Goal: Task Accomplishment & Management: Complete application form

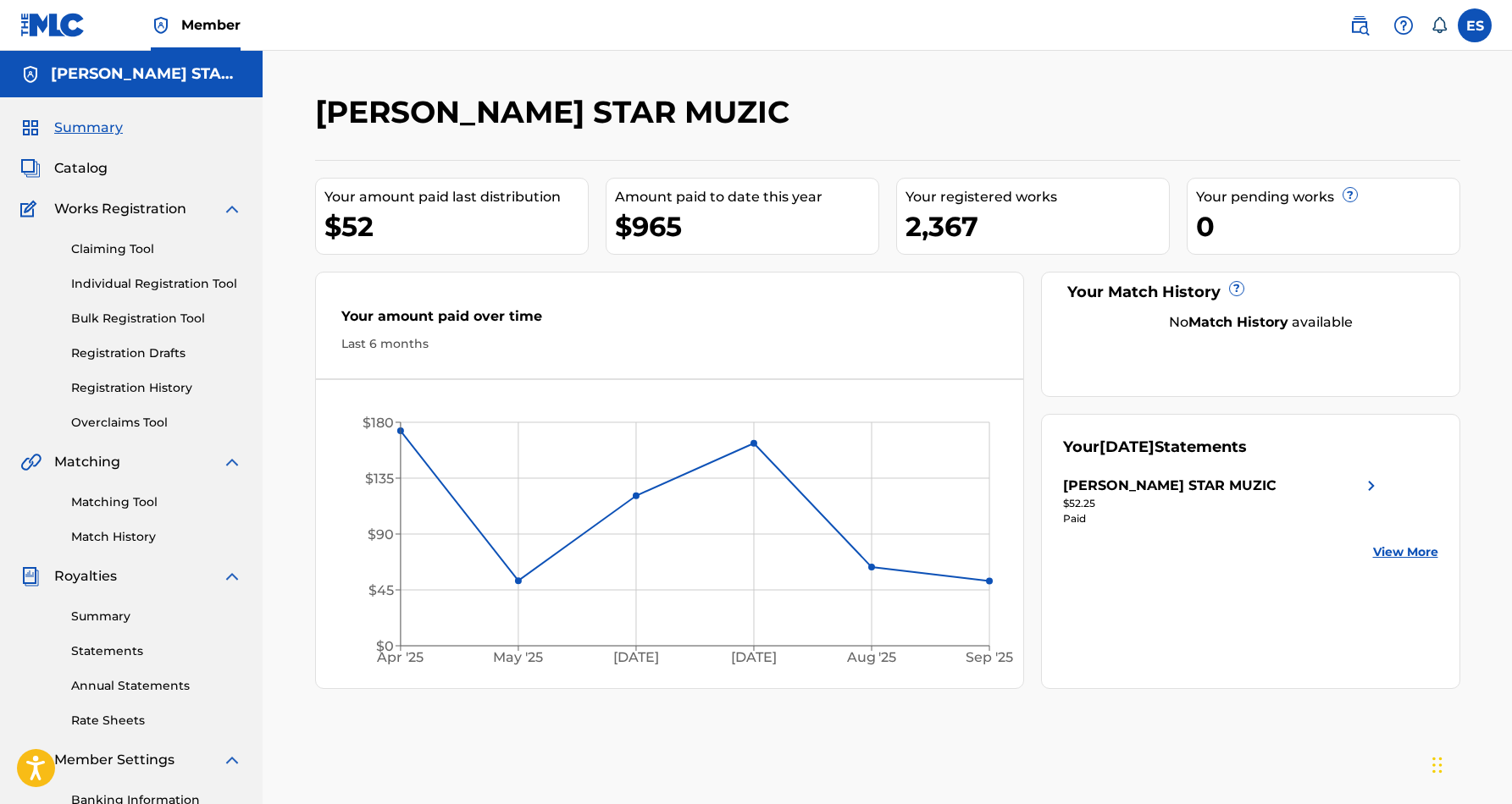
click at [115, 283] on link "Individual Registration Tool" at bounding box center [156, 283] width 171 height 18
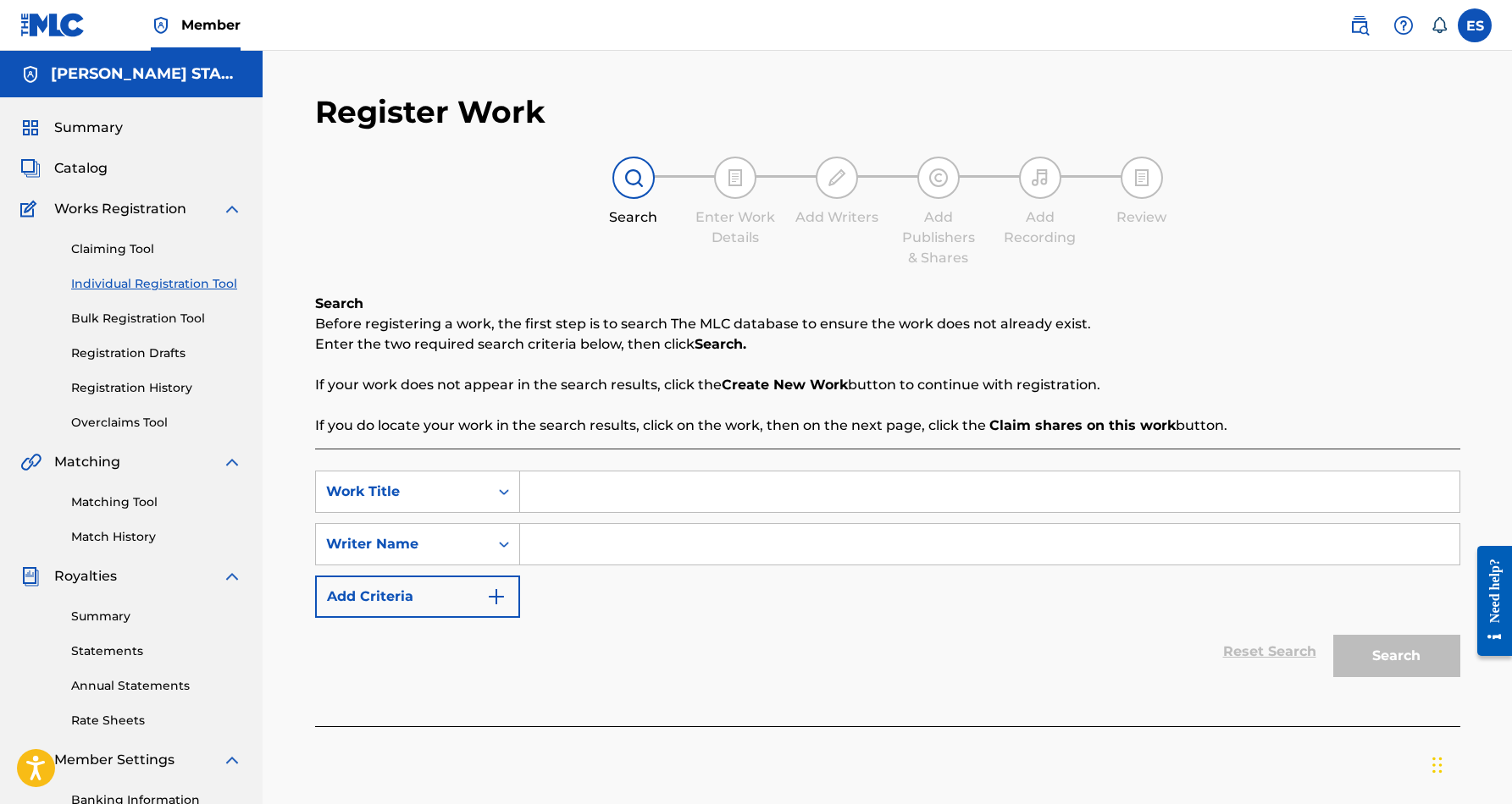
click at [574, 500] on input "Search Form" at bounding box center [989, 492] width 939 height 41
paste input "KRYTONITE"
type input "KRYTONITE"
click at [577, 558] on input "Search Form" at bounding box center [989, 545] width 939 height 41
paste input "[PERSON_NAME] [PERSON_NAME]"
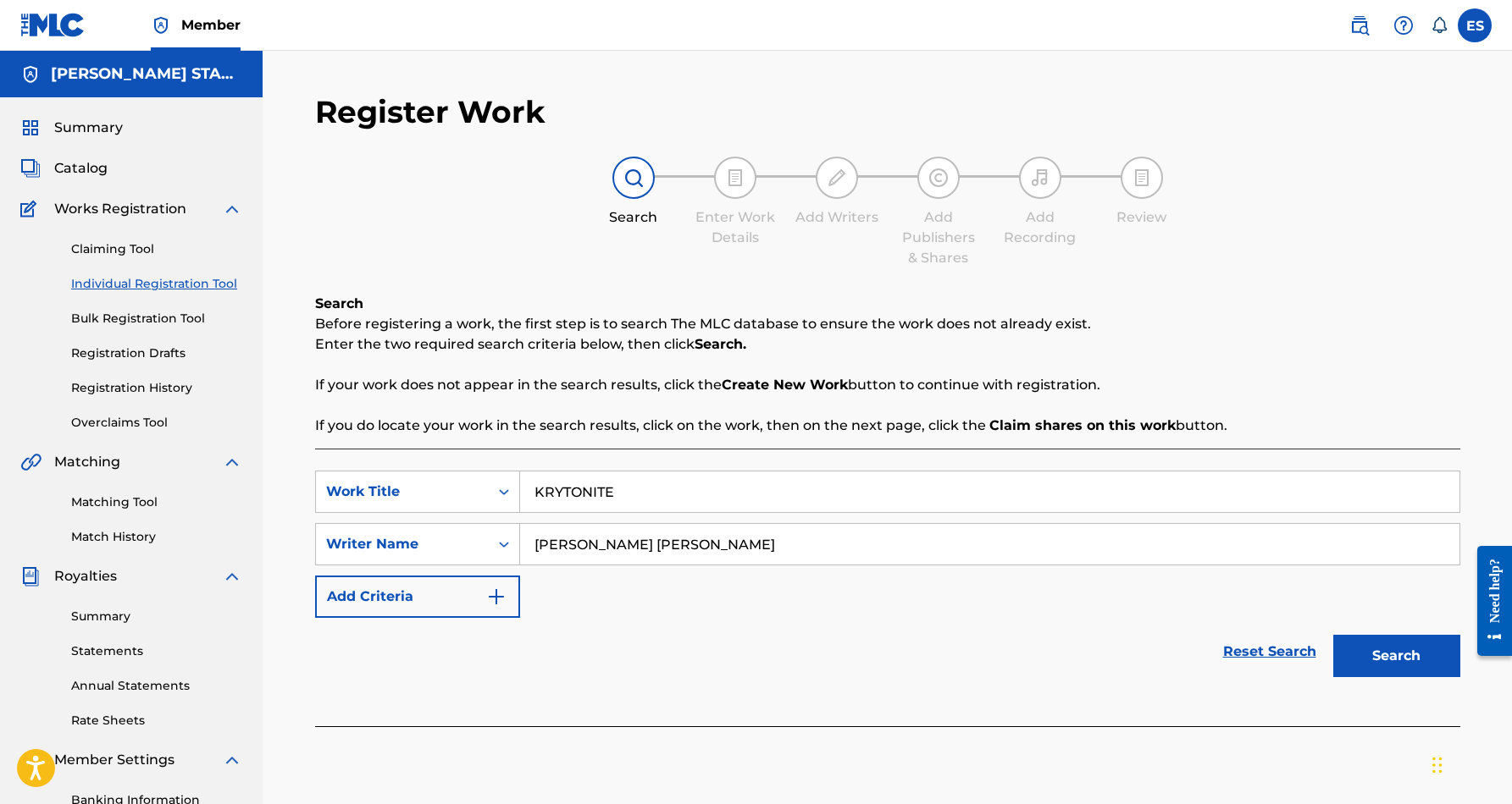
type input "[PERSON_NAME] [PERSON_NAME]"
click at [1359, 646] on button "Search" at bounding box center [1397, 656] width 127 height 42
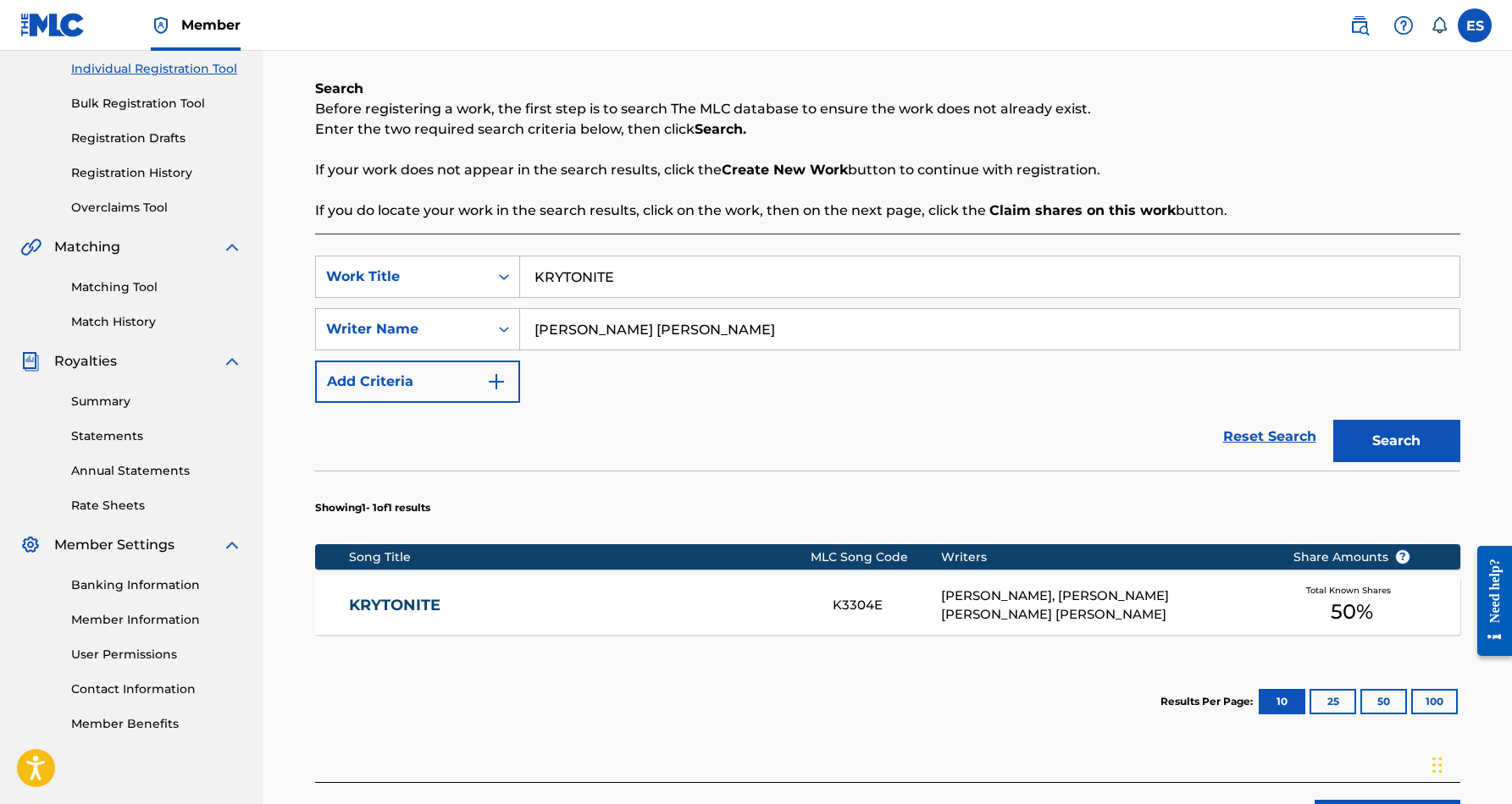
scroll to position [216, 0]
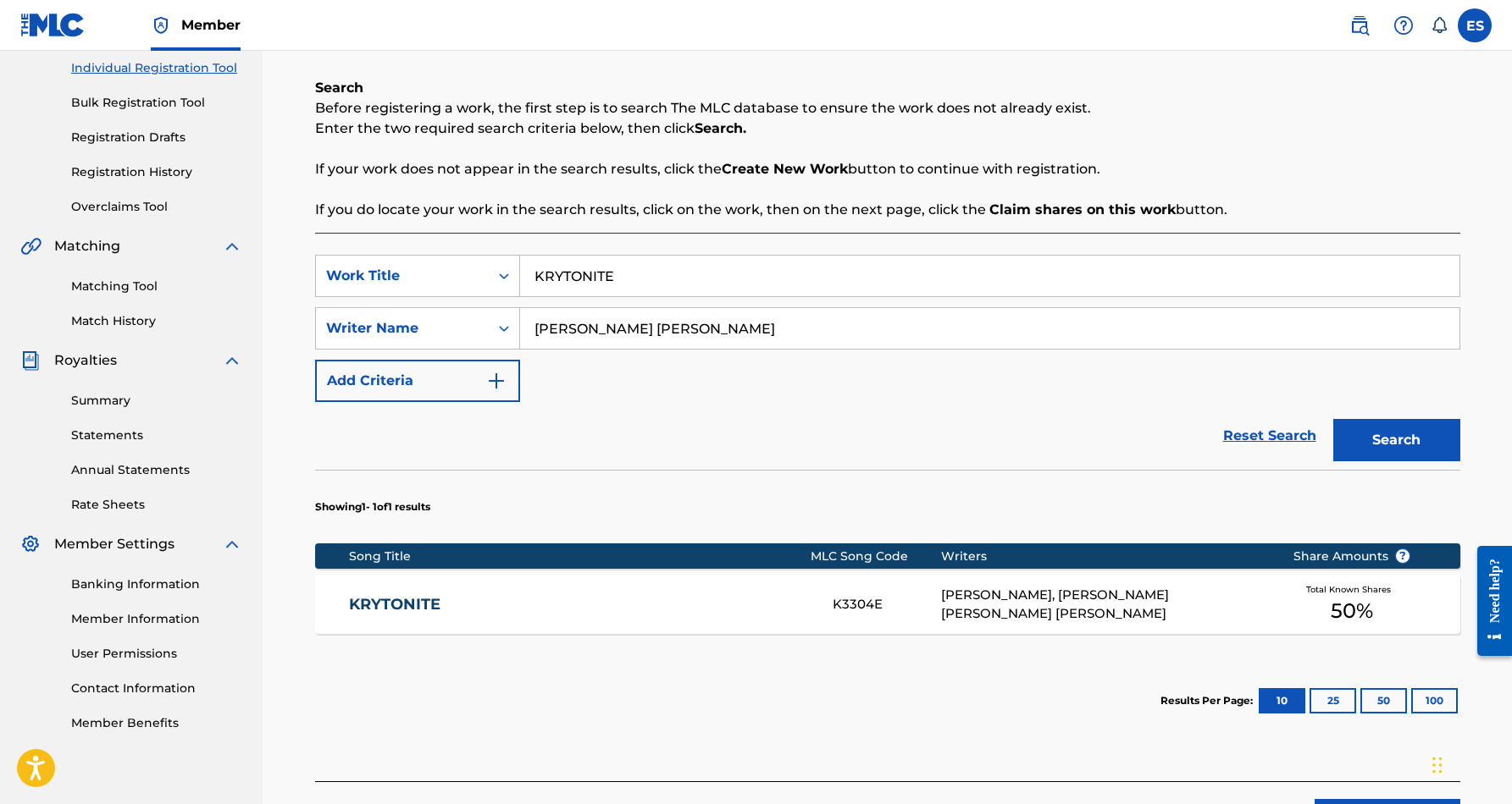
click at [1208, 609] on div "[PERSON_NAME], [PERSON_NAME] [PERSON_NAME] [PERSON_NAME]" at bounding box center [1104, 605] width 326 height 38
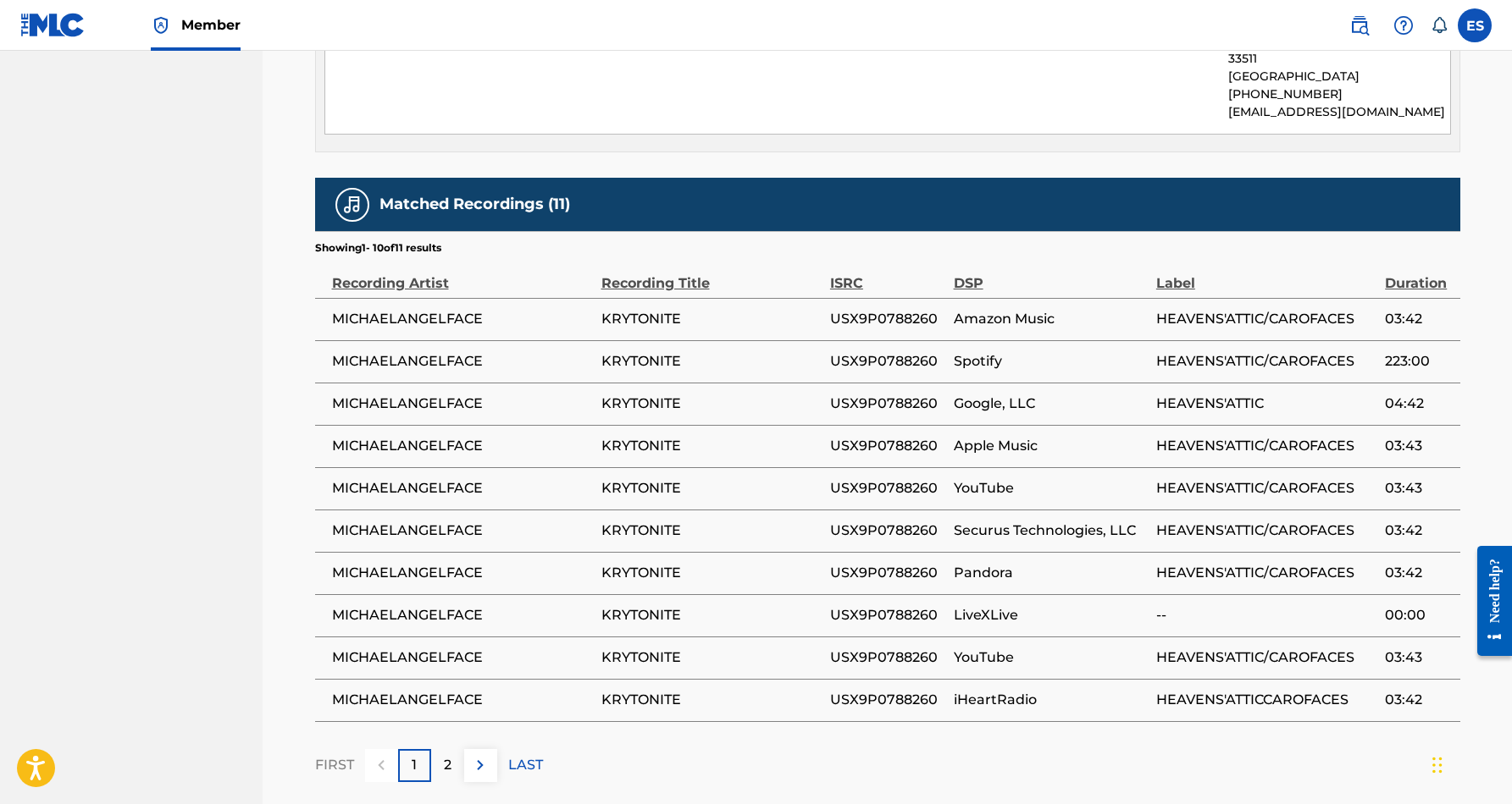
scroll to position [979, 0]
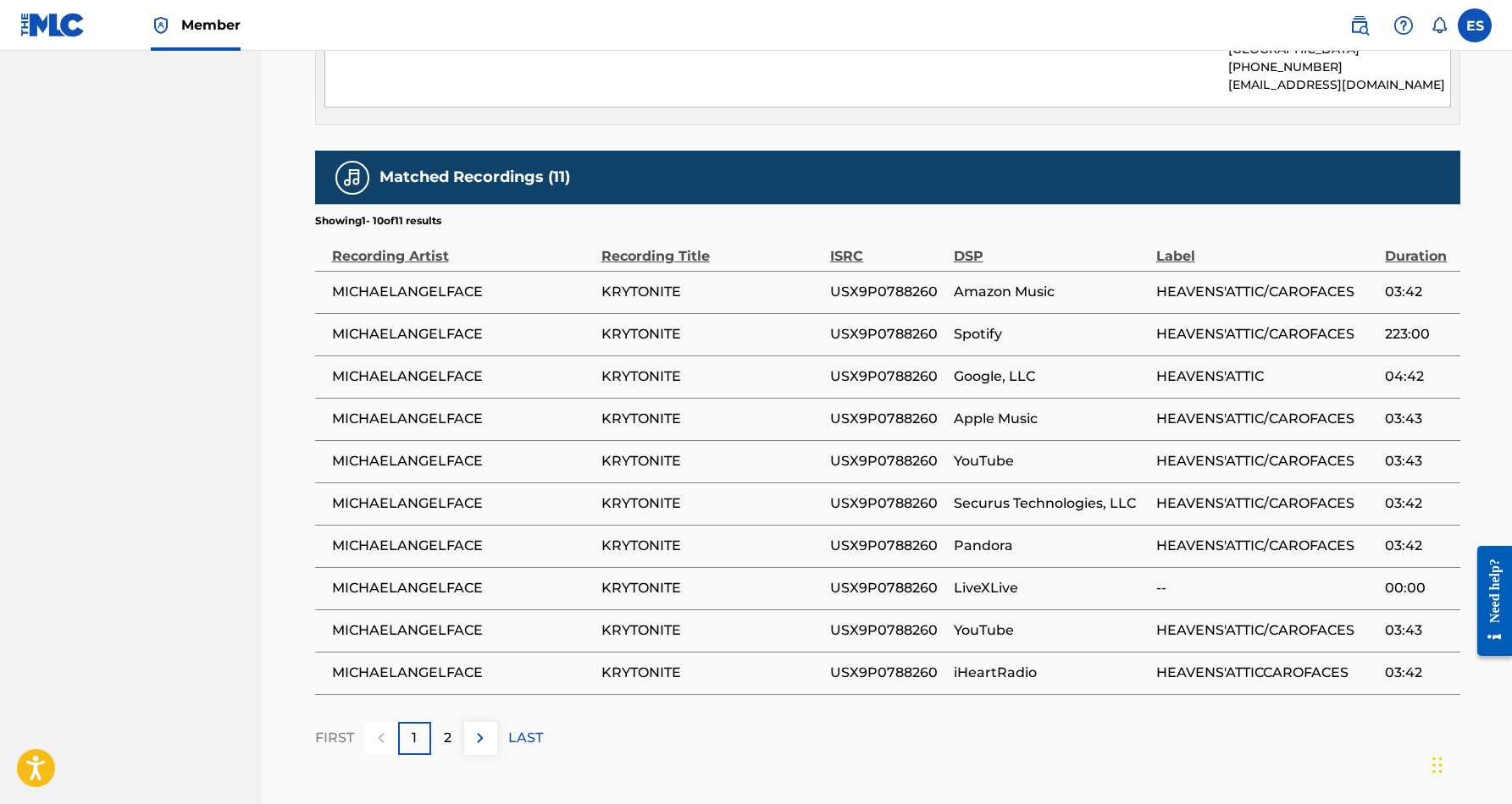
click at [446, 728] on p "2" at bounding box center [448, 738] width 7 height 20
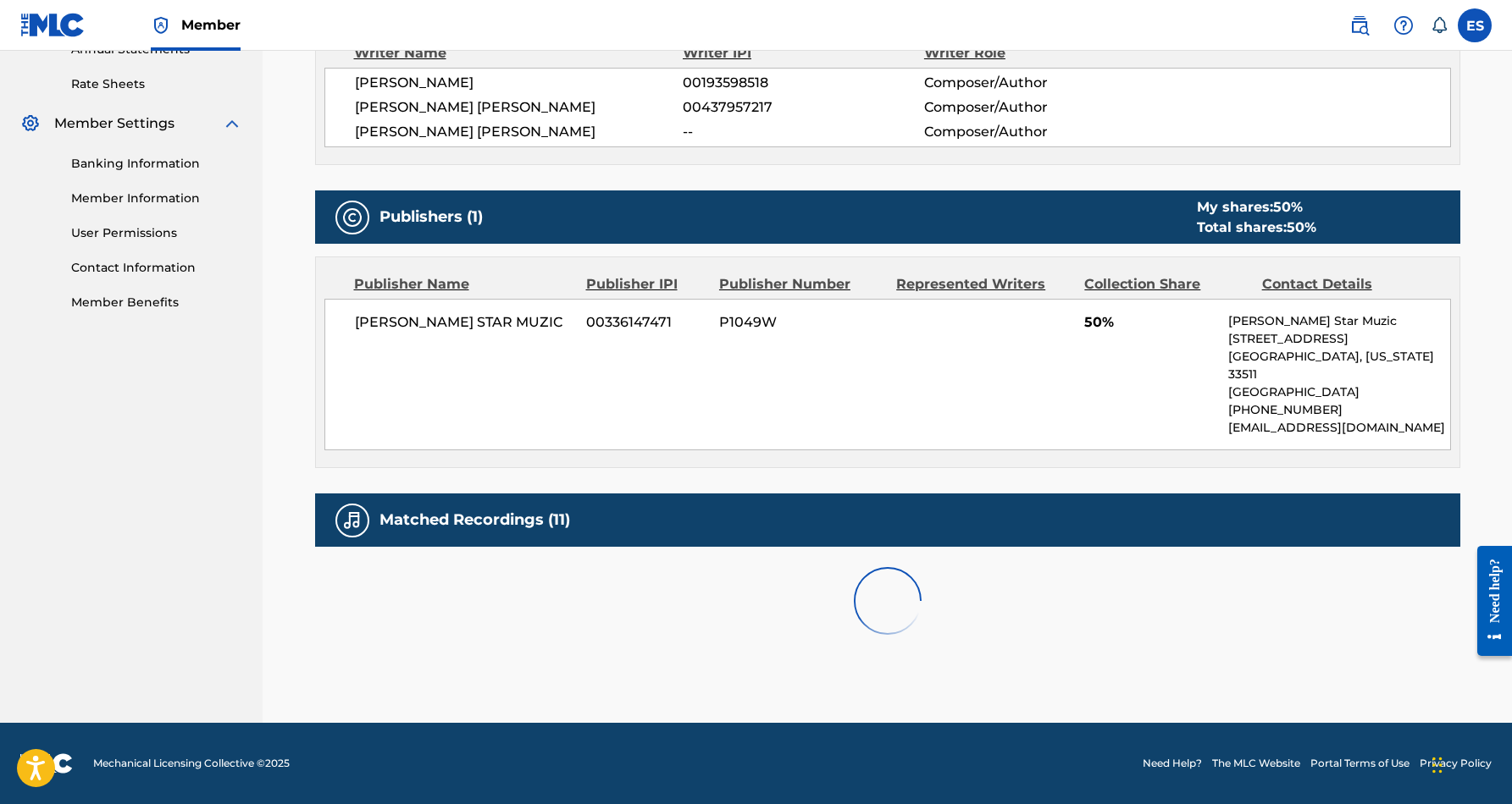
scroll to position [618, 0]
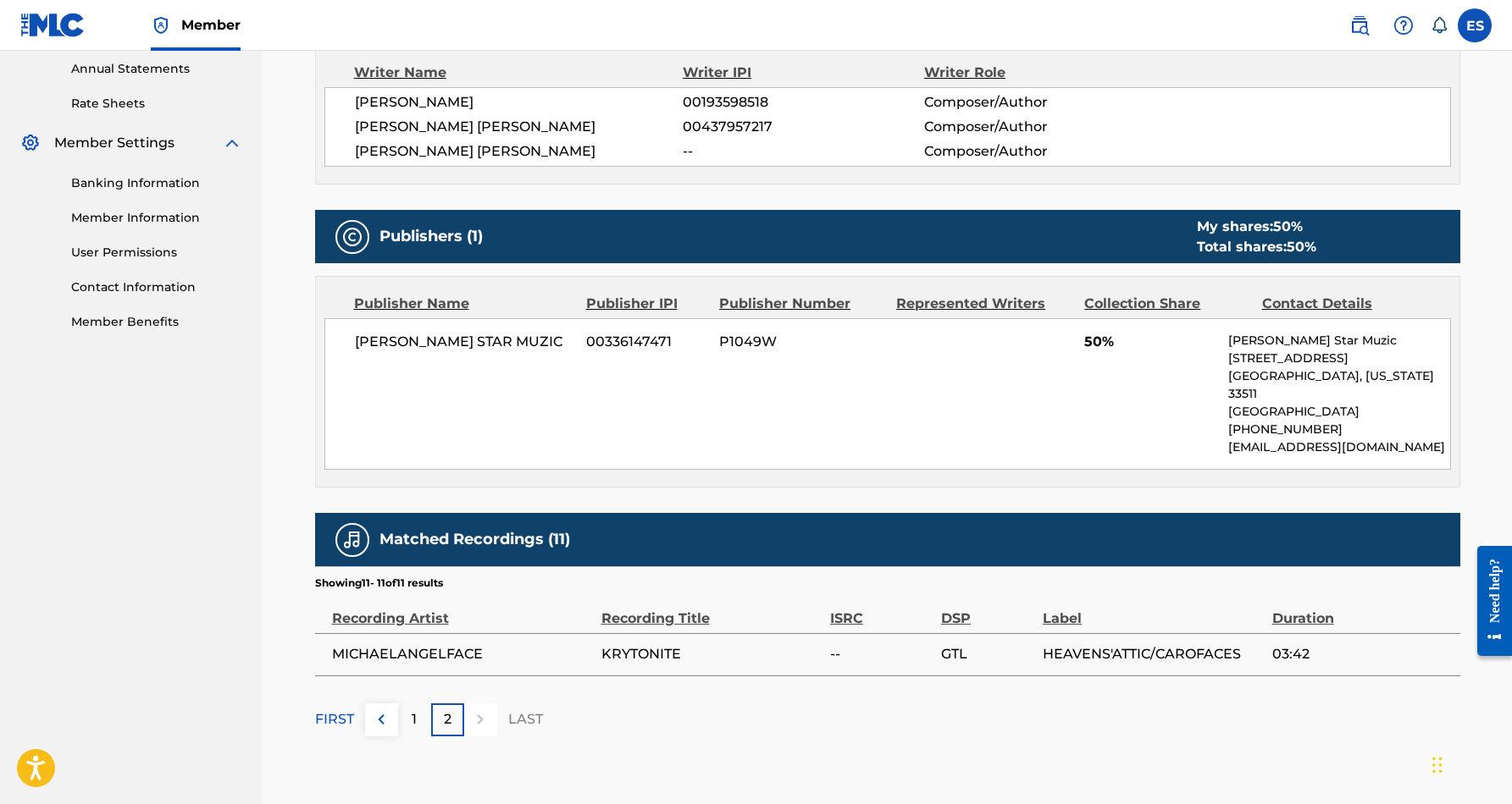
click at [412, 710] on p "1" at bounding box center [415, 720] width 6 height 20
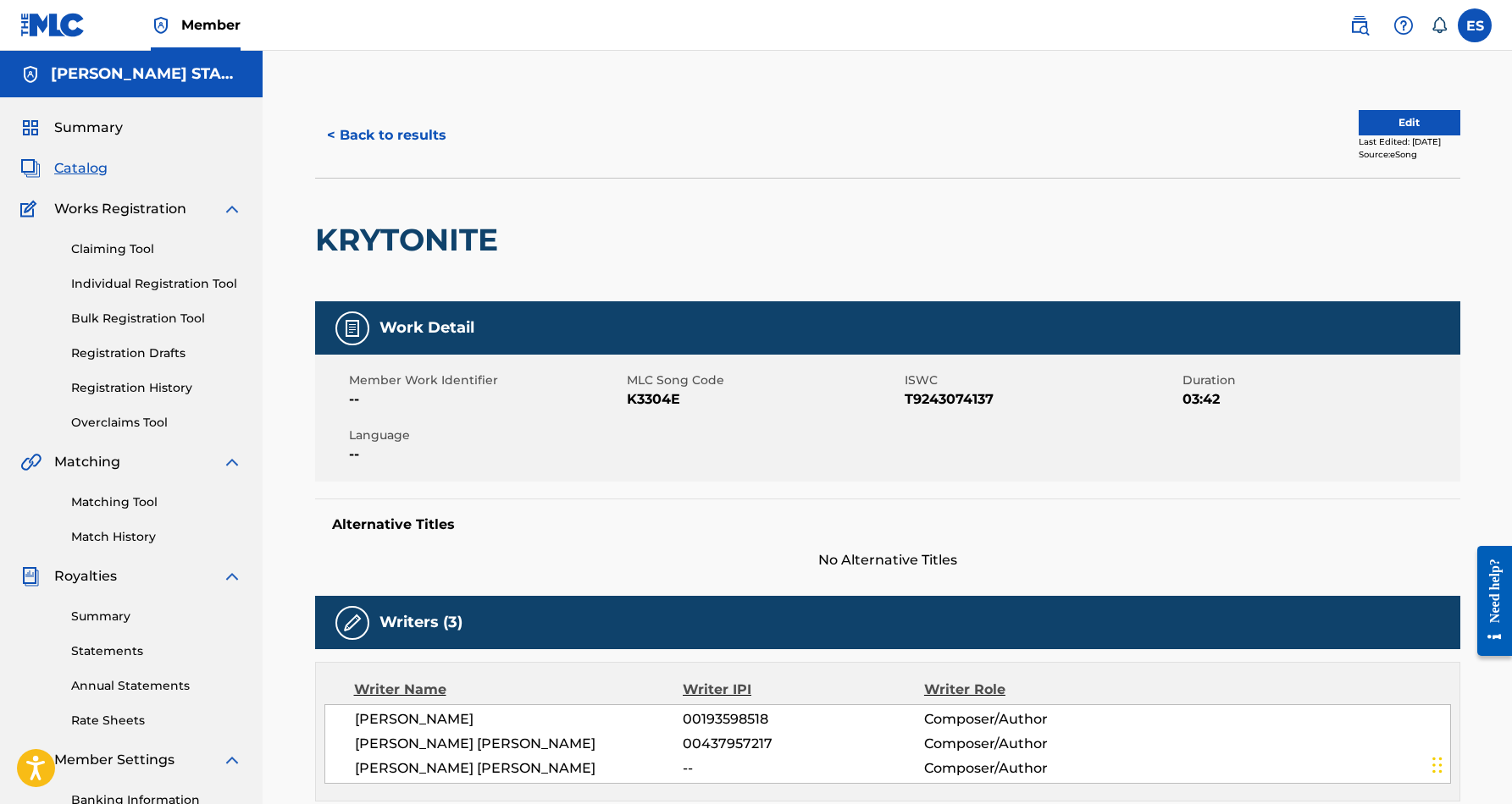
scroll to position [0, 0]
click at [410, 129] on button "< Back to results" at bounding box center [386, 136] width 143 height 42
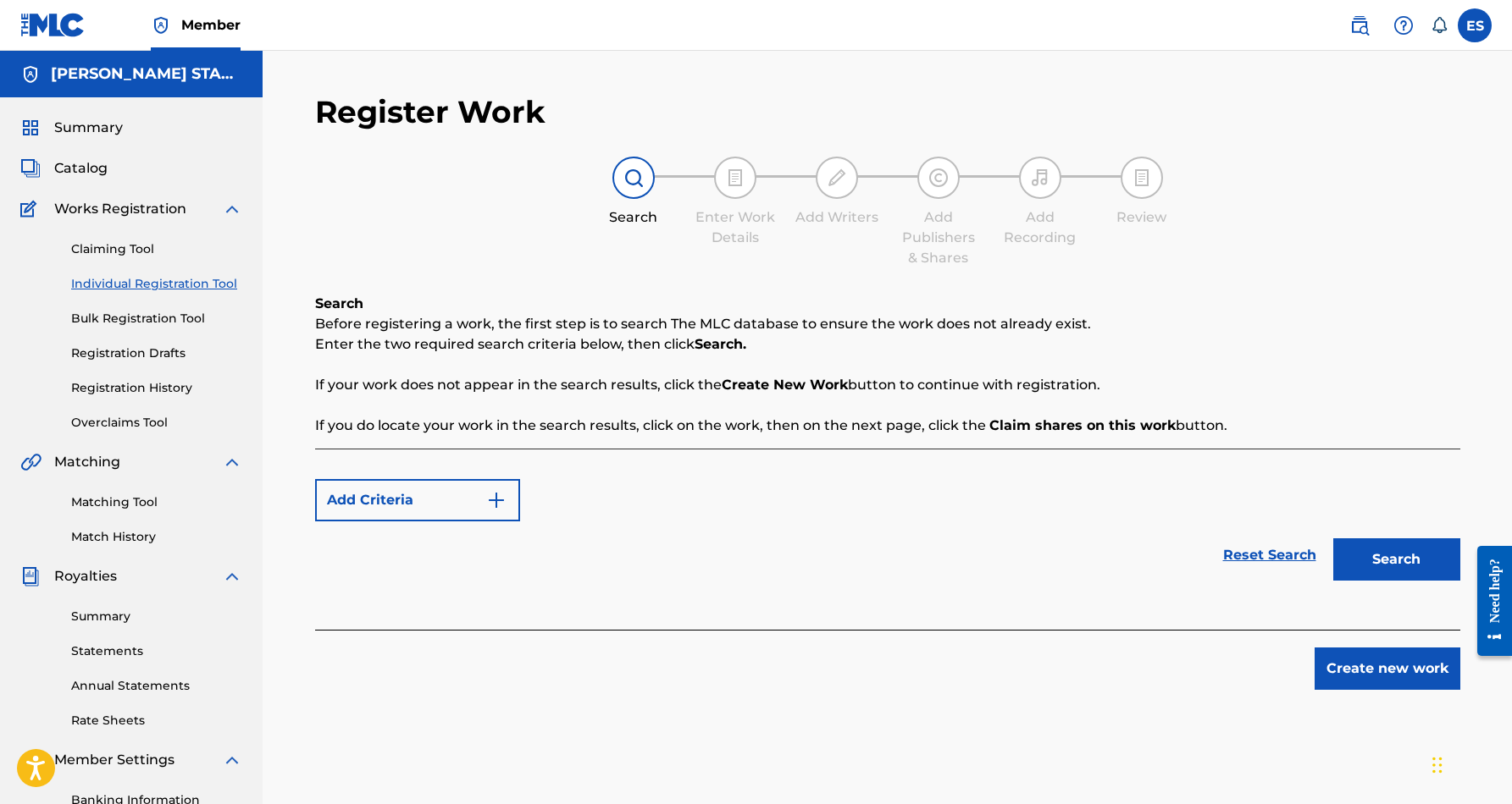
scroll to position [216, 0]
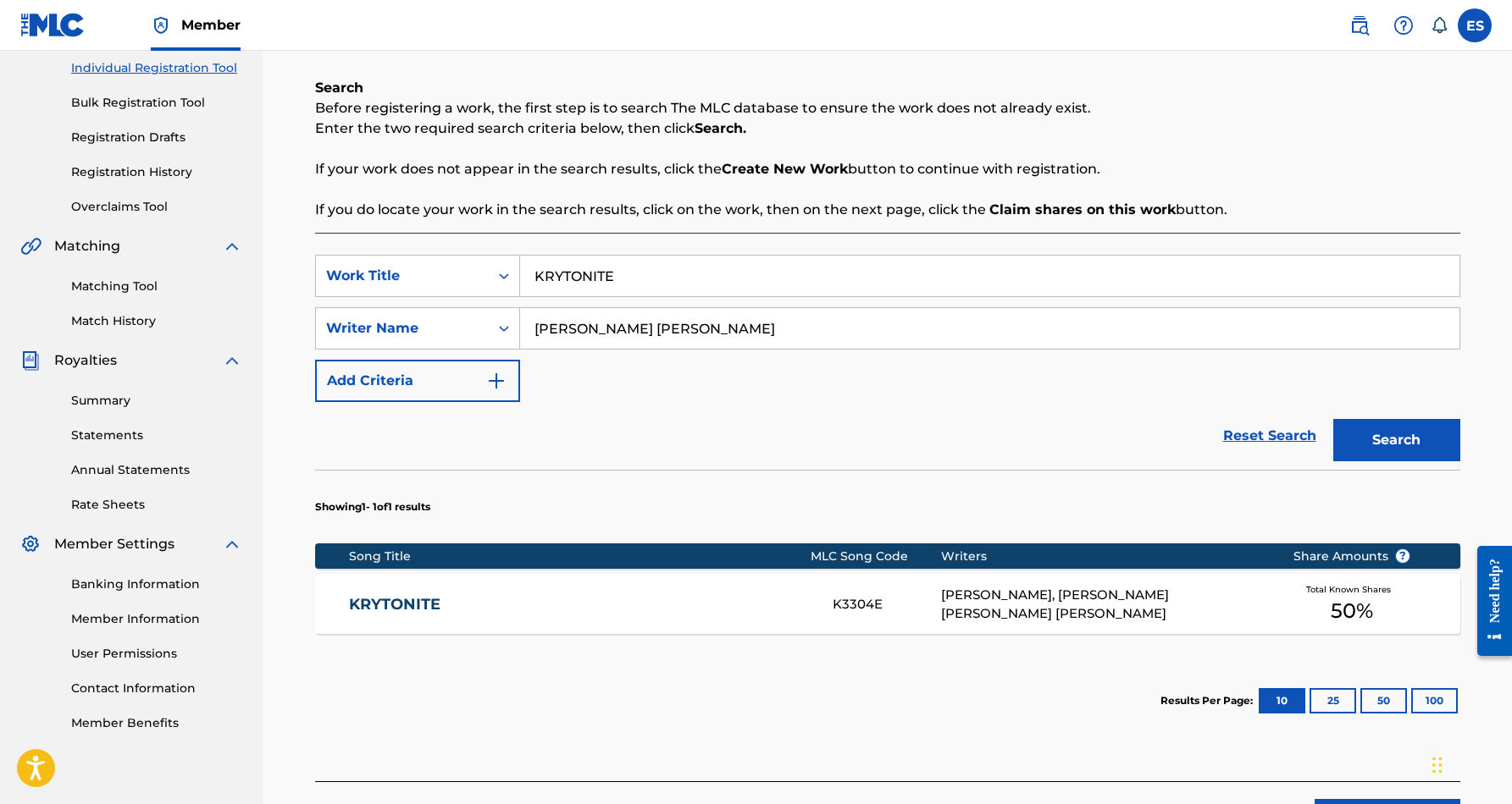
click at [633, 277] on input "KRYTONITE" at bounding box center [989, 276] width 939 height 41
type input "K"
paste input "NATURALLY (BSMG)"
type input "NATURALLY (BSMG)"
click at [1377, 428] on button "Search" at bounding box center [1397, 440] width 127 height 42
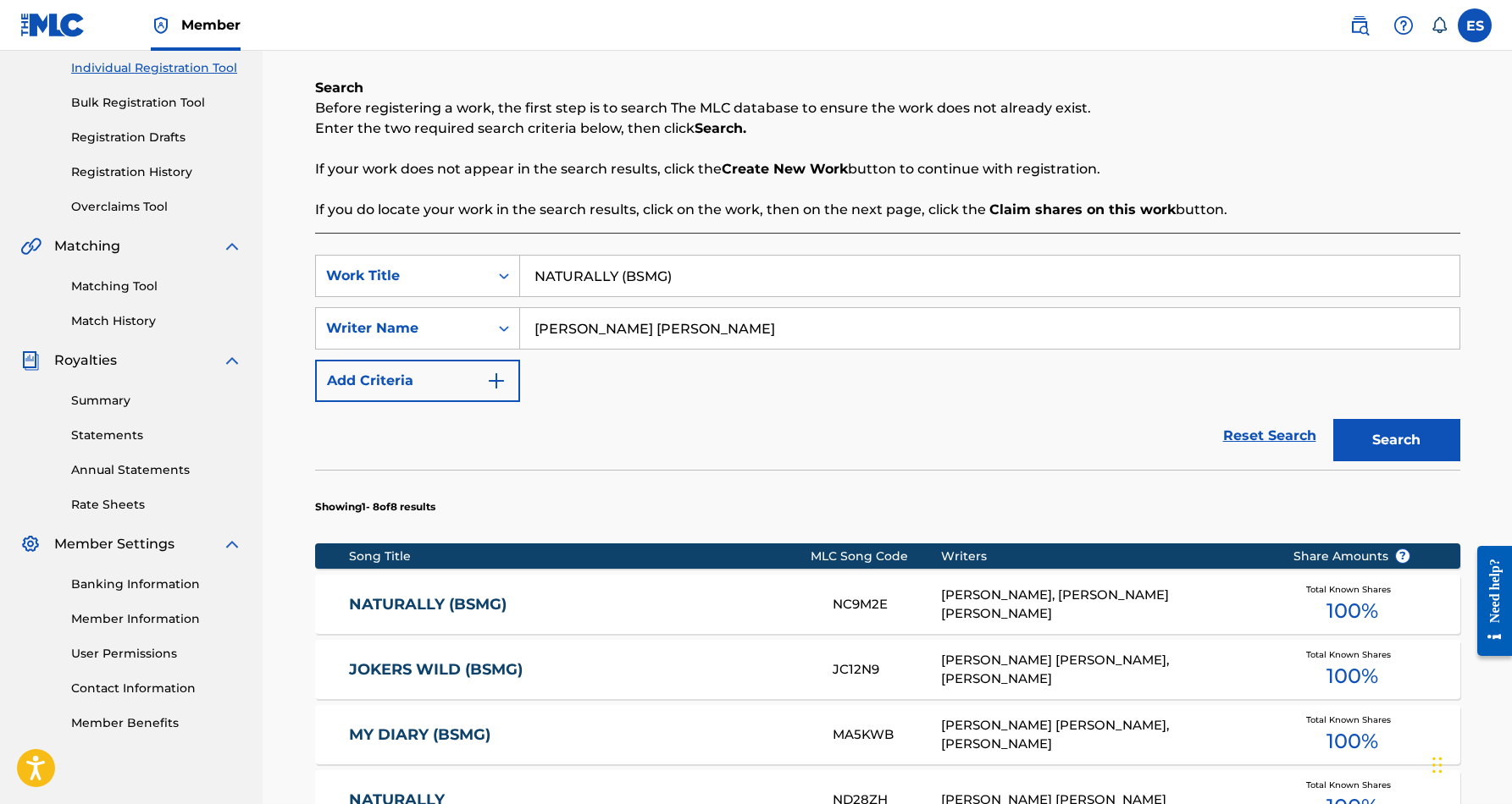
scroll to position [231, 0]
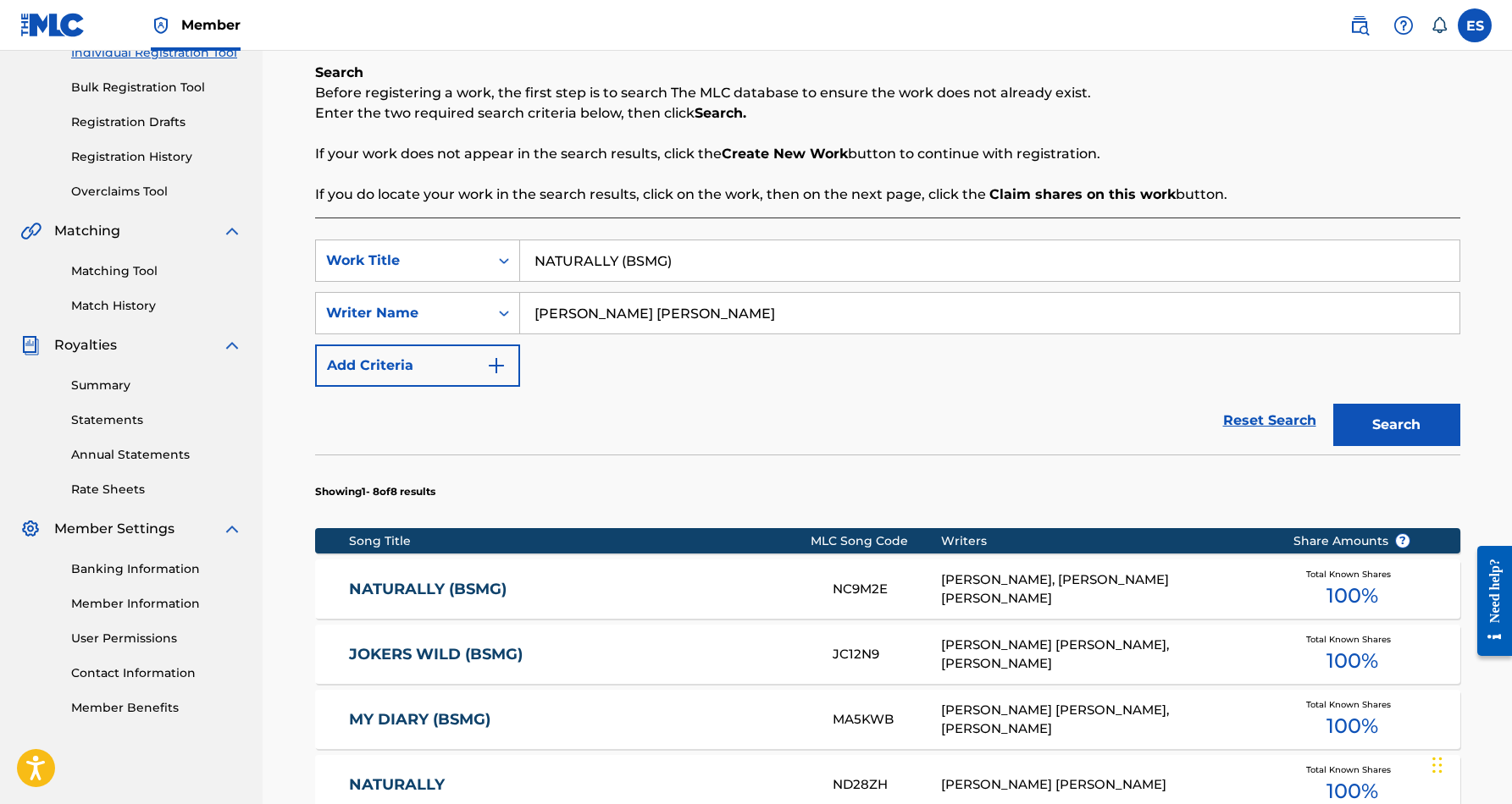
click at [1067, 598] on div "[PERSON_NAME], [PERSON_NAME] [PERSON_NAME]" at bounding box center [1104, 589] width 326 height 38
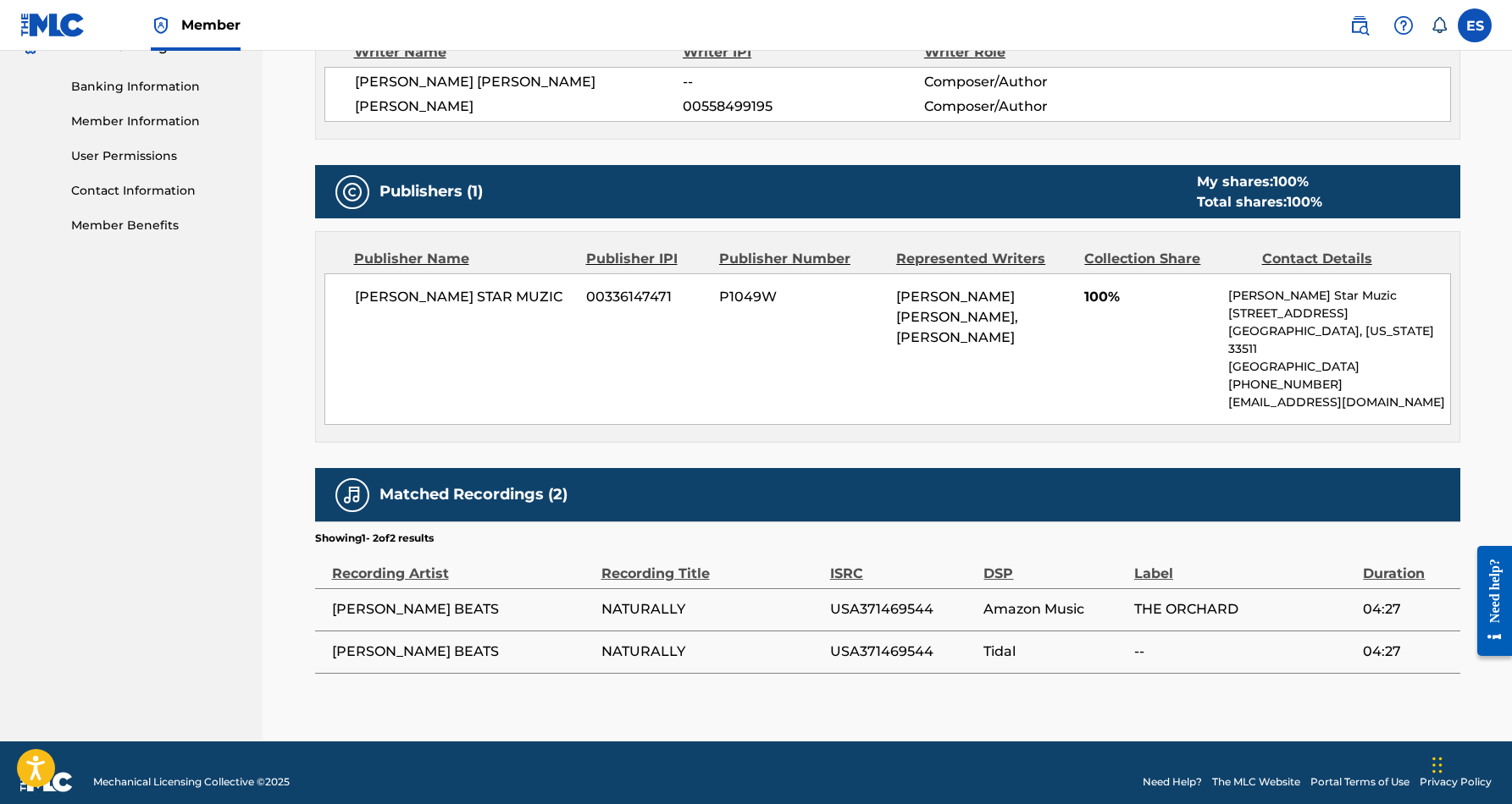
scroll to position [713, 0]
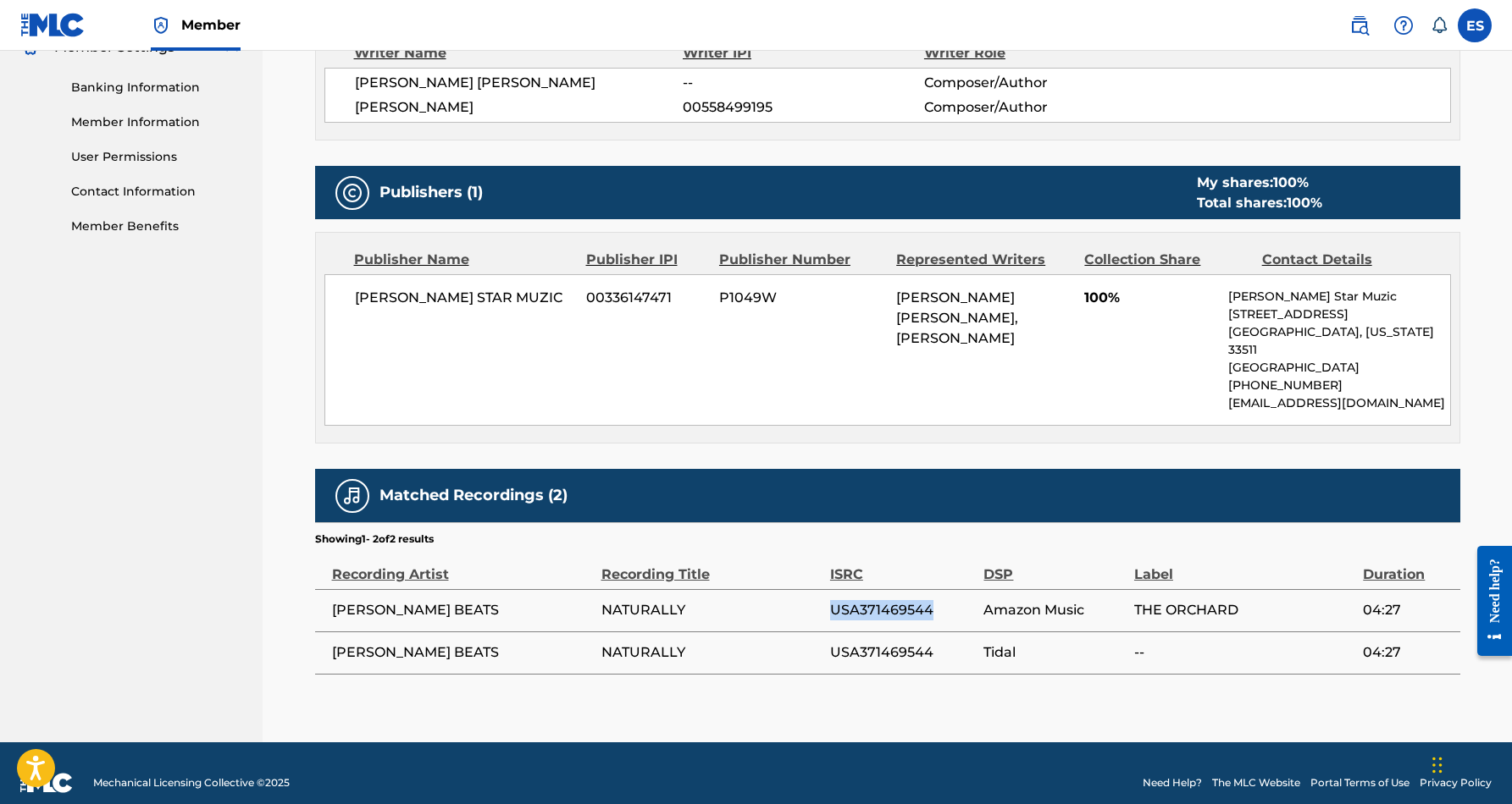
drag, startPoint x: 935, startPoint y: 590, endPoint x: 830, endPoint y: 589, distance: 105.0
click at [830, 600] on span "USA371469544" at bounding box center [903, 610] width 146 height 20
copy span "USA371469544"
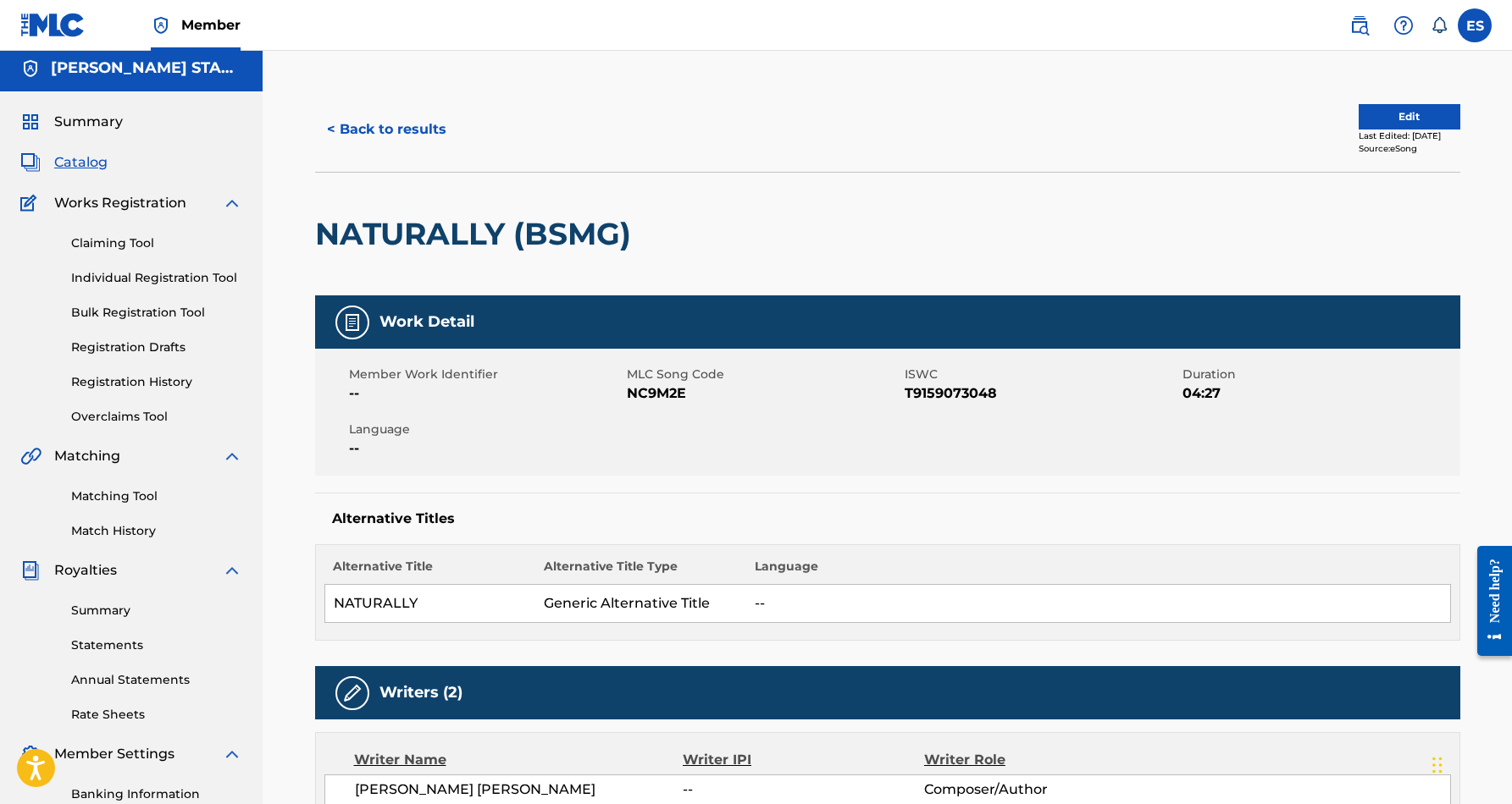
scroll to position [0, 0]
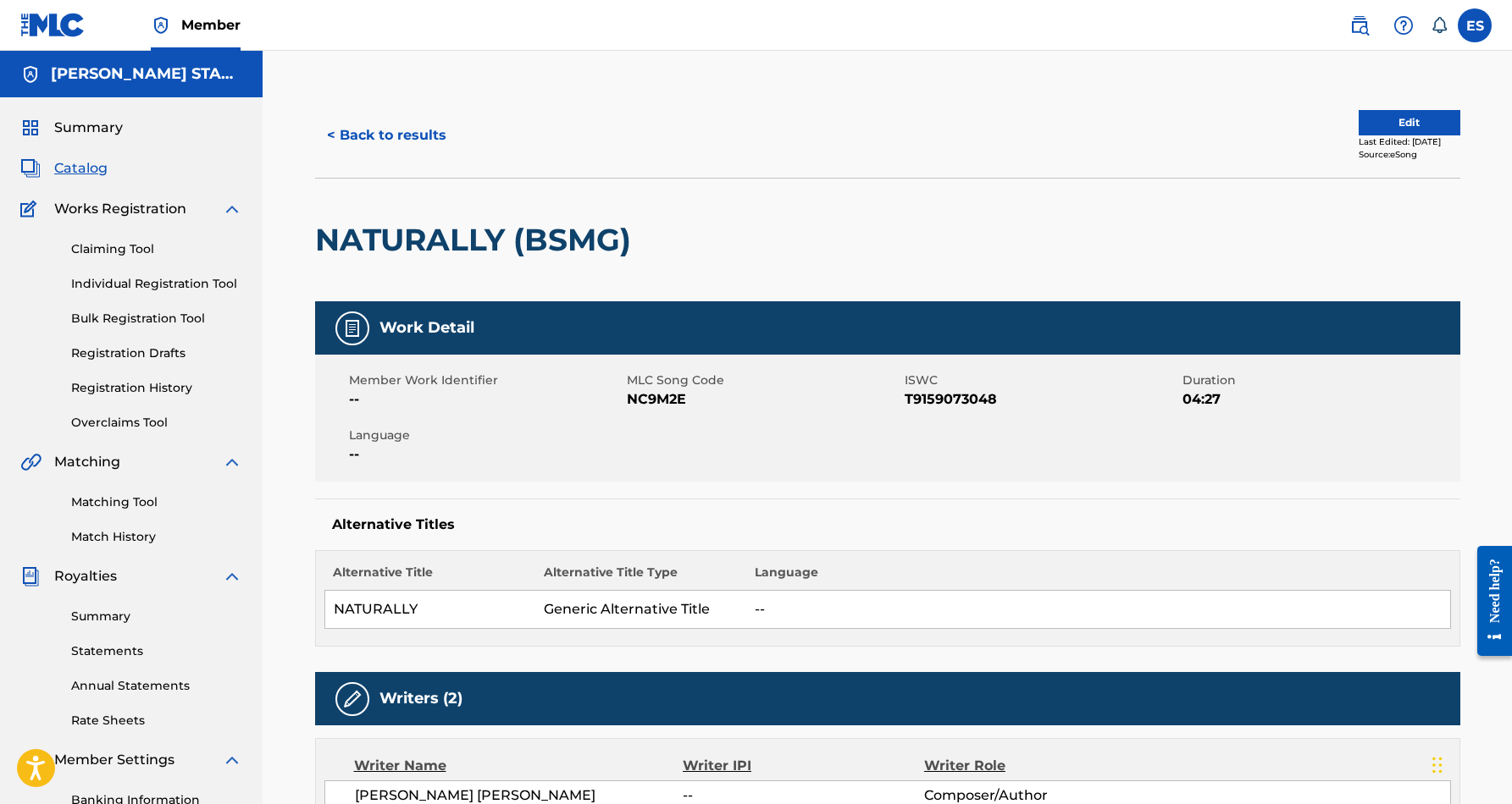
click at [414, 137] on button "< Back to results" at bounding box center [386, 136] width 143 height 42
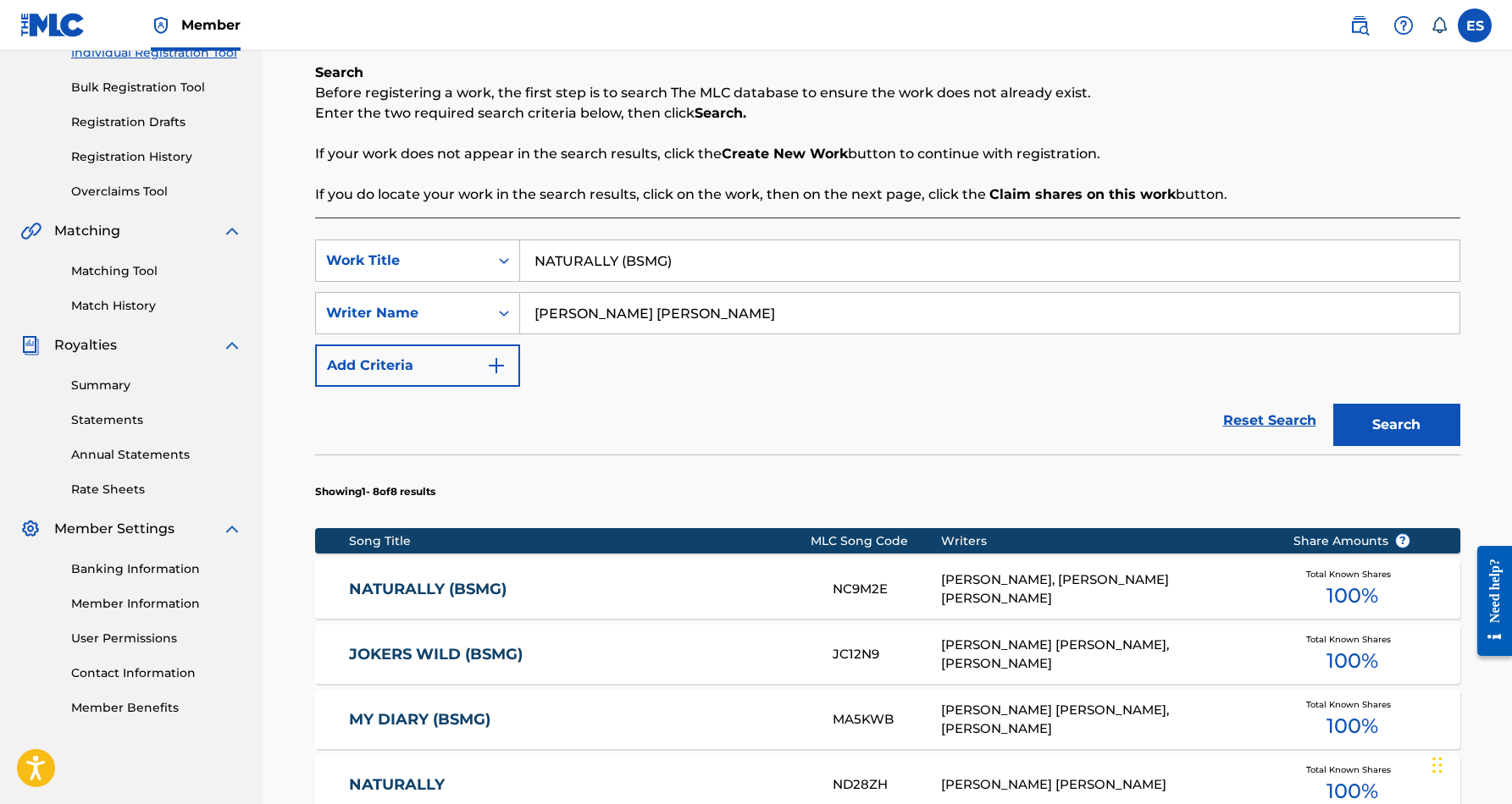
click at [672, 270] on input "NATURALLY (BSMG)" at bounding box center [989, 261] width 939 height 41
type input "N"
paste input "QUICKIE '04"
type input "QUICKIE '04"
click at [1380, 414] on button "Search" at bounding box center [1397, 426] width 127 height 42
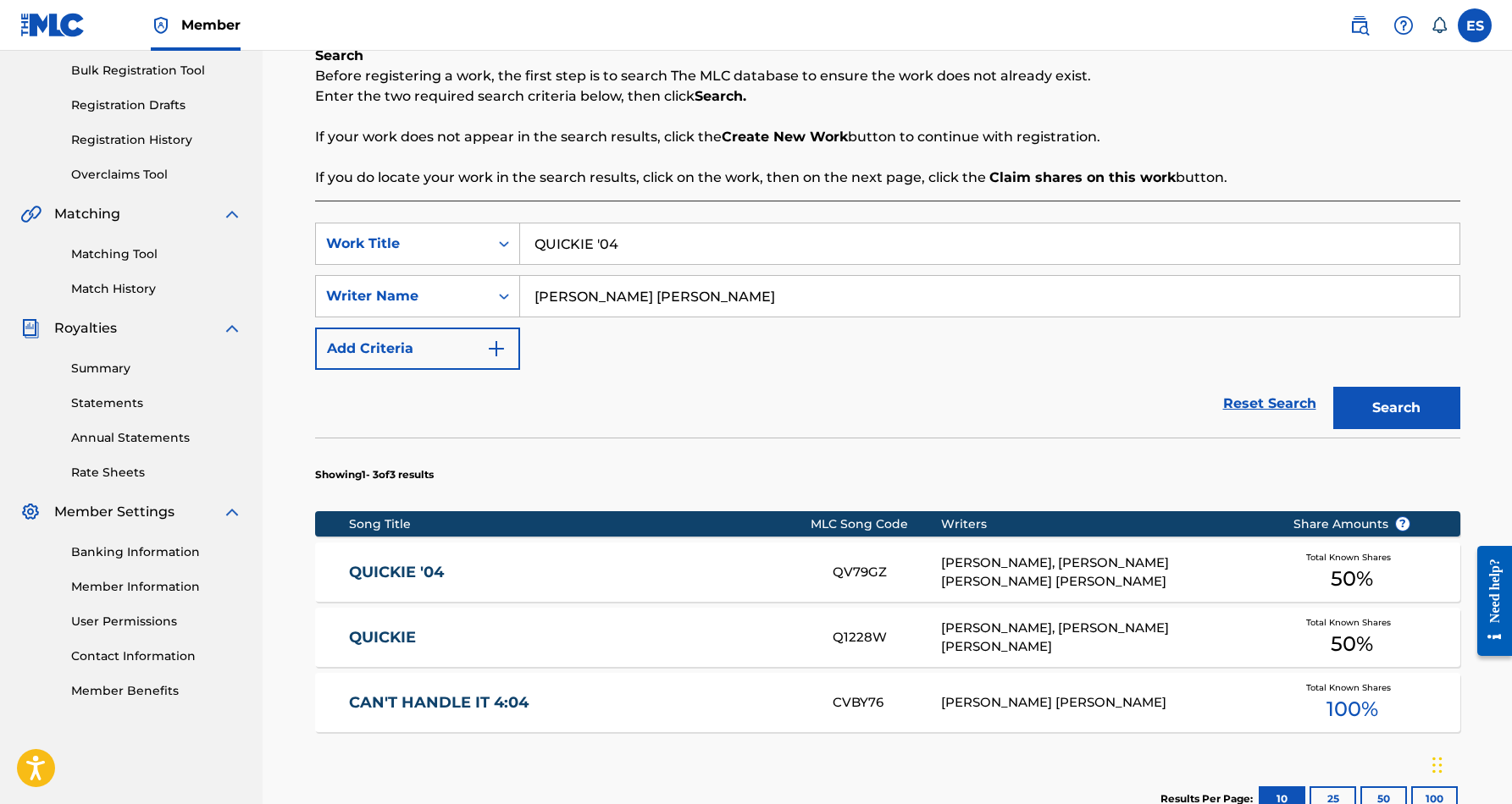
scroll to position [258, 0]
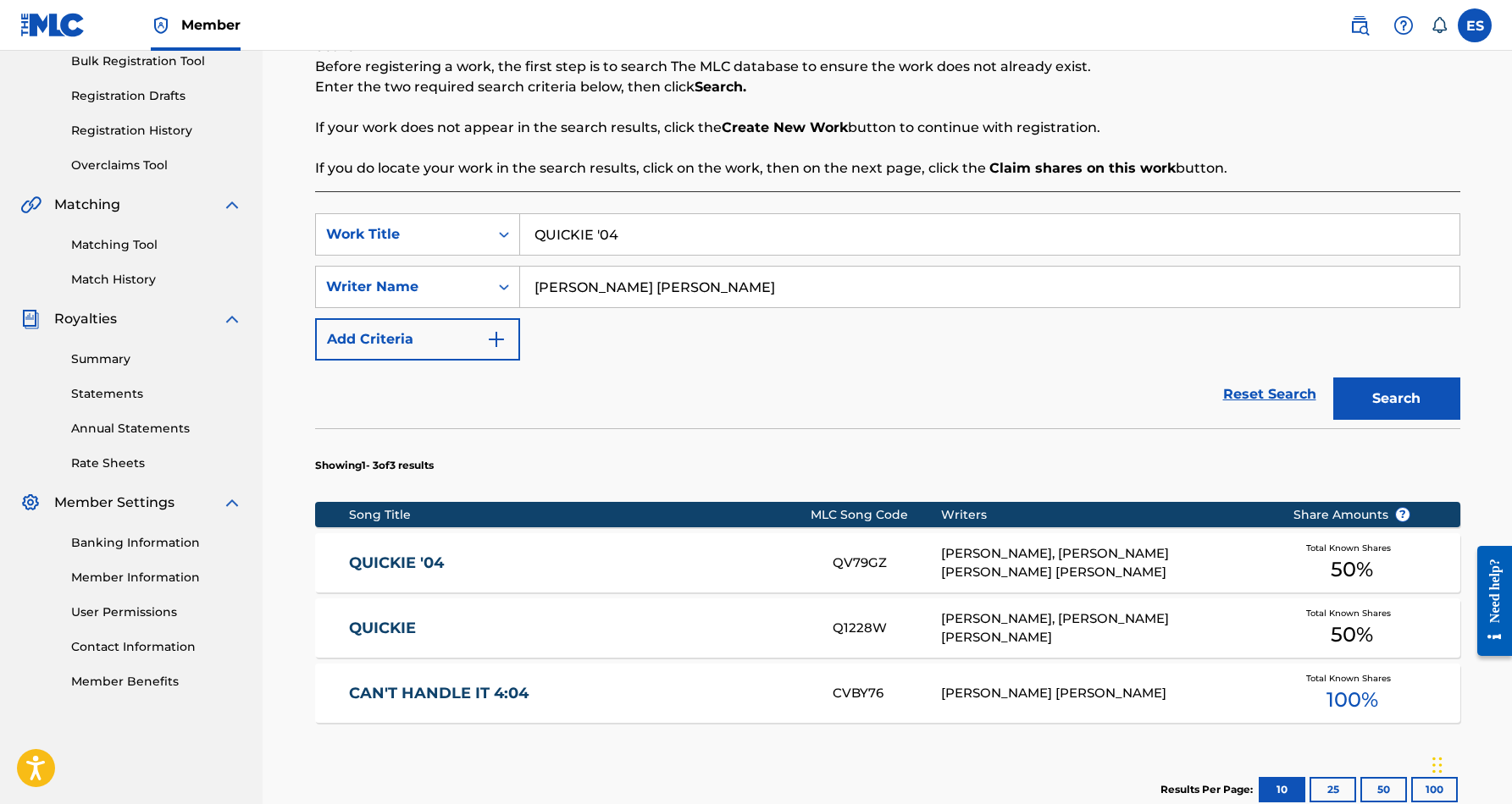
click at [1088, 550] on div "[PERSON_NAME], [PERSON_NAME] [PERSON_NAME] [PERSON_NAME]" at bounding box center [1104, 563] width 326 height 38
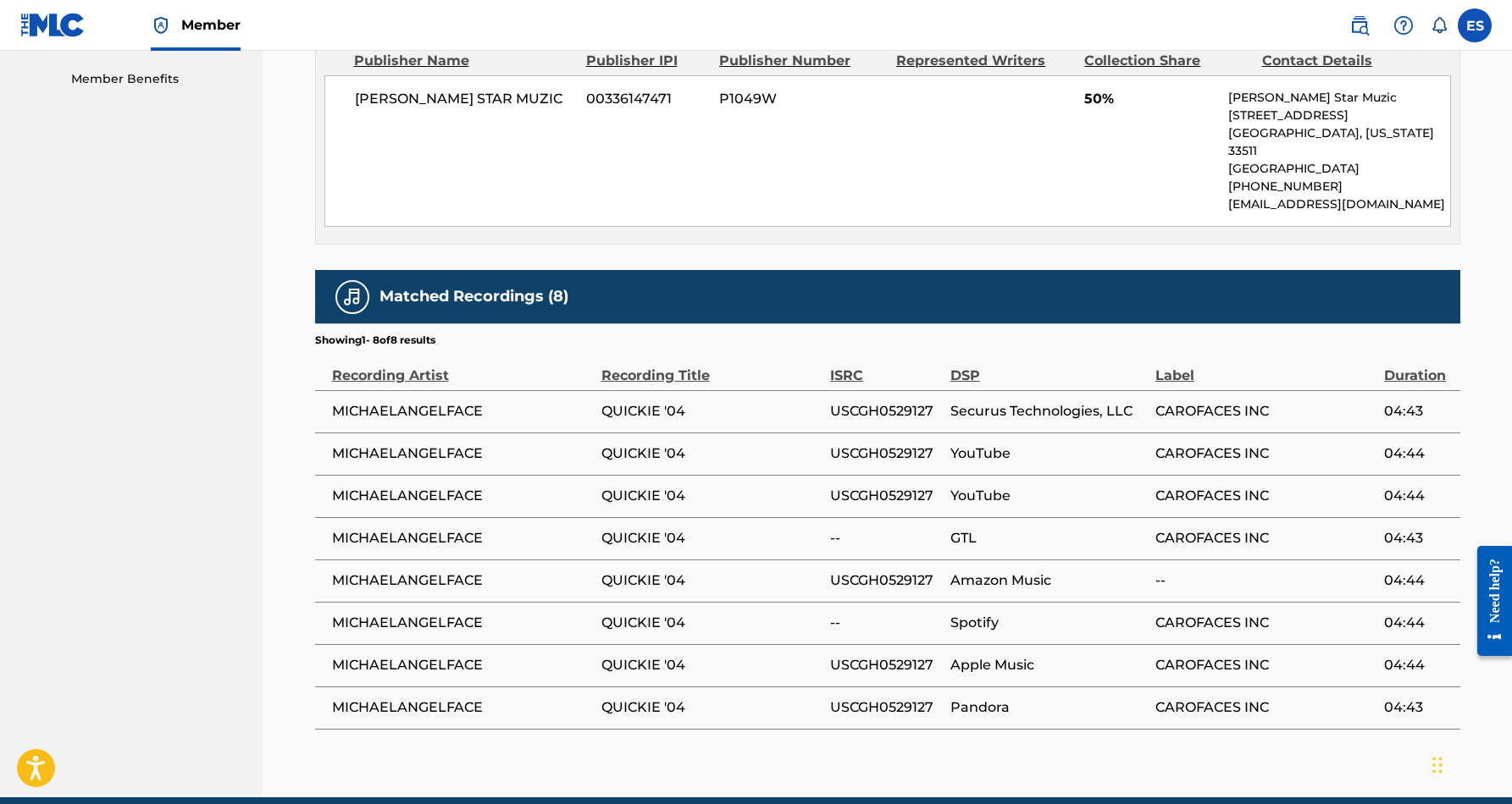
scroll to position [864, 0]
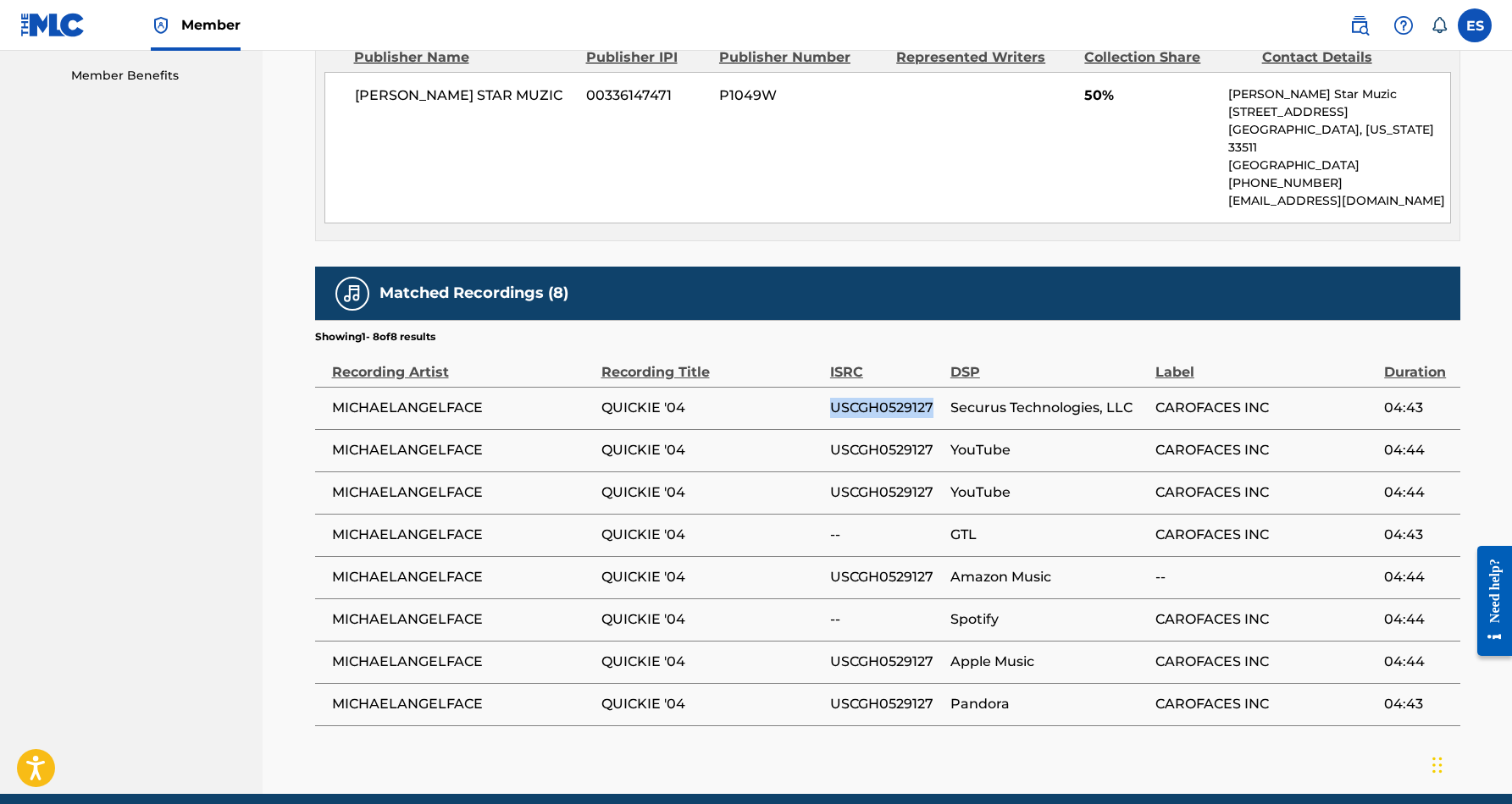
drag, startPoint x: 936, startPoint y: 389, endPoint x: 830, endPoint y: 387, distance: 106.0
click at [830, 398] on span "USCGH0529127" at bounding box center [886, 408] width 112 height 20
copy span "USCGH0529127"
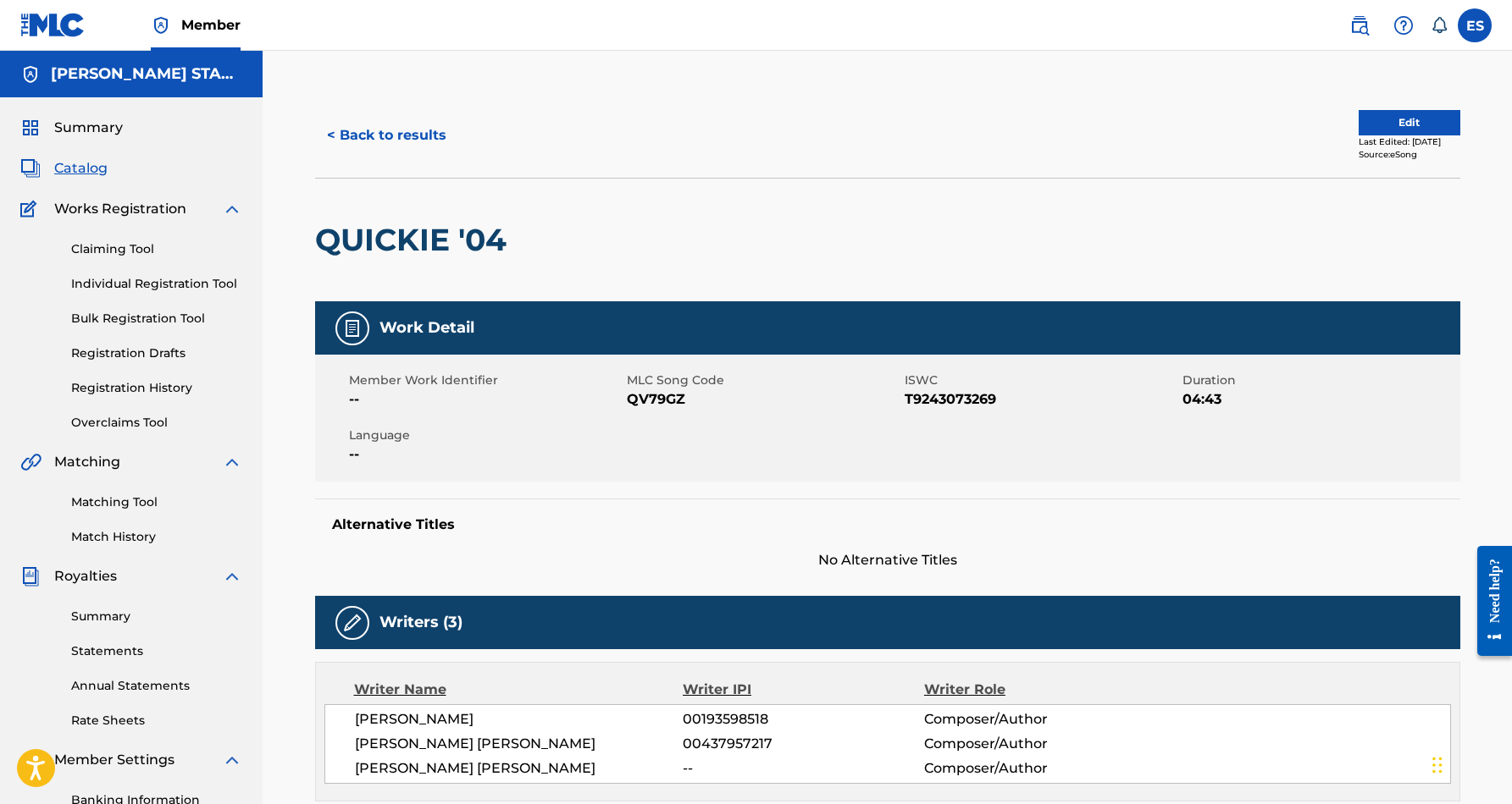
scroll to position [0, 0]
click at [404, 134] on button "< Back to results" at bounding box center [386, 136] width 143 height 42
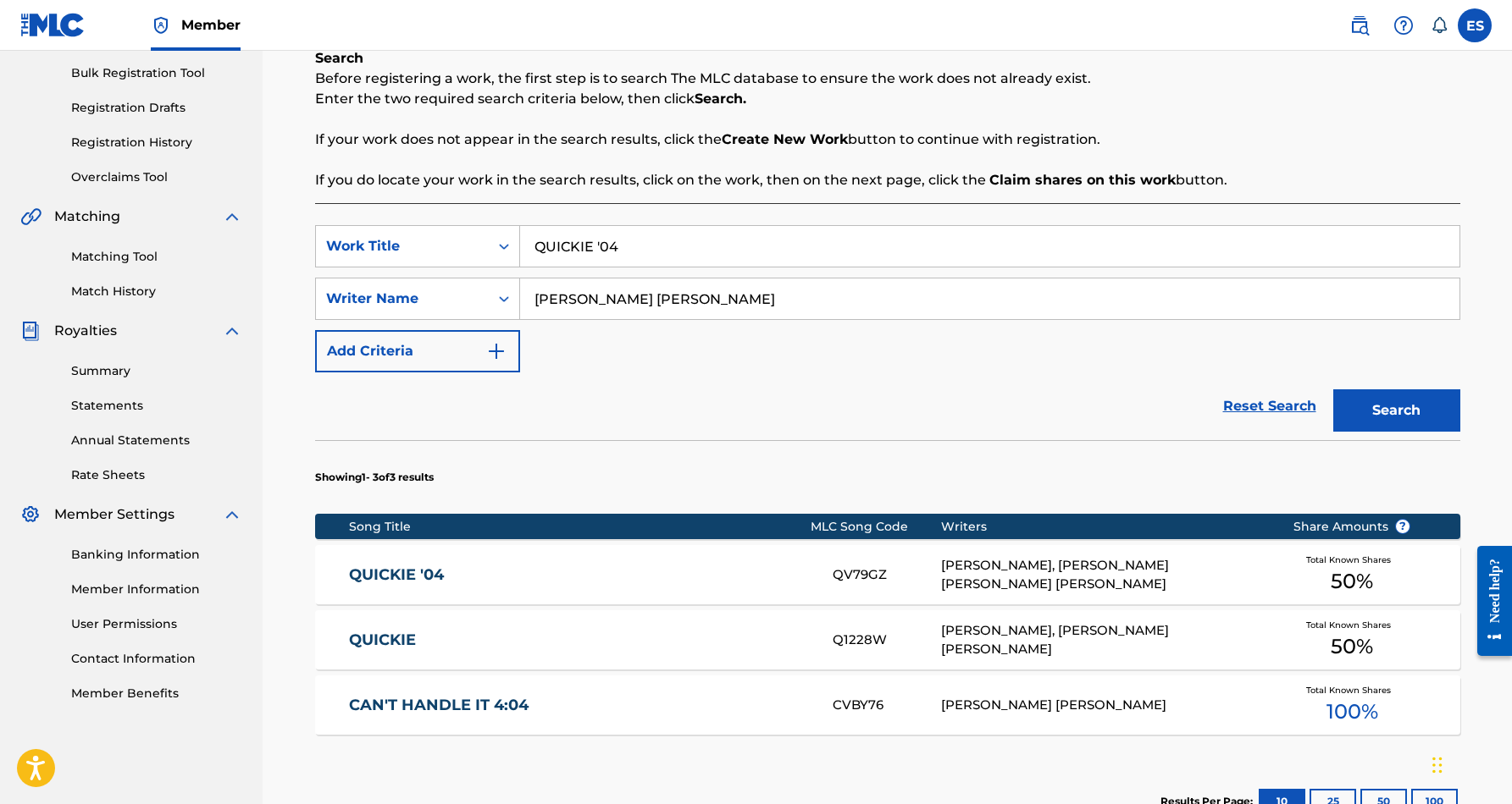
click at [629, 247] on input "QUICKIE '04" at bounding box center [989, 246] width 939 height 41
type input "Q"
paste input "THA BUCKEYE"
type input "THA BUCKEYE"
click at [1403, 414] on button "Search" at bounding box center [1397, 411] width 127 height 42
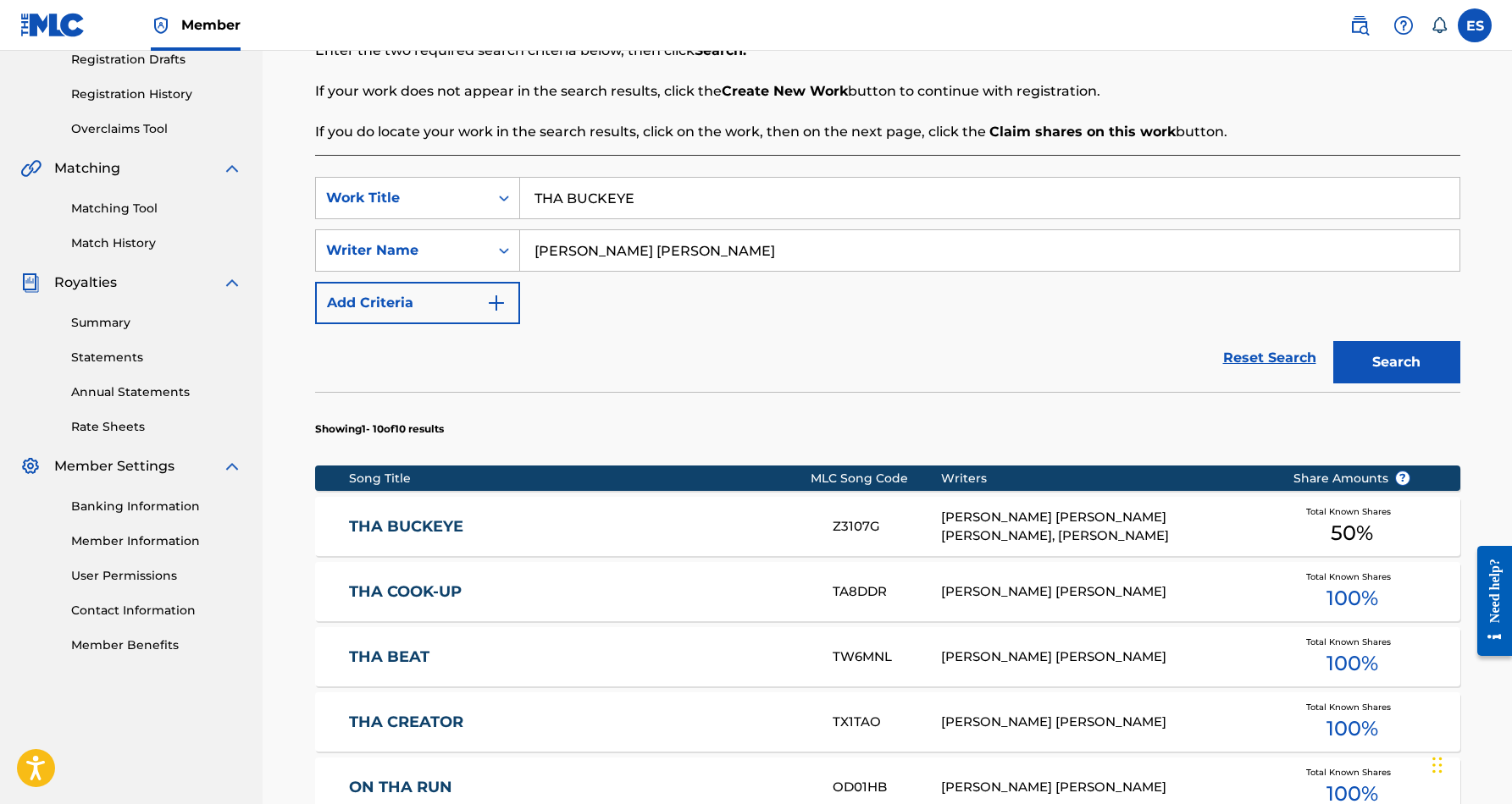
scroll to position [311, 0]
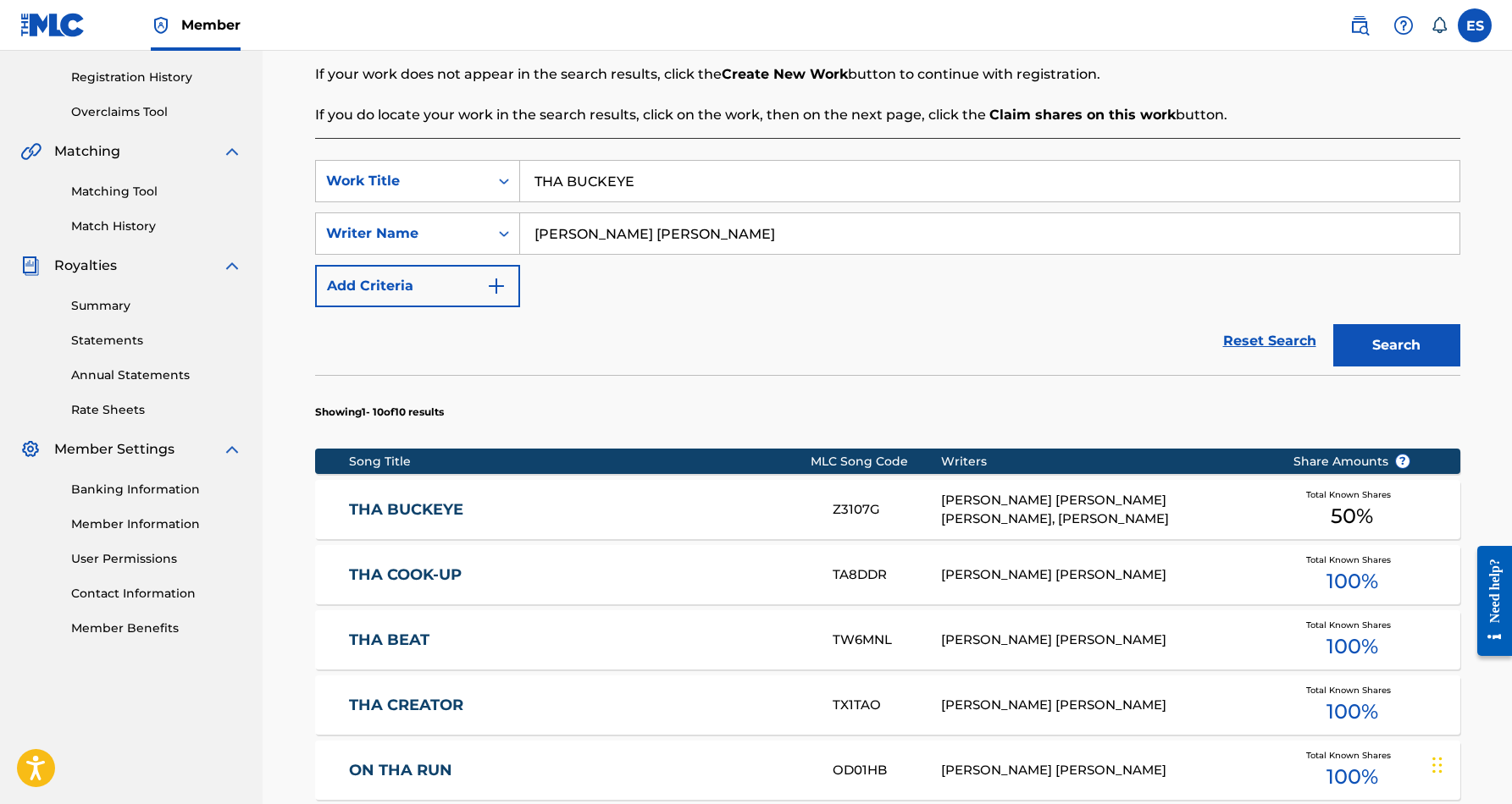
click at [1051, 506] on div "[PERSON_NAME] [PERSON_NAME] [PERSON_NAME], [PERSON_NAME]" at bounding box center [1104, 510] width 326 height 38
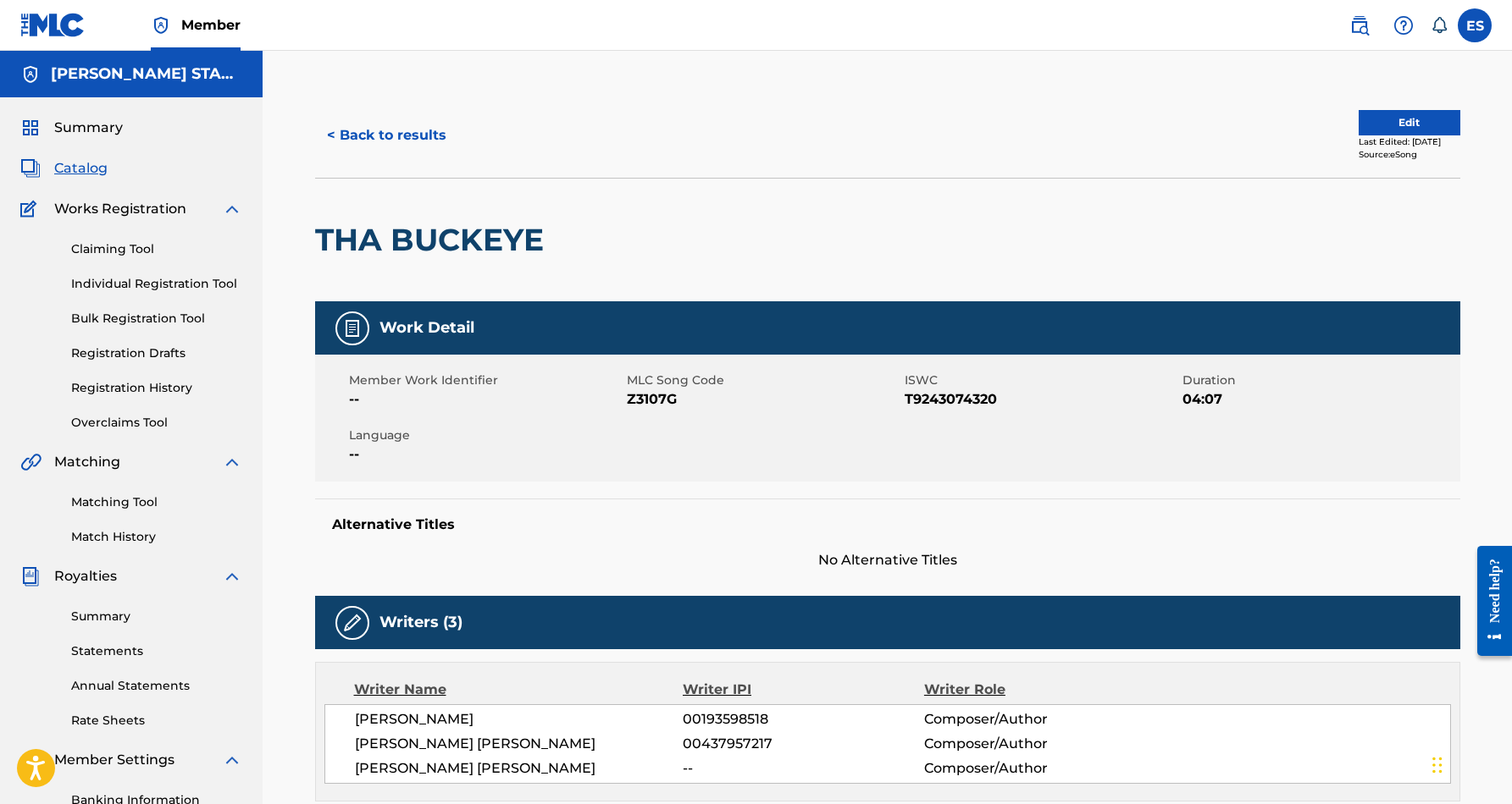
click at [395, 139] on button "< Back to results" at bounding box center [386, 136] width 143 height 42
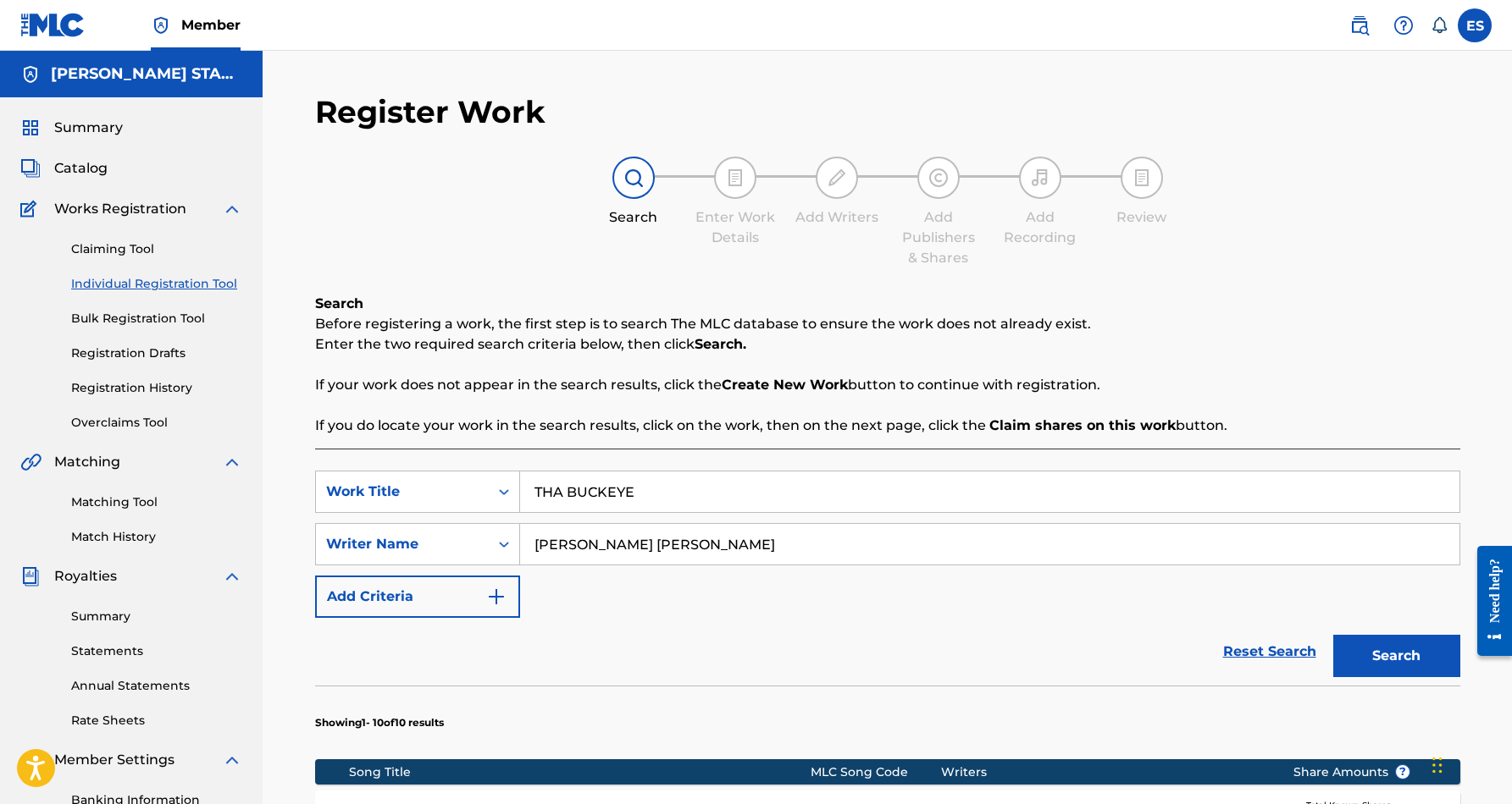
scroll to position [246, 0]
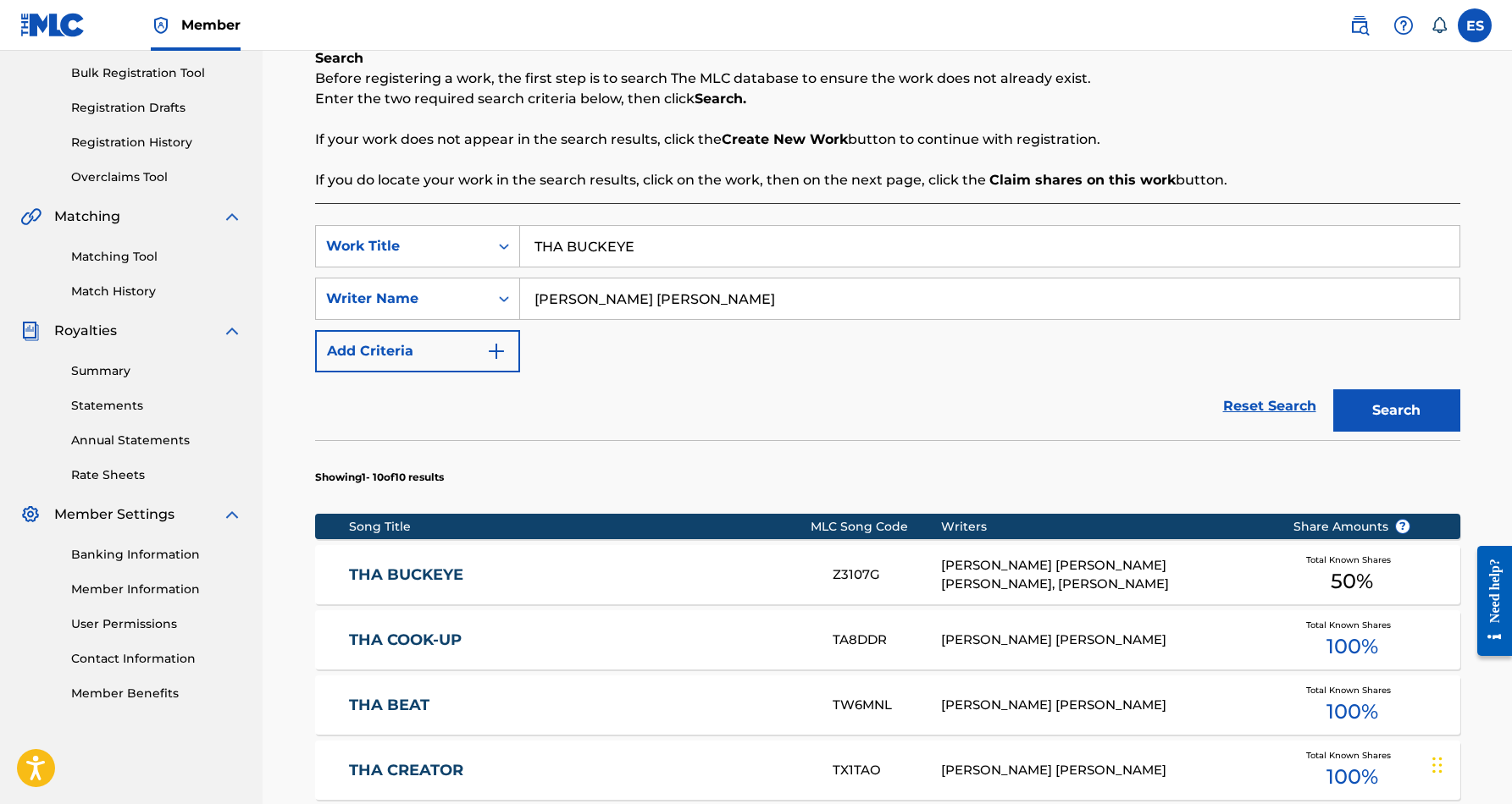
click at [684, 253] on input "THA BUCKEYE" at bounding box center [989, 246] width 939 height 41
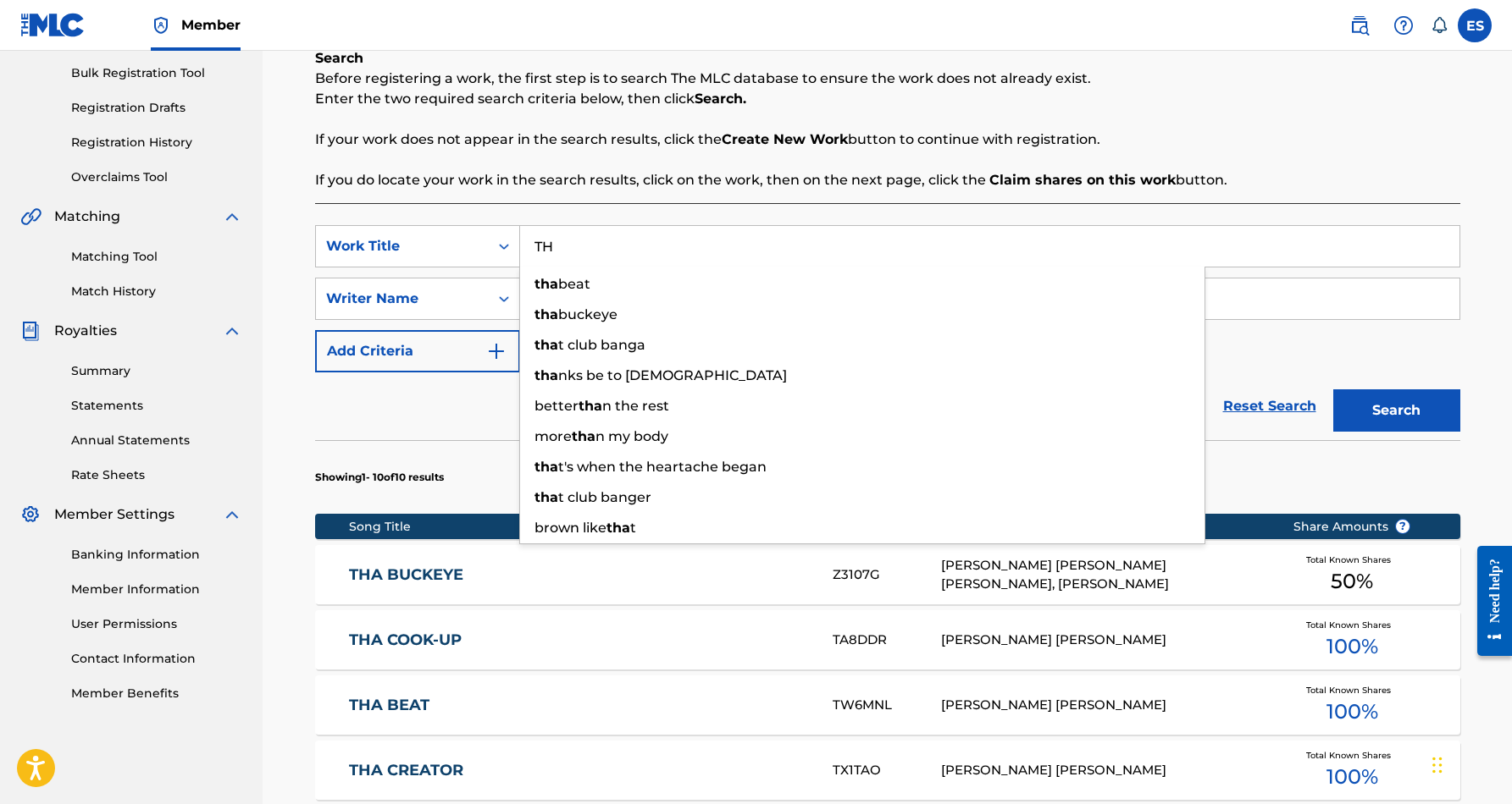
type input "T"
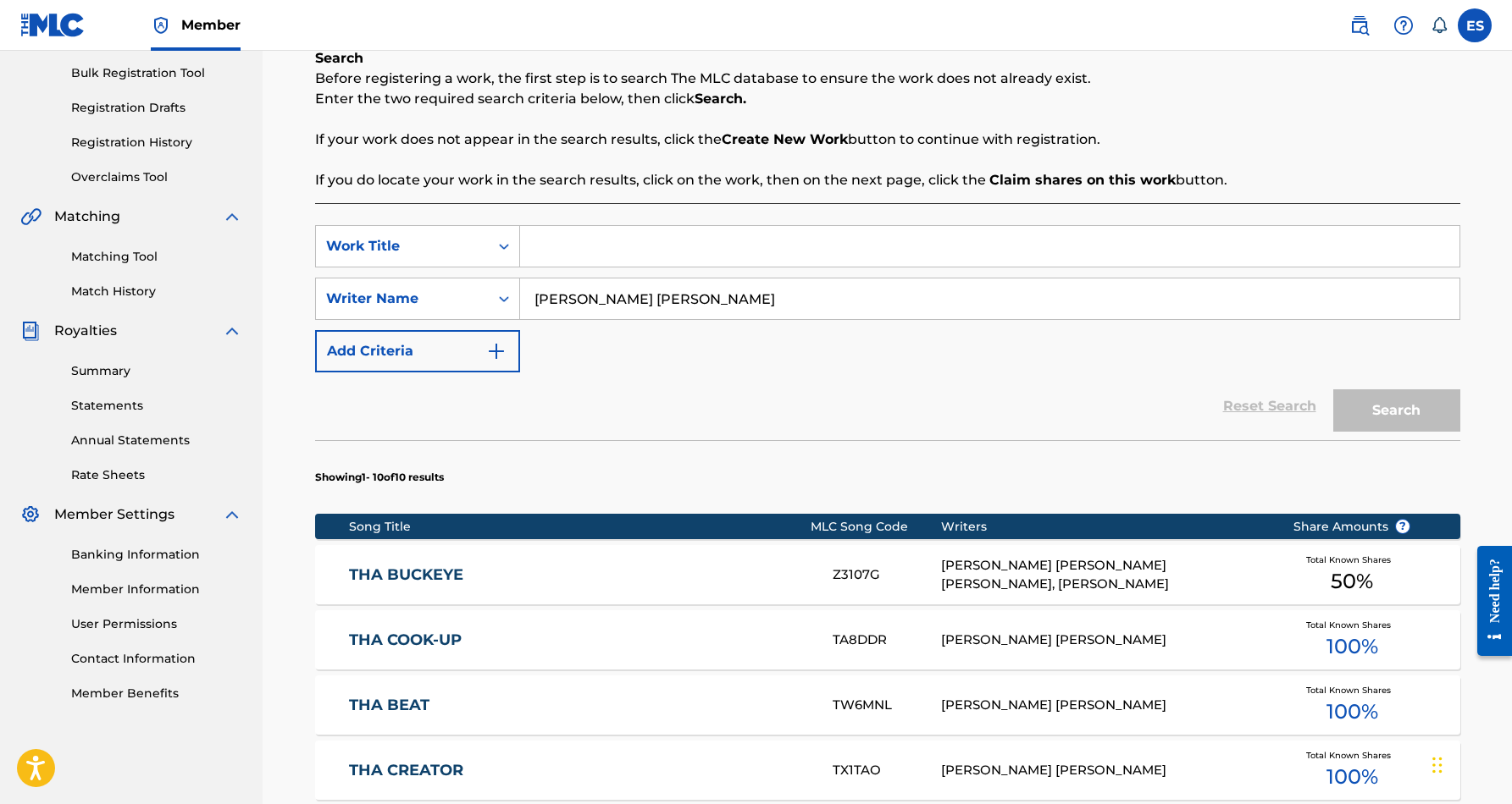
paste input "YOUR TEARDROPS TASTE LIKE [PERSON_NAME]"
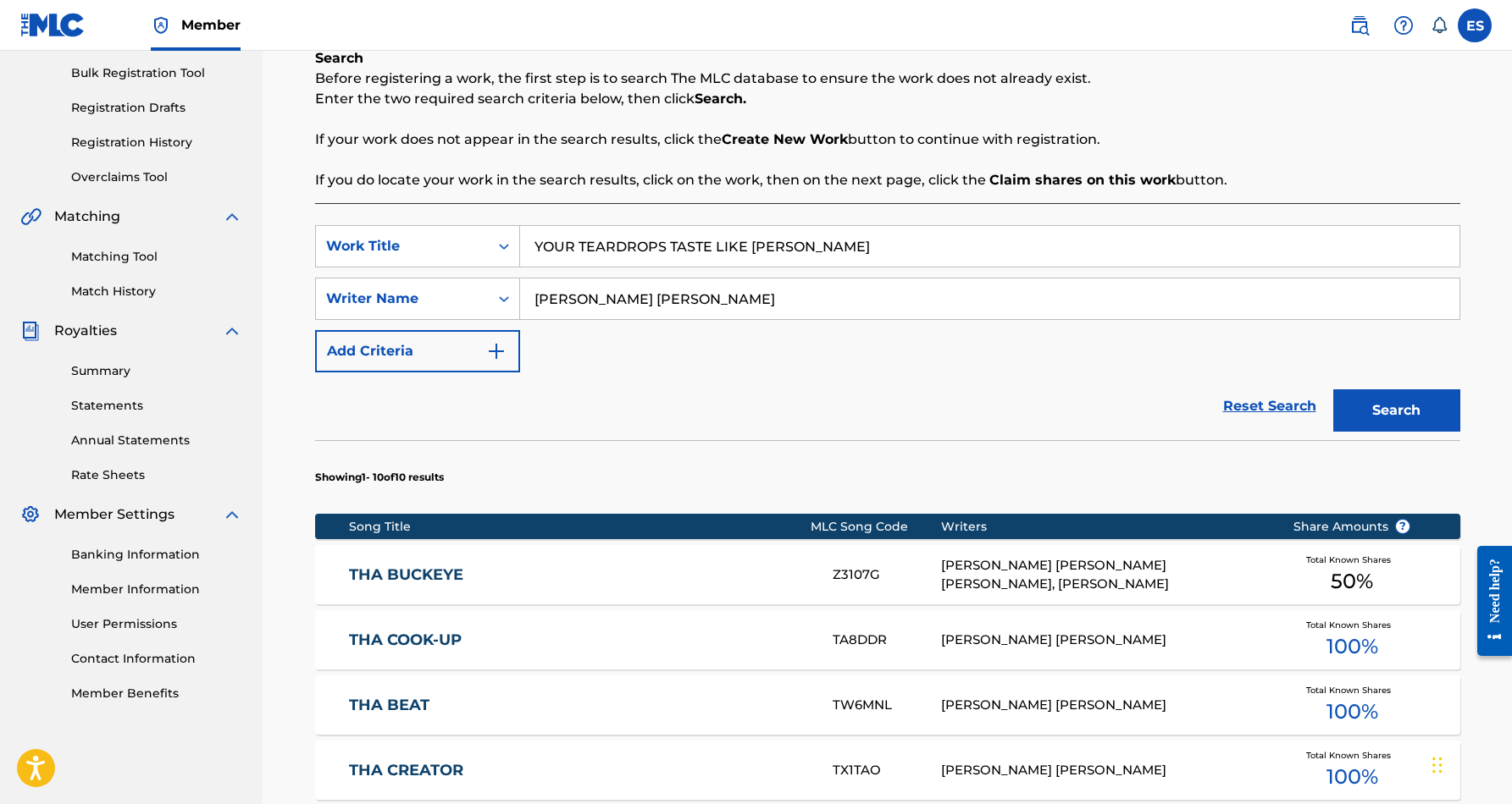
click at [1359, 409] on button "Search" at bounding box center [1397, 411] width 127 height 42
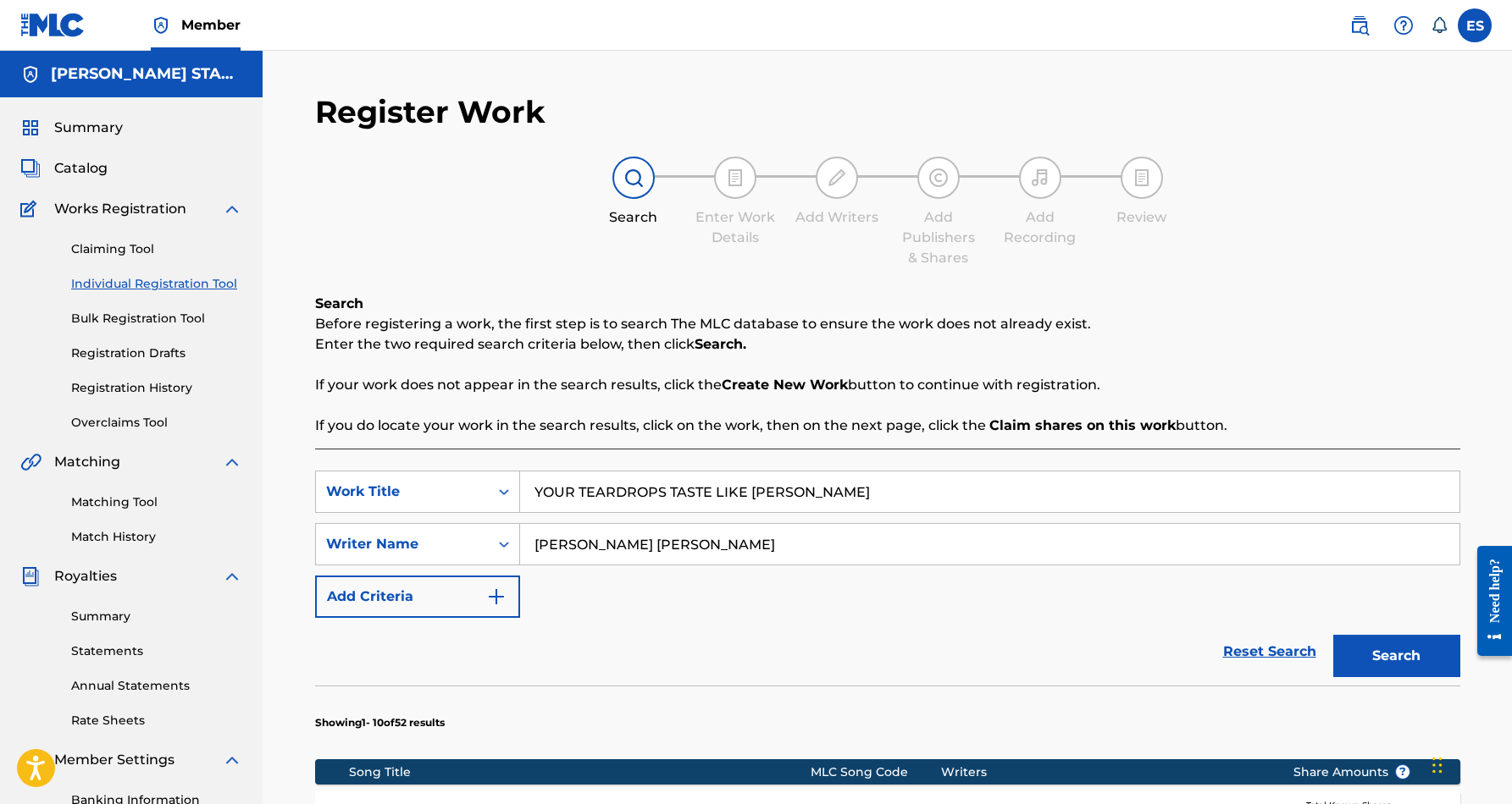
scroll to position [0, 0]
click at [817, 497] on input "YOUR TEARDROPS TASTE LIKE [PERSON_NAME]" at bounding box center [989, 492] width 939 height 41
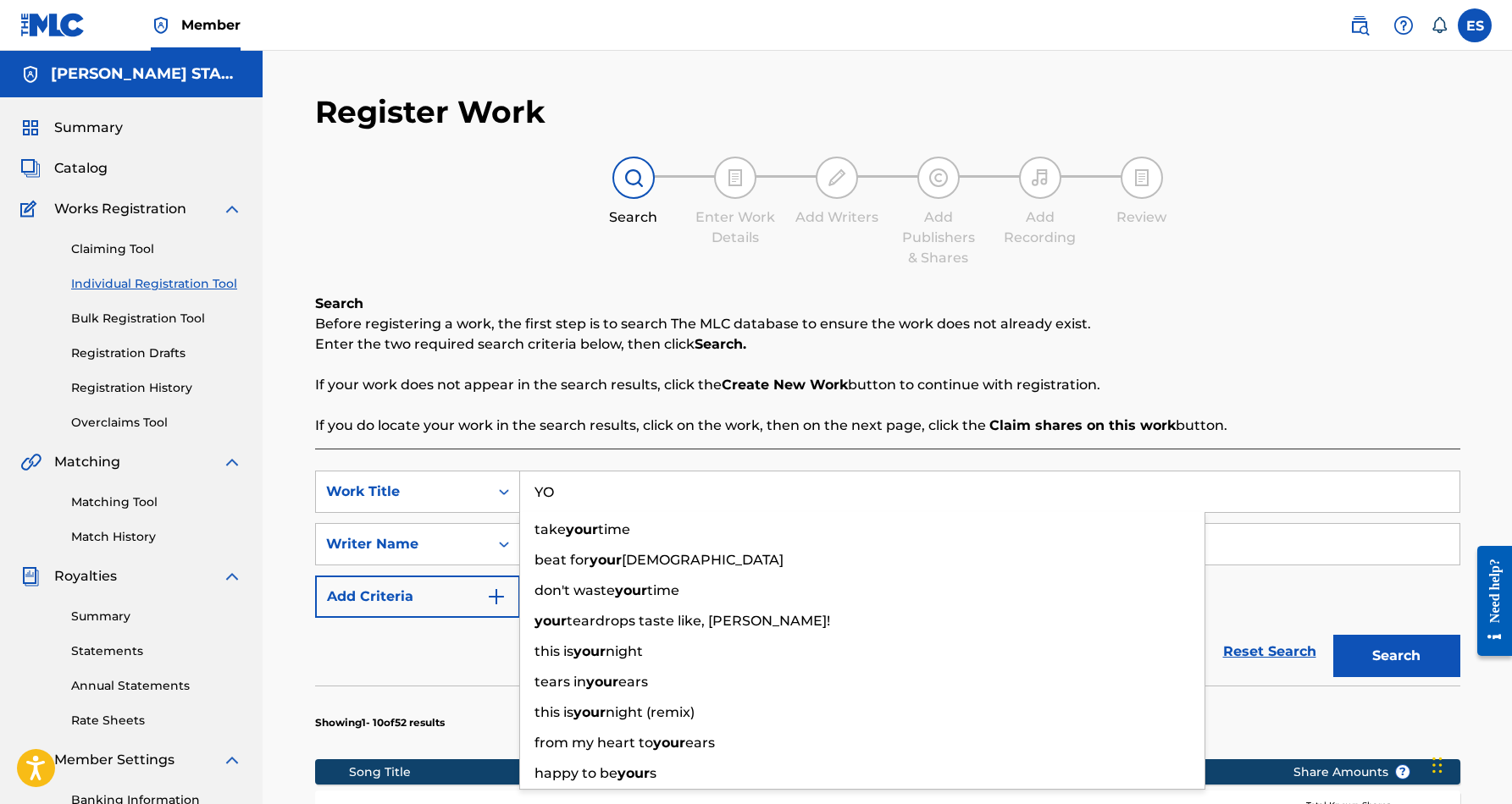
type input "Y"
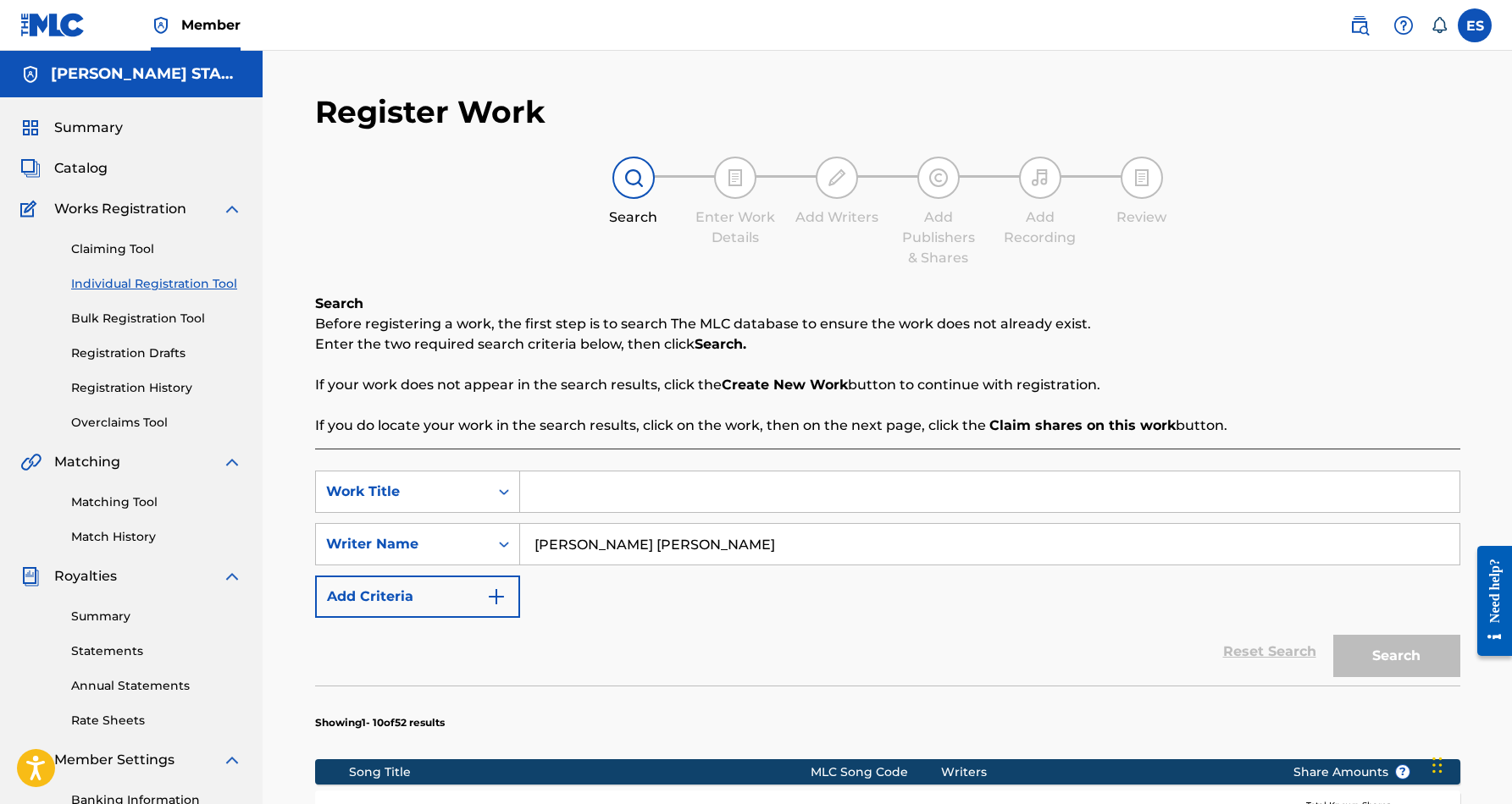
paste input "I LOVE YOU TRULY"
click at [1351, 651] on button "Search" at bounding box center [1397, 656] width 127 height 42
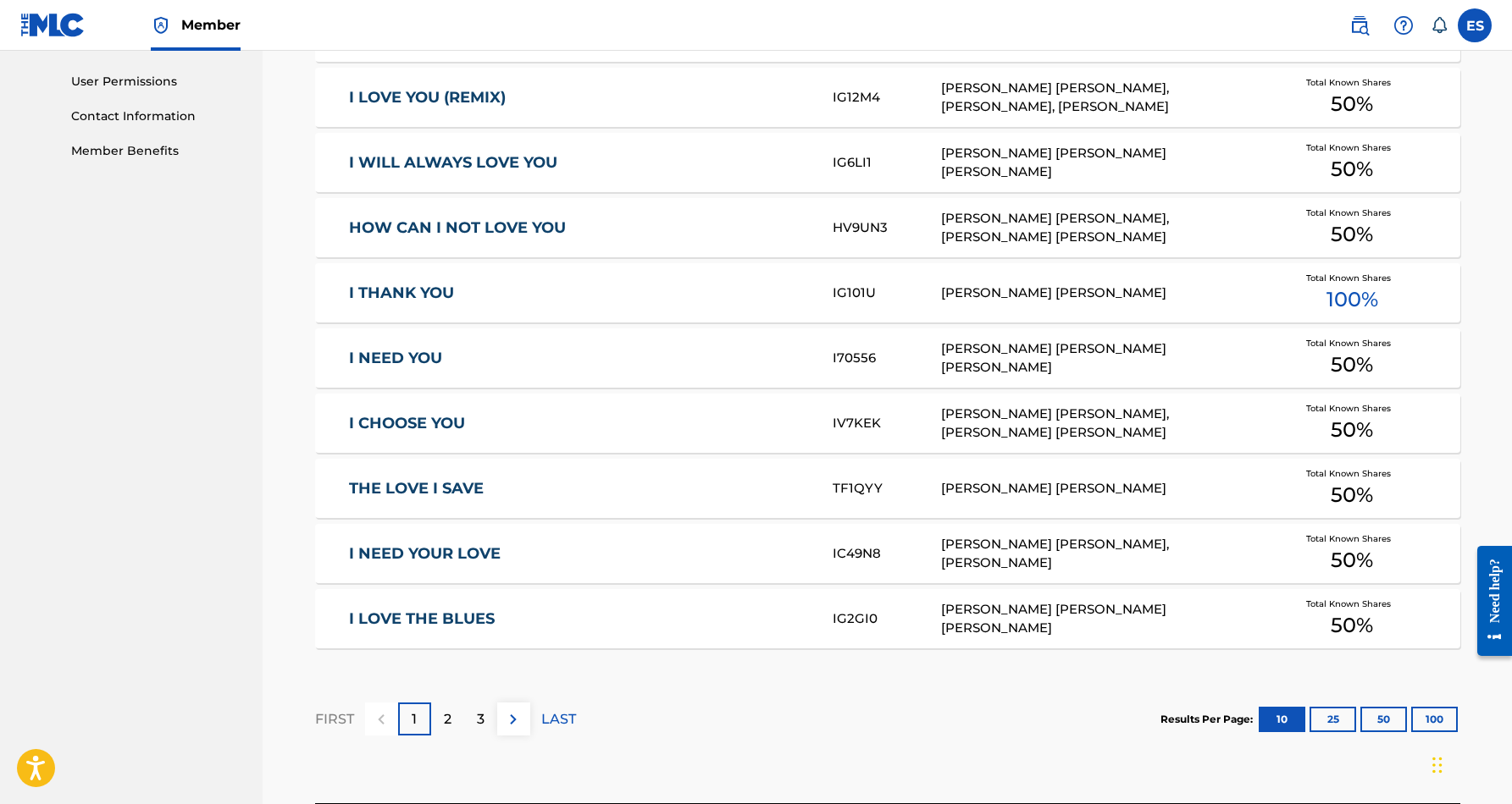
scroll to position [798, 0]
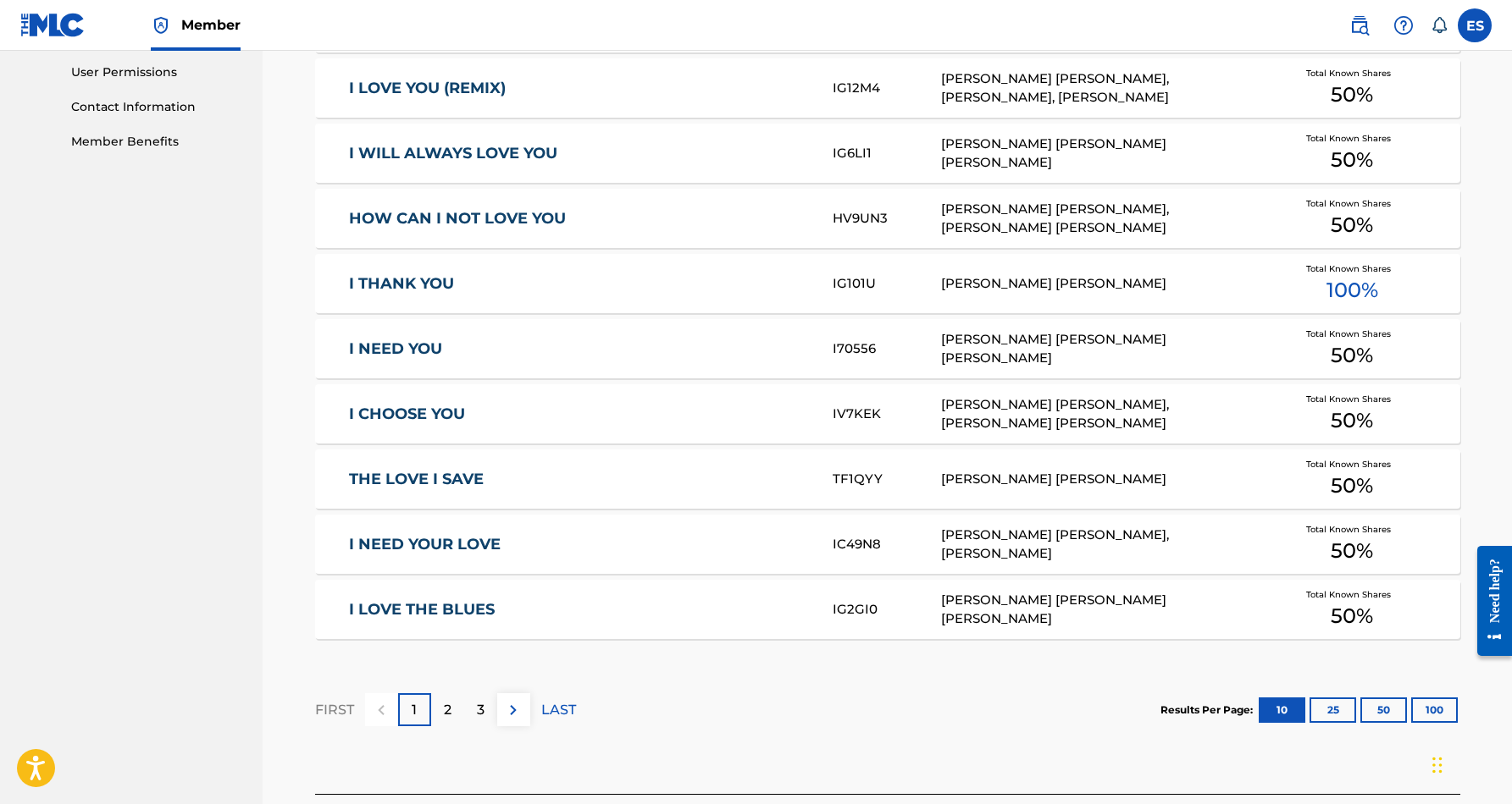
click at [450, 703] on p "2" at bounding box center [448, 711] width 7 height 20
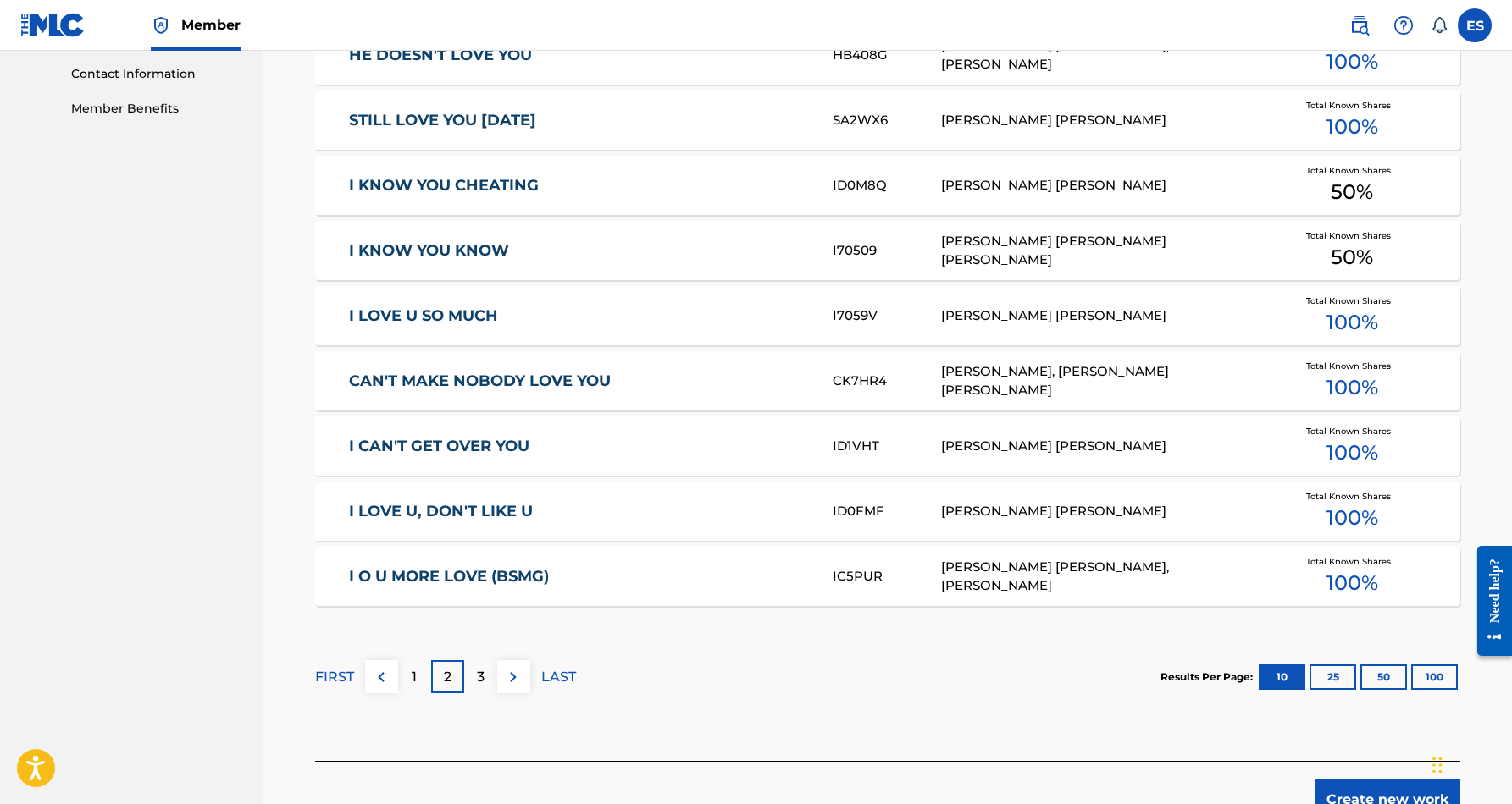
scroll to position [834, 0]
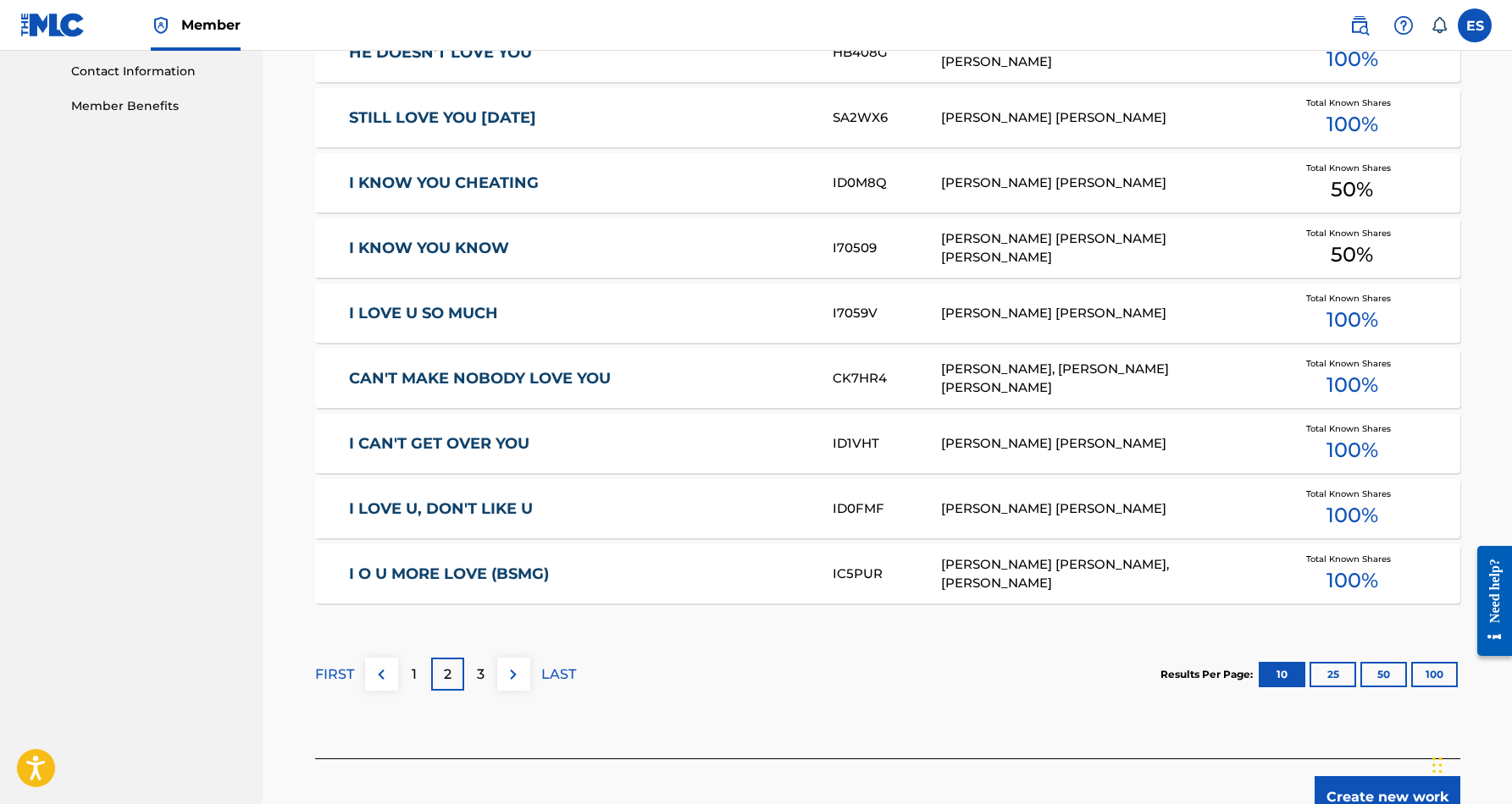
click at [481, 673] on p "3" at bounding box center [480, 675] width 7 height 20
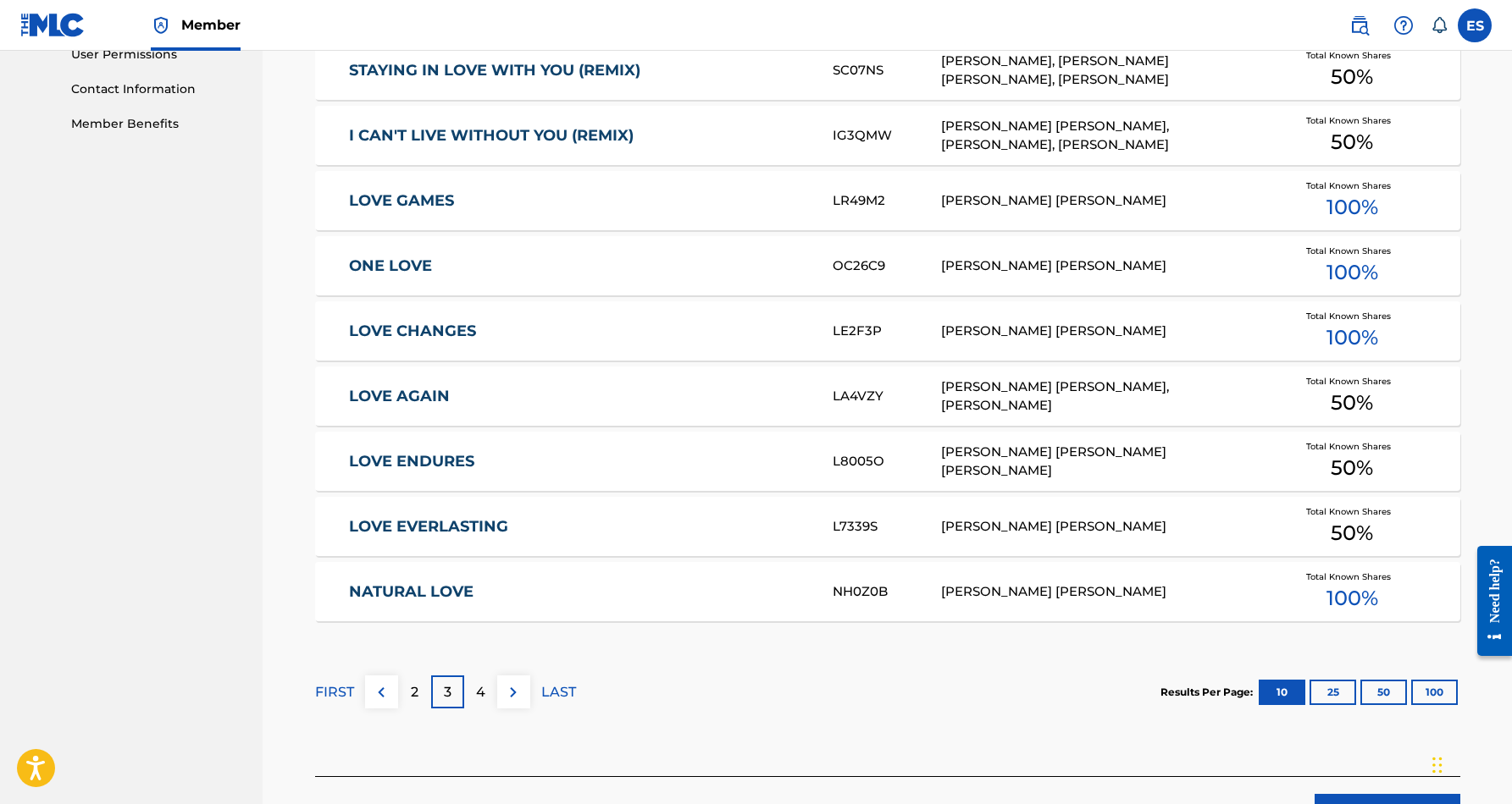
scroll to position [819, 0]
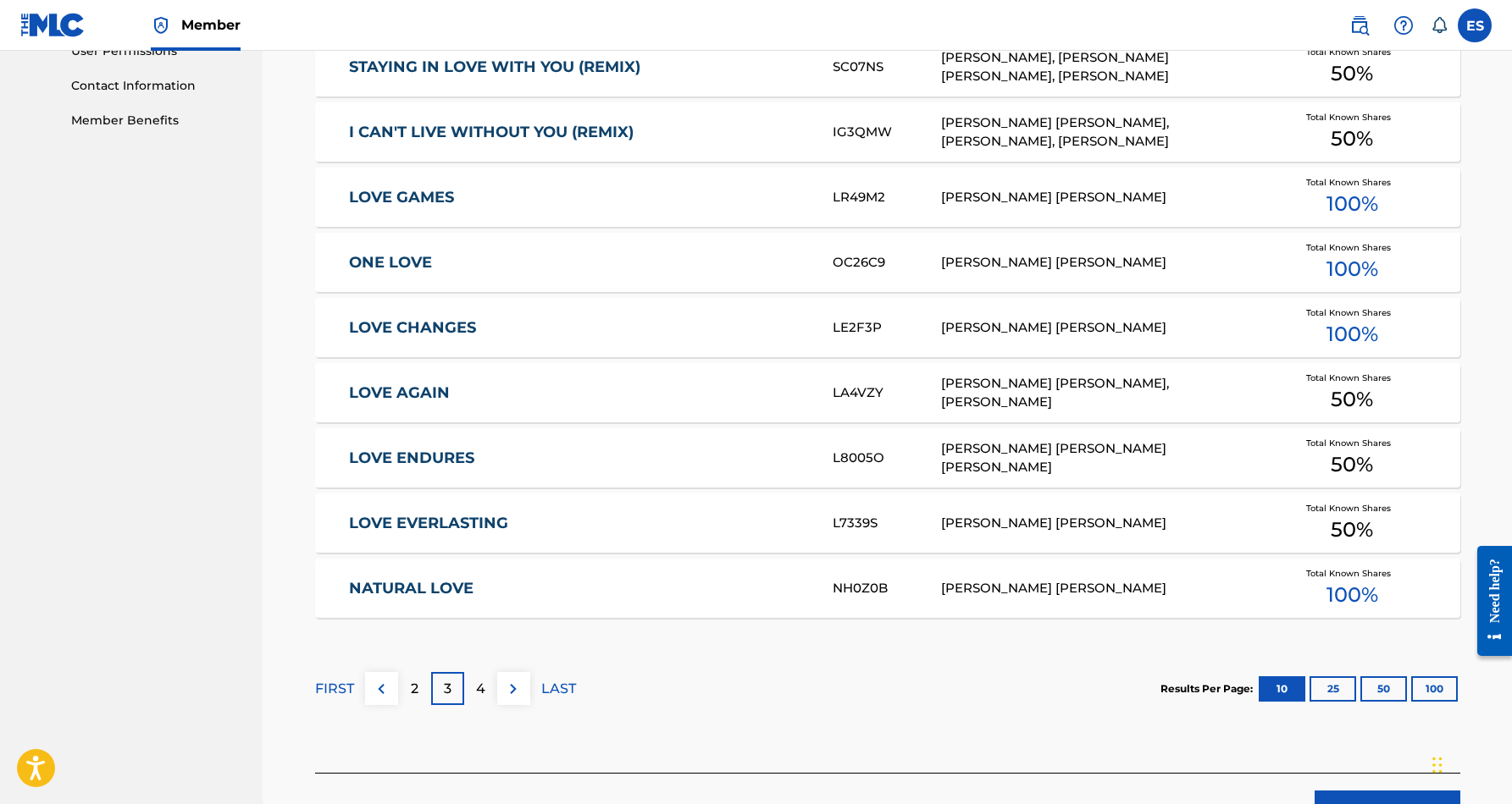
click at [480, 690] on p "4" at bounding box center [481, 690] width 9 height 20
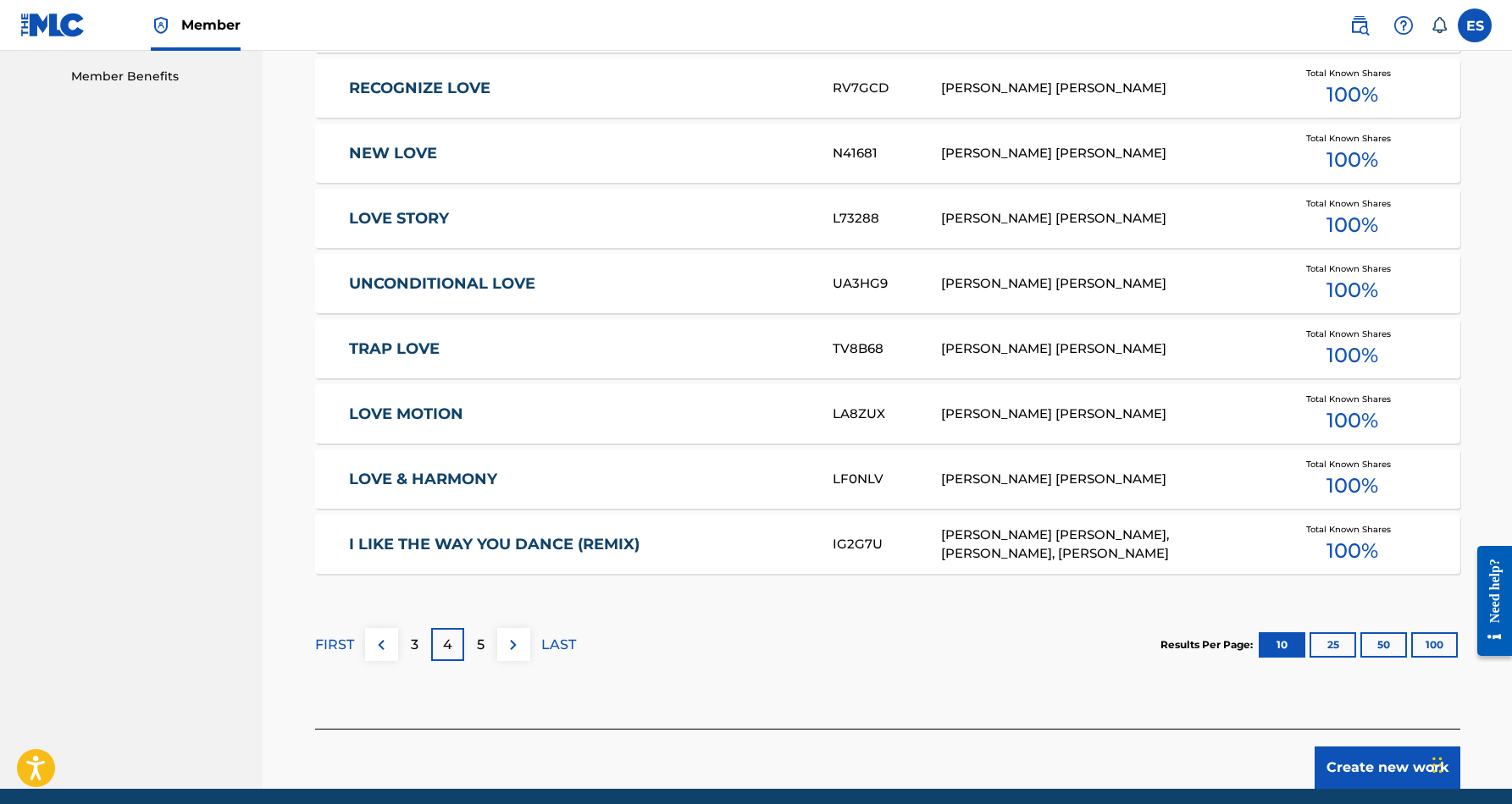
scroll to position [875, 0]
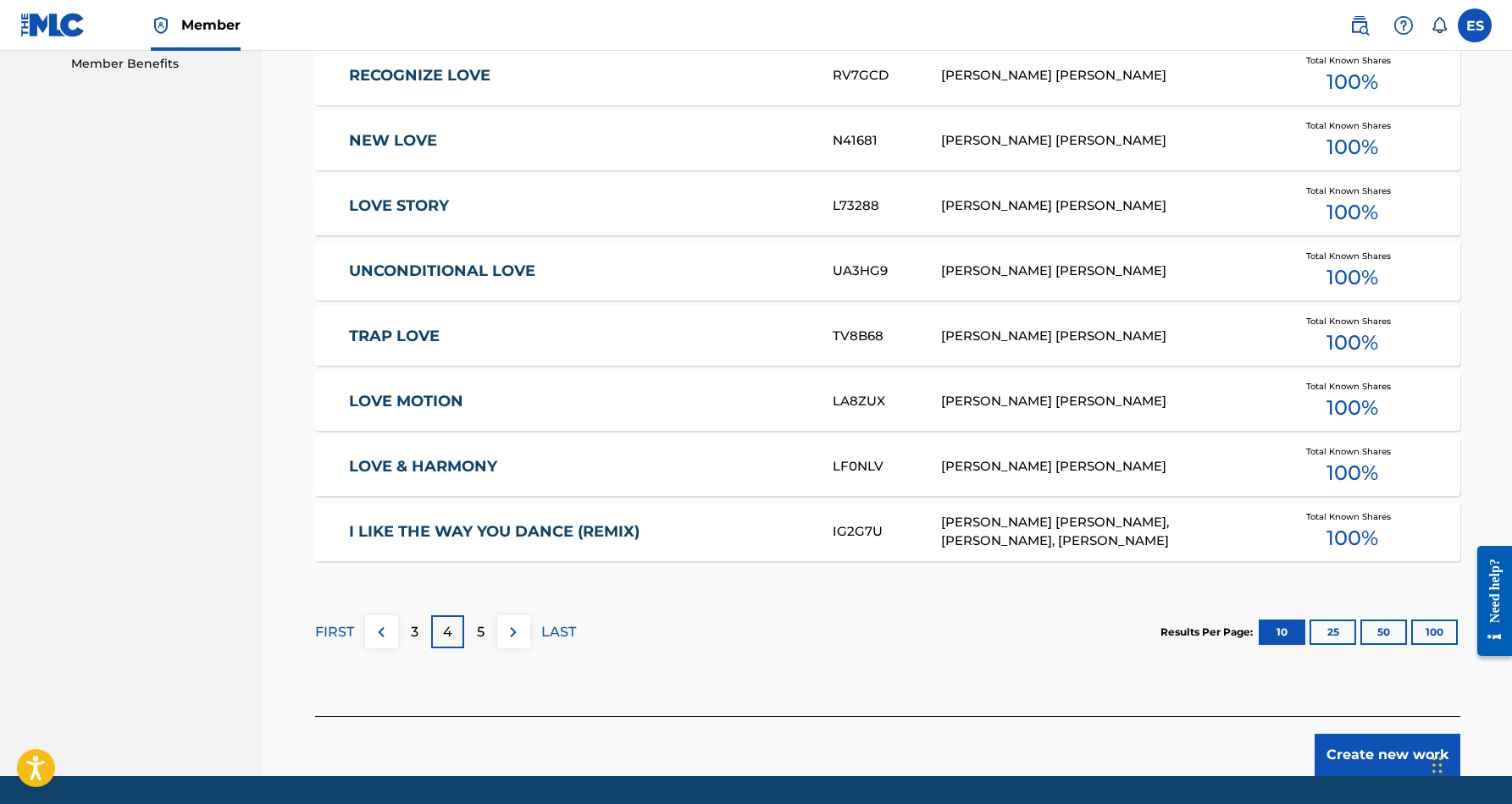
click at [341, 634] on p "FIRST" at bounding box center [334, 632] width 39 height 20
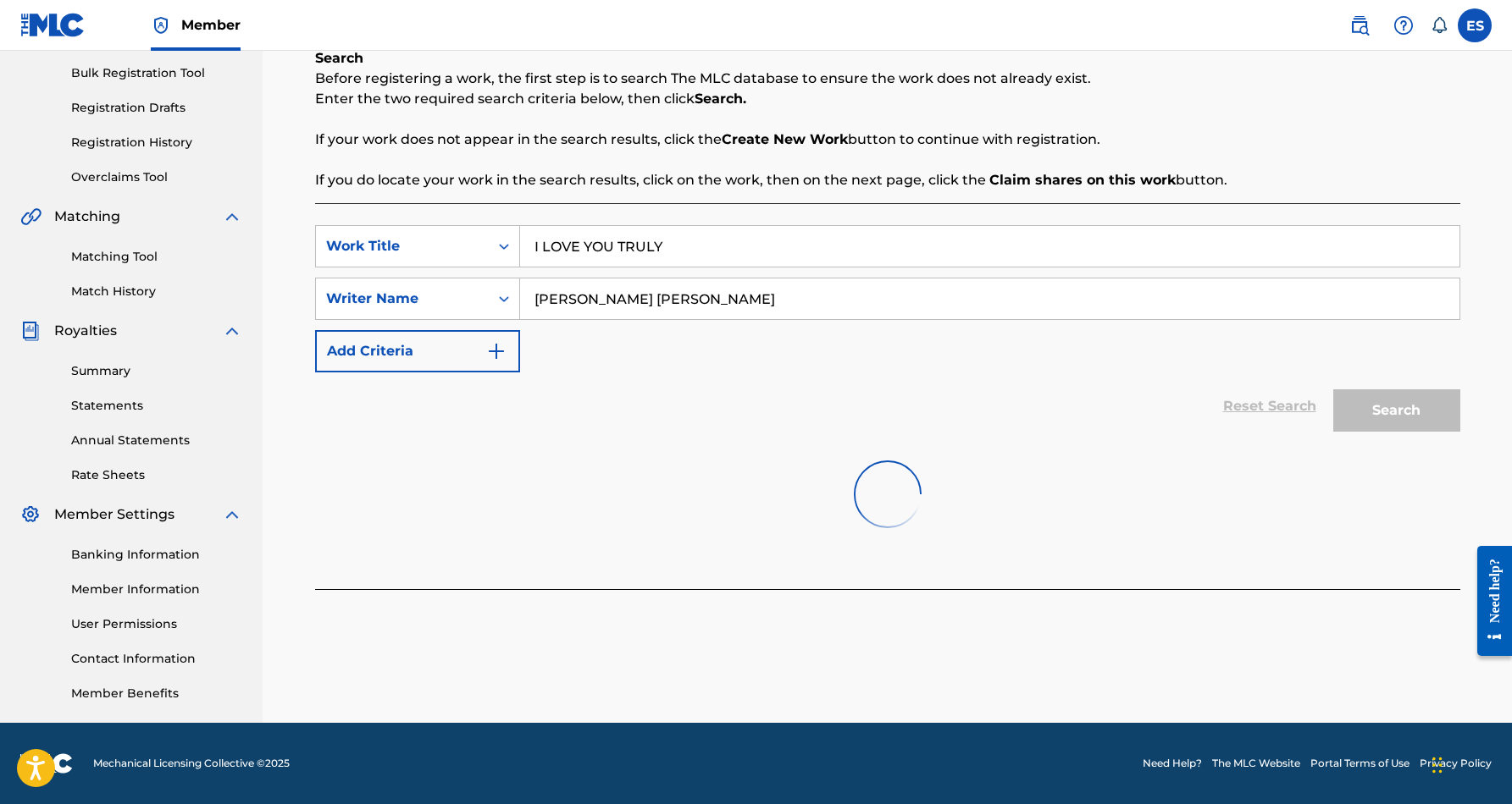
scroll to position [246, 0]
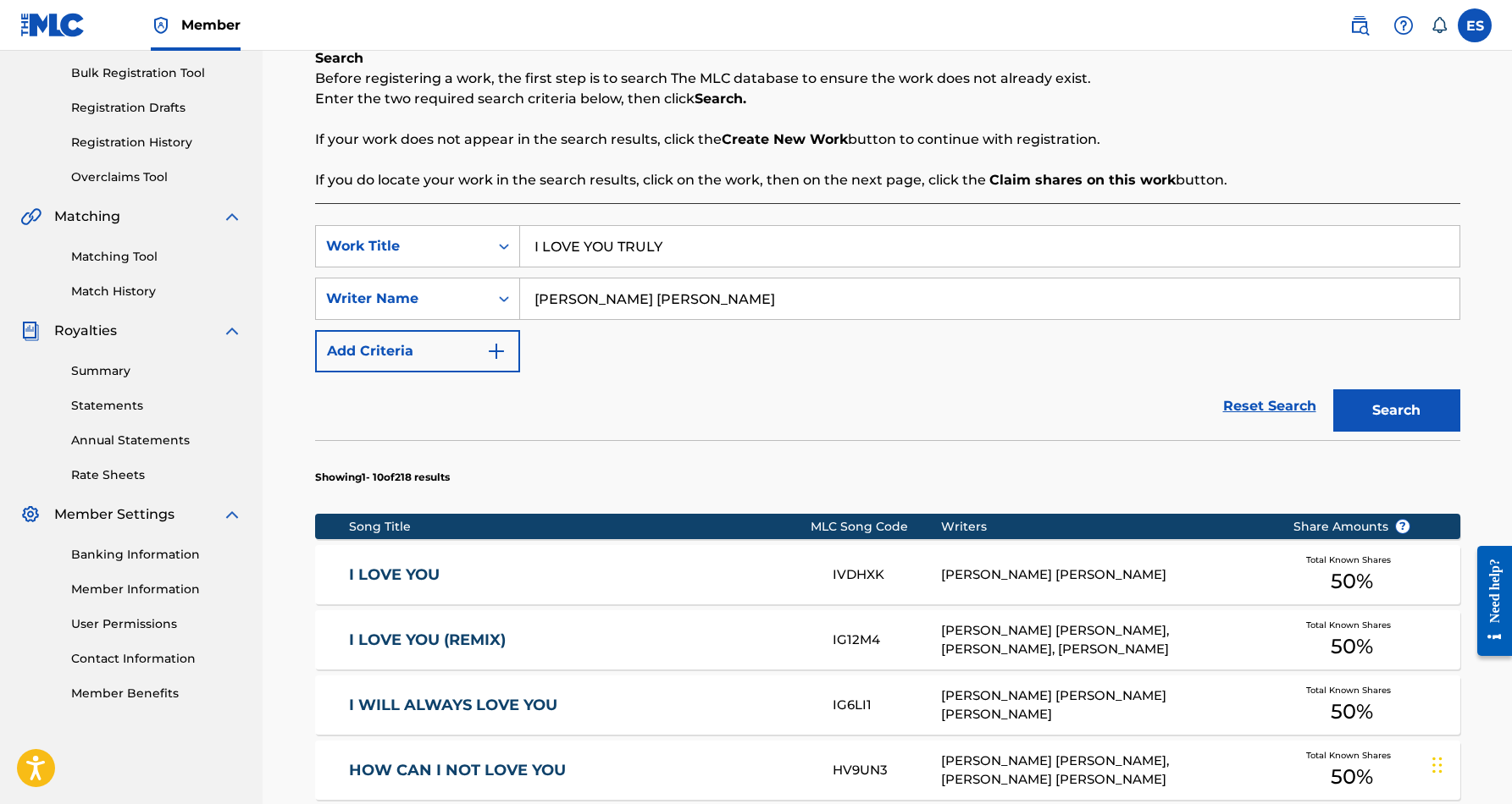
click at [734, 242] on input "I LOVE YOU TRULY" at bounding box center [989, 246] width 939 height 41
type input "I"
paste input "SENSATIONAL"
click at [853, 360] on div "SearchWithCriteriaad9033e8-8637-4970-8ab8-81f121a12221 Work Title SENSATIONAL s…" at bounding box center [888, 299] width 1145 height 148
click at [1416, 409] on button "Search" at bounding box center [1397, 411] width 127 height 42
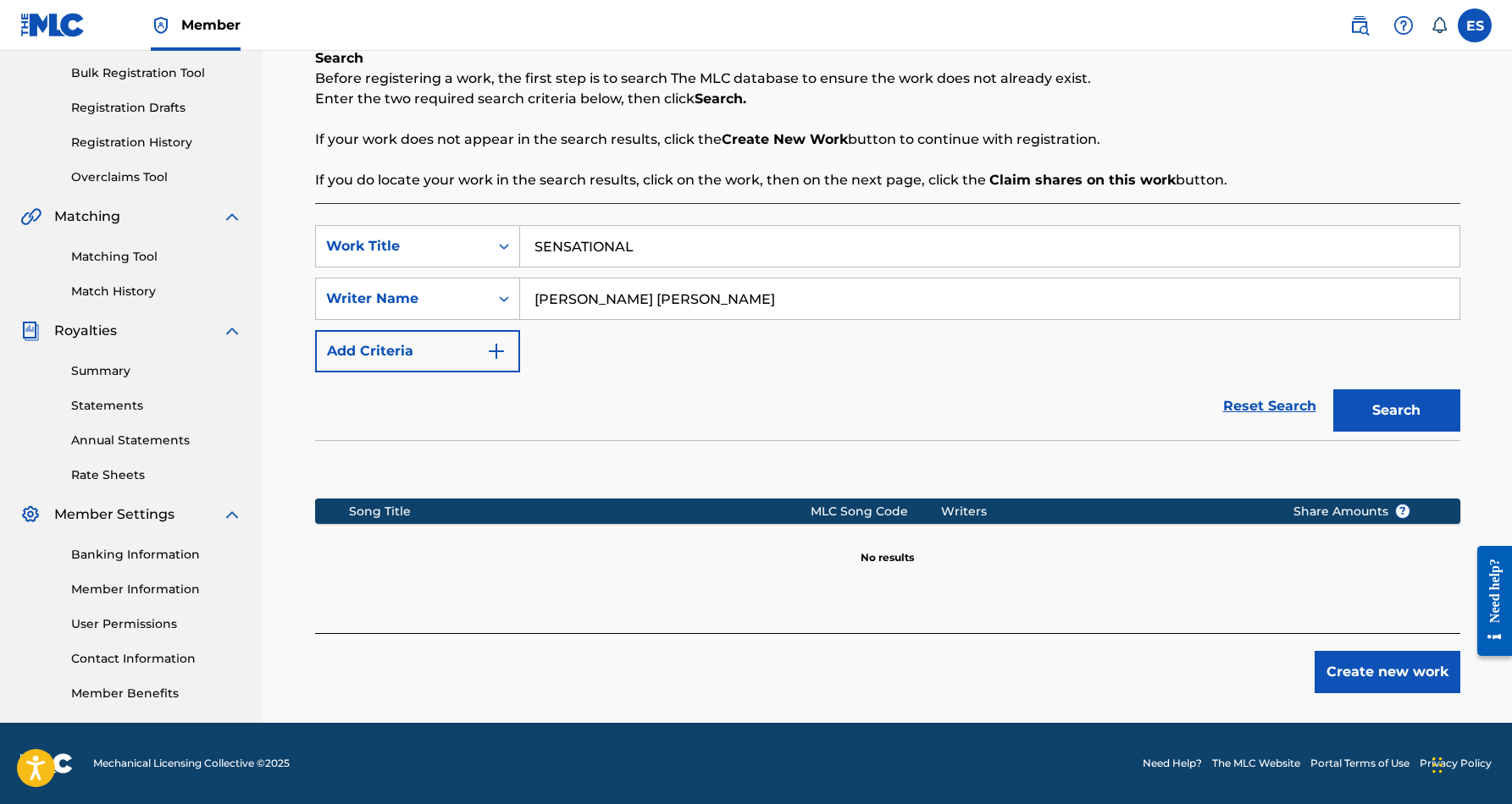
click at [696, 241] on input "SENSATIONAL" at bounding box center [989, 246] width 939 height 41
type input "S"
paste input "CORNHUSKER KID"
click at [1377, 403] on button "Search" at bounding box center [1397, 411] width 127 height 42
click at [715, 246] on input "CORNHUSKER KID" at bounding box center [989, 246] width 939 height 41
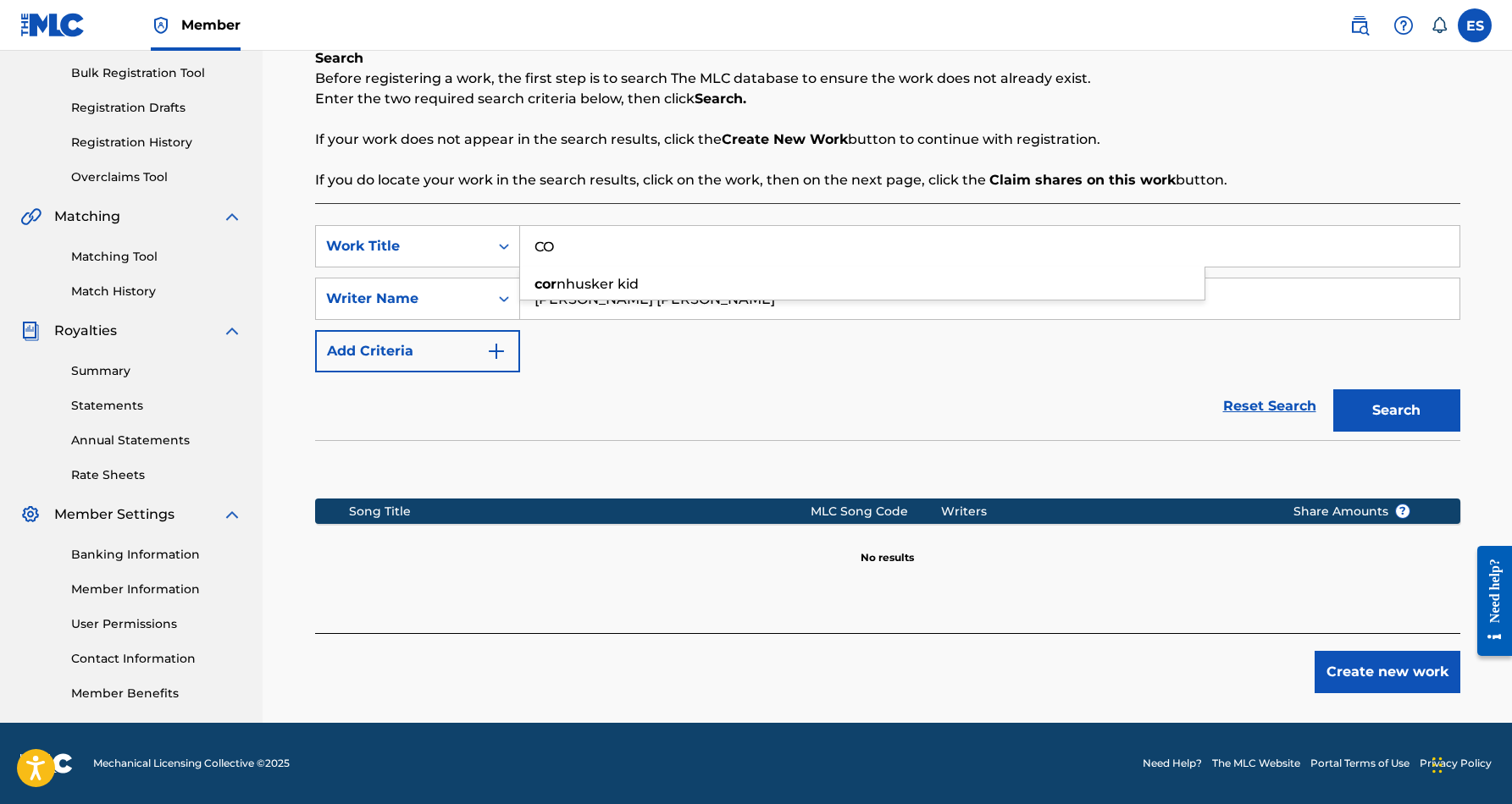
type input "C"
paste input "DARK CHILD II"
type input "DARK CHILD II"
click at [1361, 408] on button "Search" at bounding box center [1397, 411] width 127 height 42
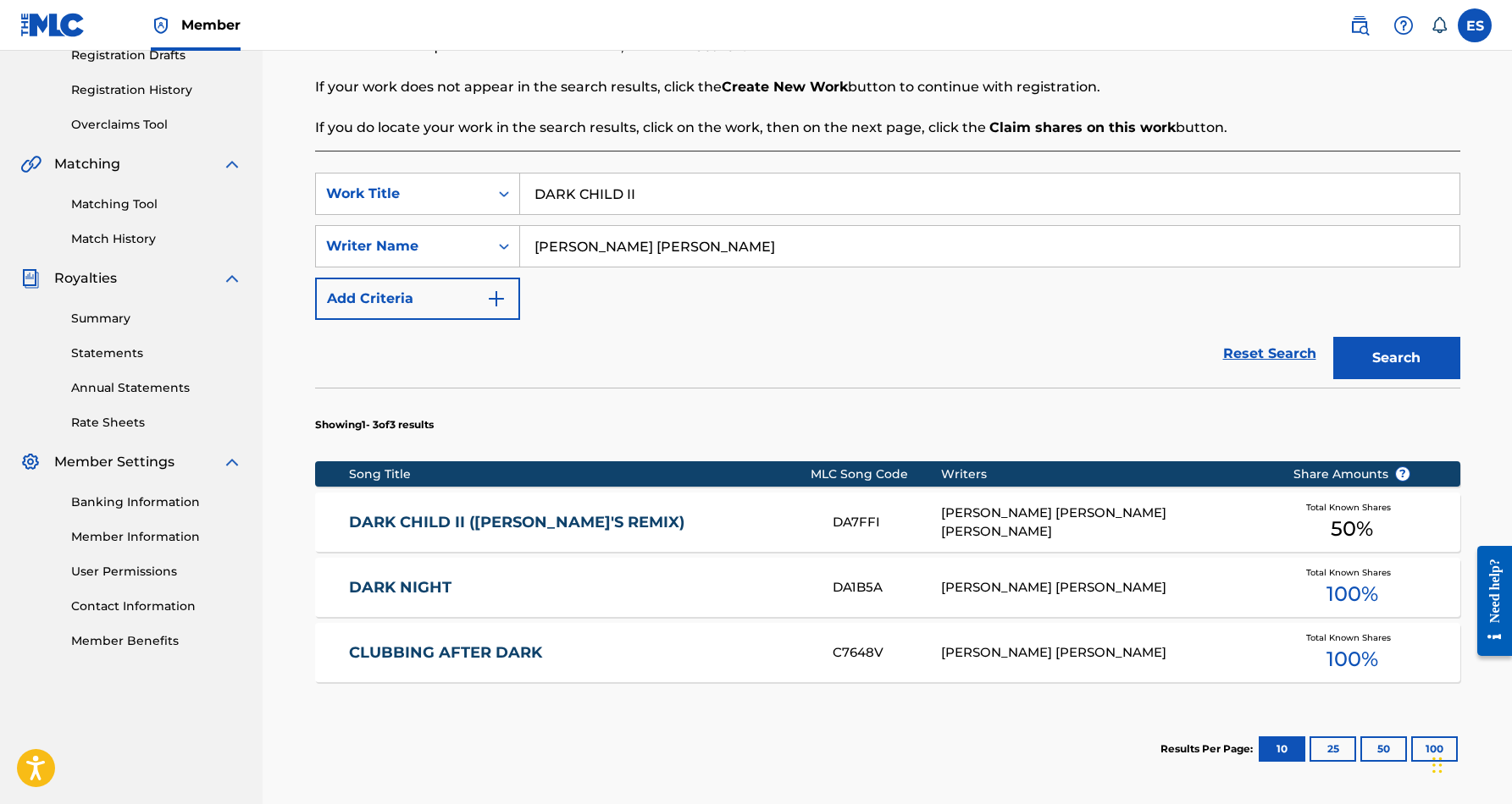
scroll to position [306, 0]
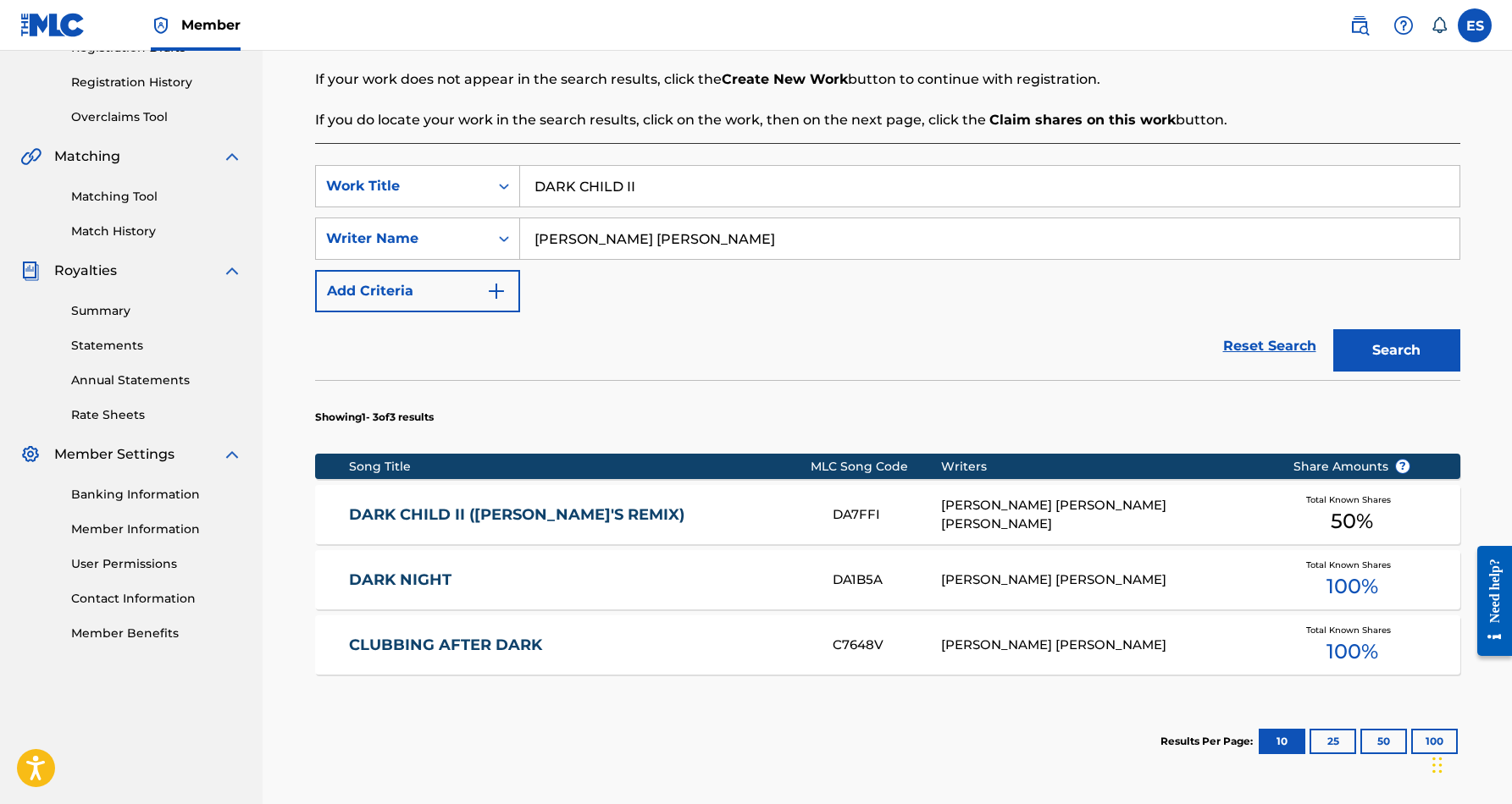
click at [742, 521] on link "DARK CHILD II ([PERSON_NAME]'S REMIX)" at bounding box center [579, 515] width 461 height 19
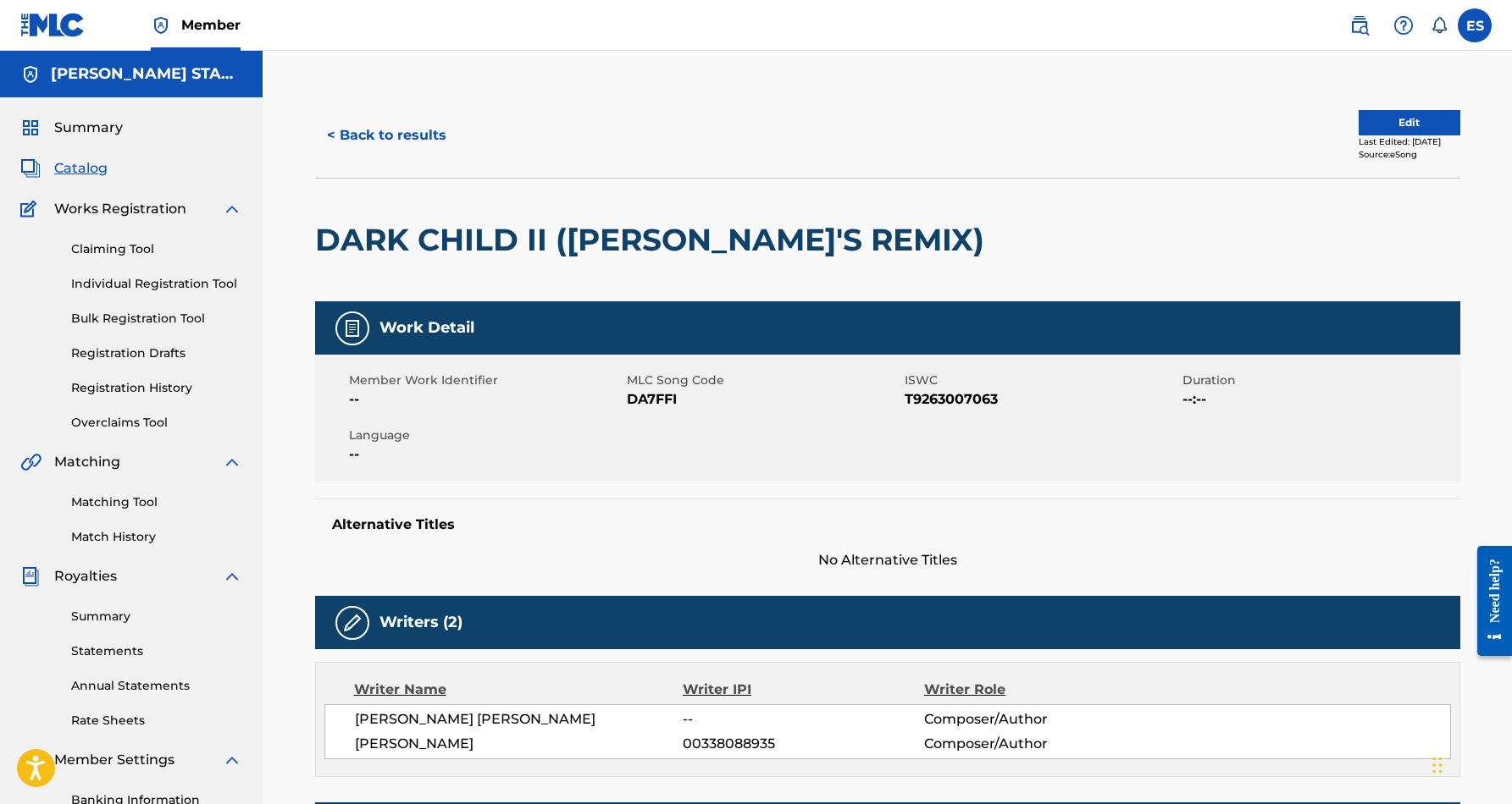
click at [376, 128] on button "< Back to results" at bounding box center [386, 136] width 143 height 42
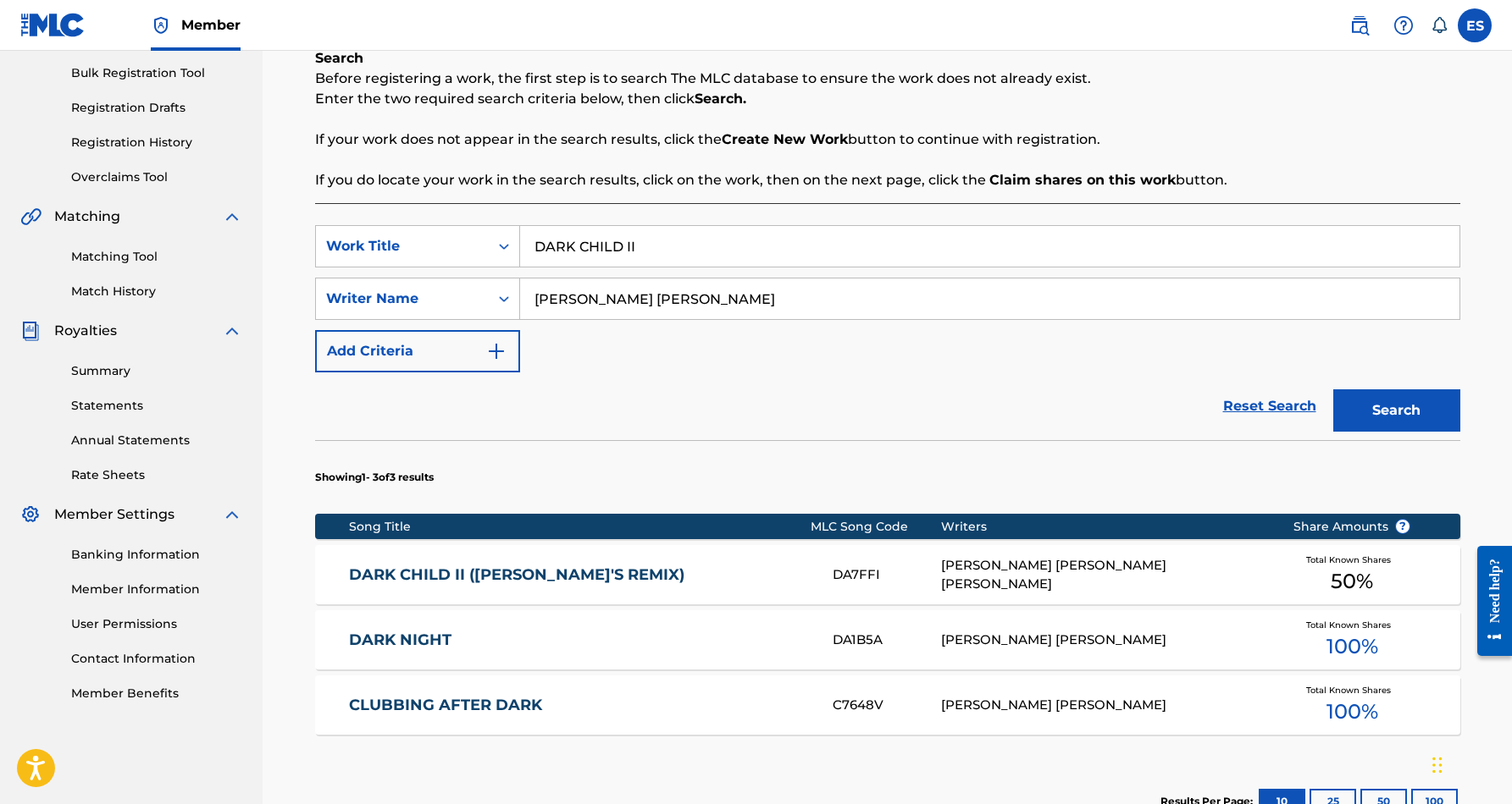
click at [671, 578] on link "DARK CHILD II ([PERSON_NAME]'S REMIX)" at bounding box center [579, 575] width 461 height 19
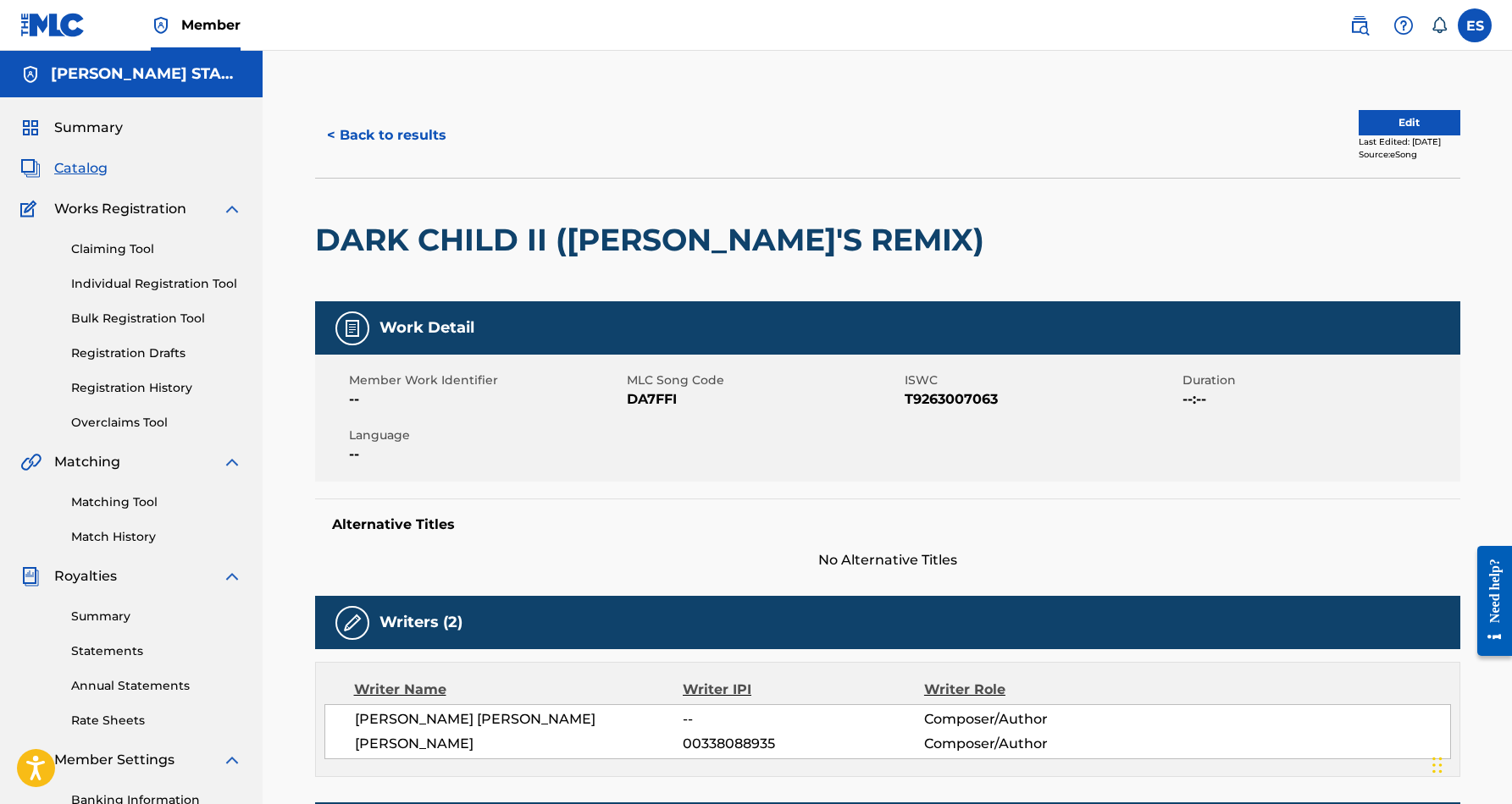
click at [381, 131] on button "< Back to results" at bounding box center [386, 136] width 143 height 42
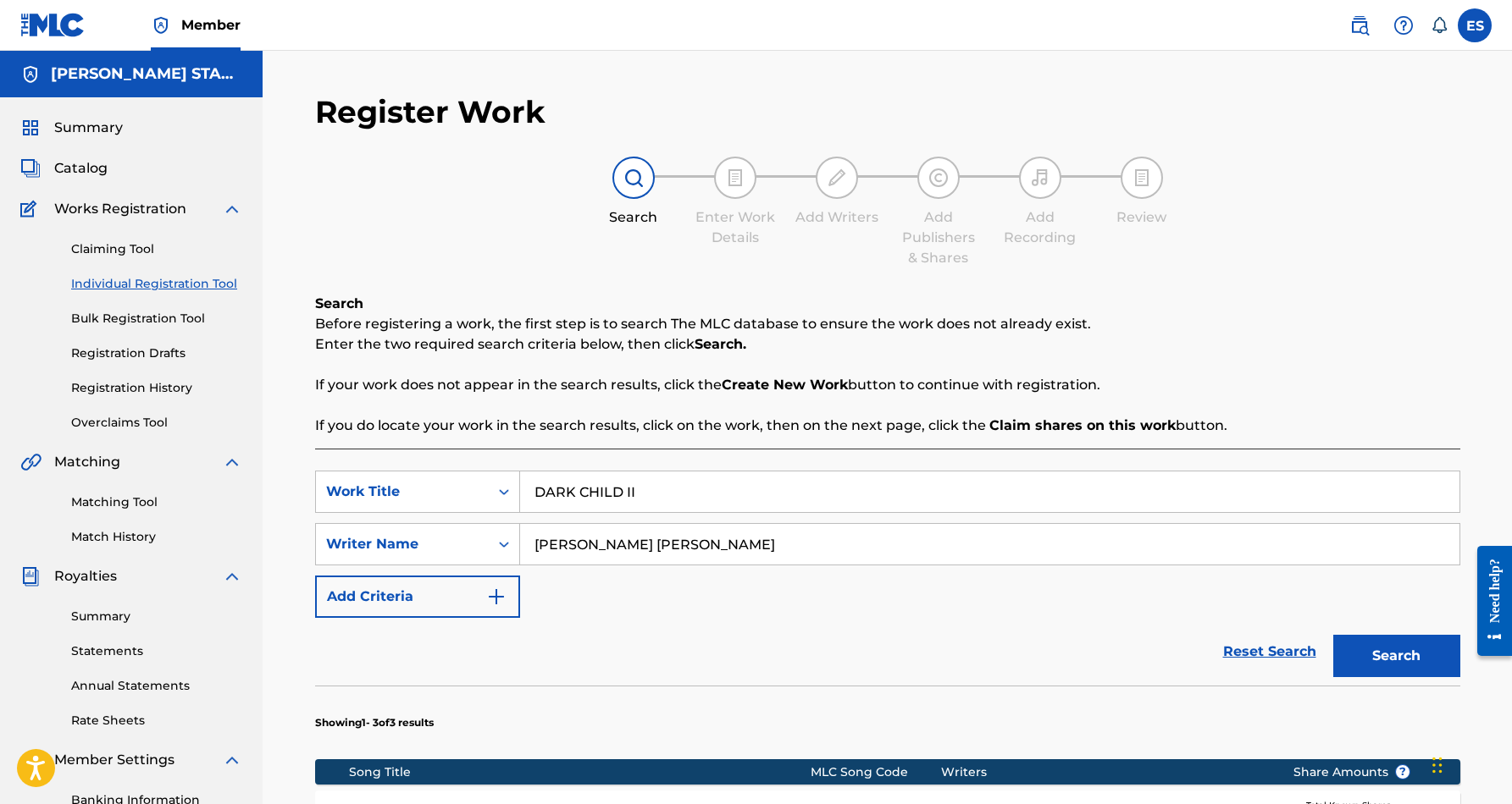
scroll to position [246, 0]
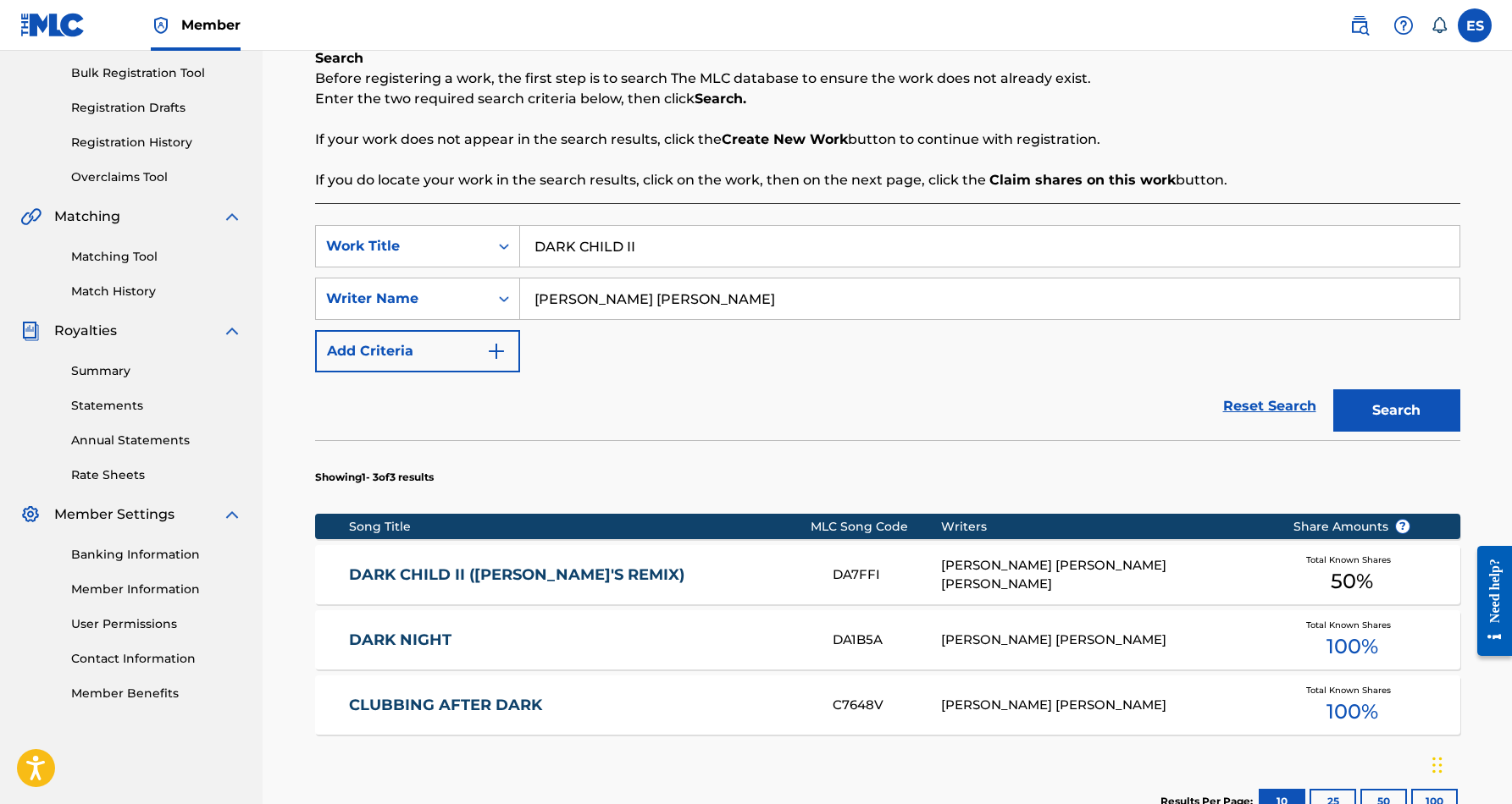
click at [671, 252] on input "DARK CHILD II" at bounding box center [989, 246] width 939 height 41
type input "D"
paste input "LETS DANCE"
type input "LETS DANCE"
click at [1366, 405] on button "Search" at bounding box center [1397, 411] width 127 height 42
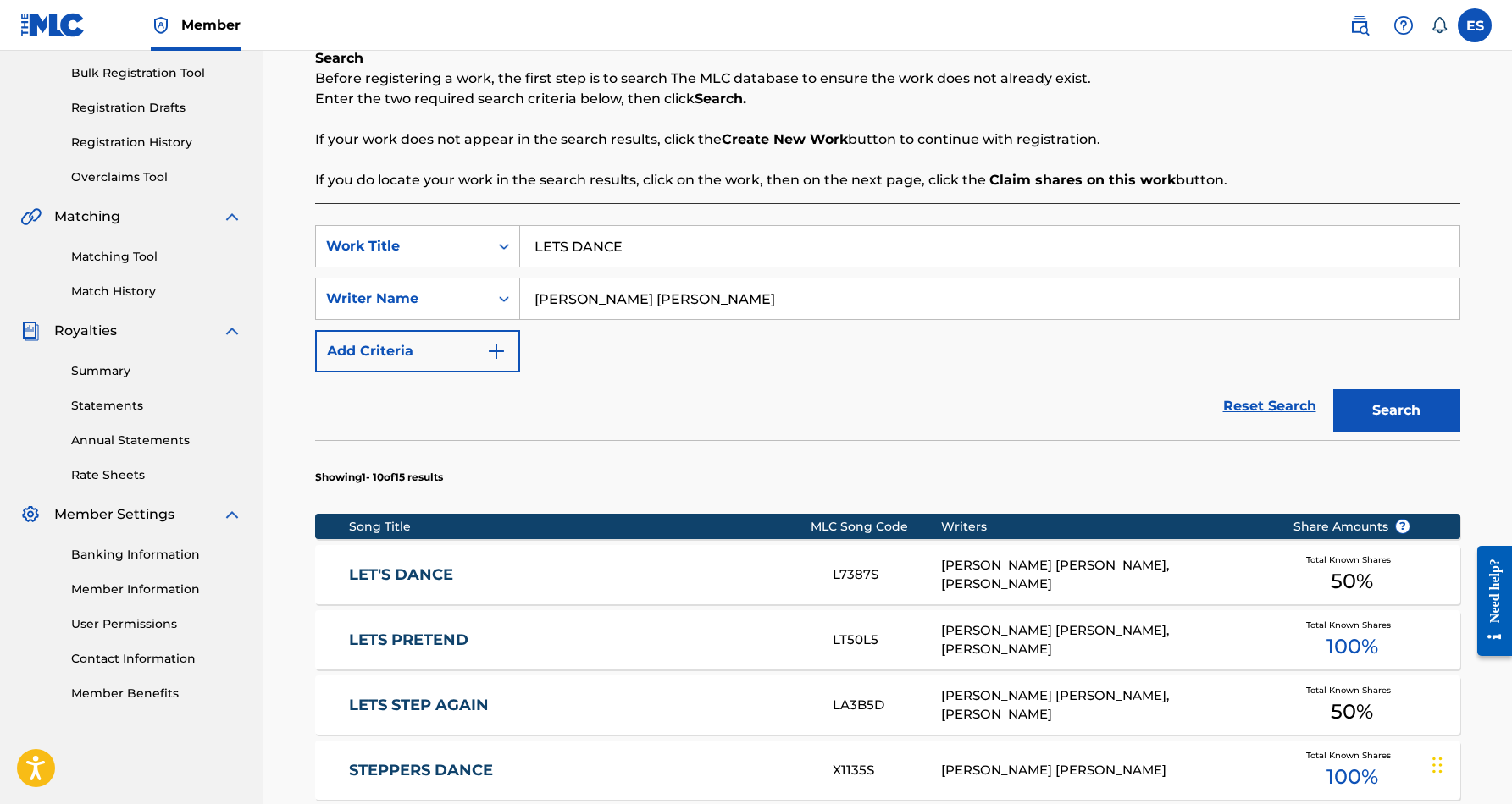
click at [996, 570] on div "[PERSON_NAME] [PERSON_NAME], [PERSON_NAME]" at bounding box center [1104, 575] width 326 height 38
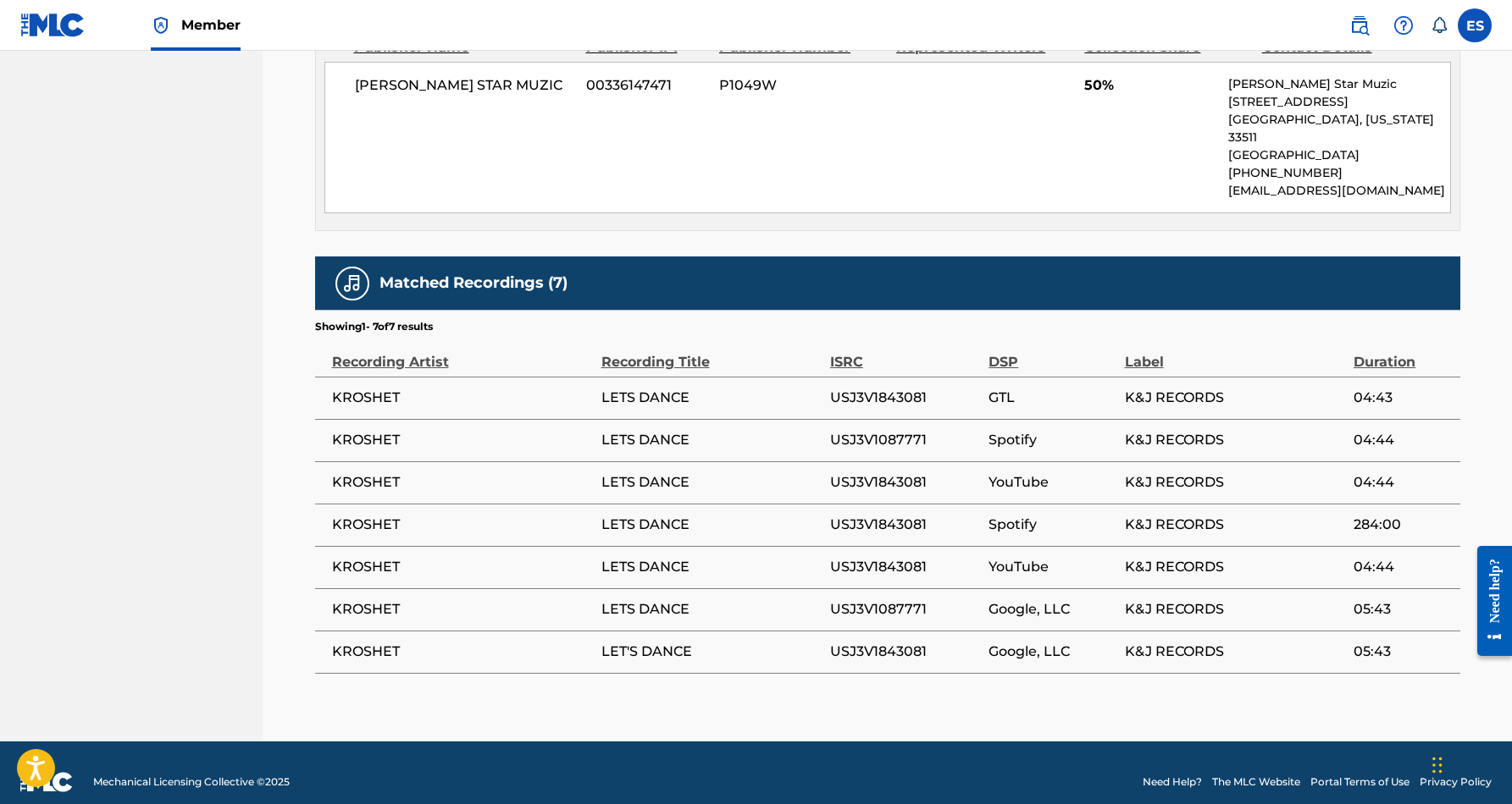
scroll to position [925, 0]
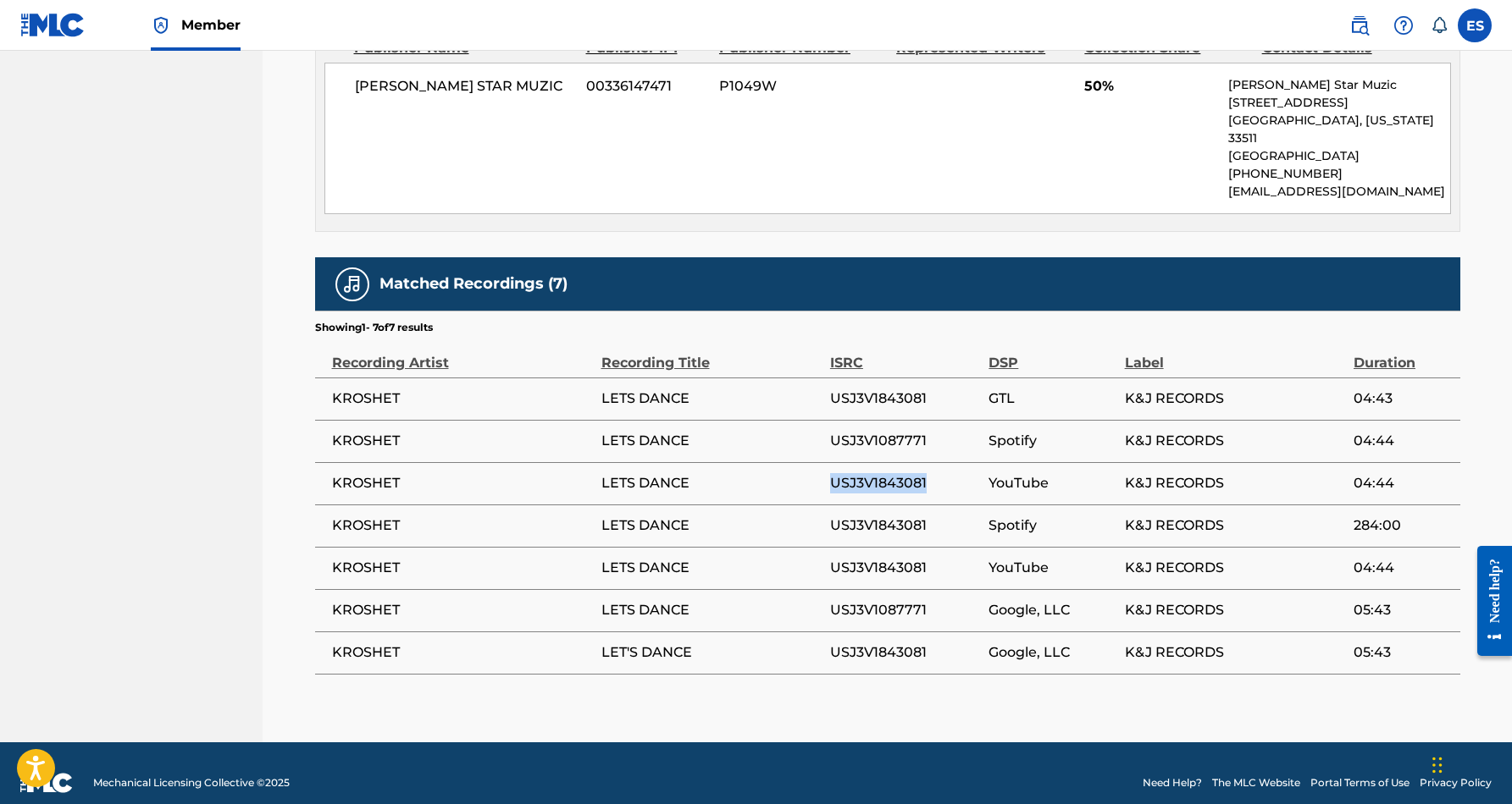
drag, startPoint x: 930, startPoint y: 460, endPoint x: 831, endPoint y: 466, distance: 99.2
click at [831, 474] on span "USJ3V1843081" at bounding box center [905, 484] width 150 height 20
copy span "USJ3V1843081"
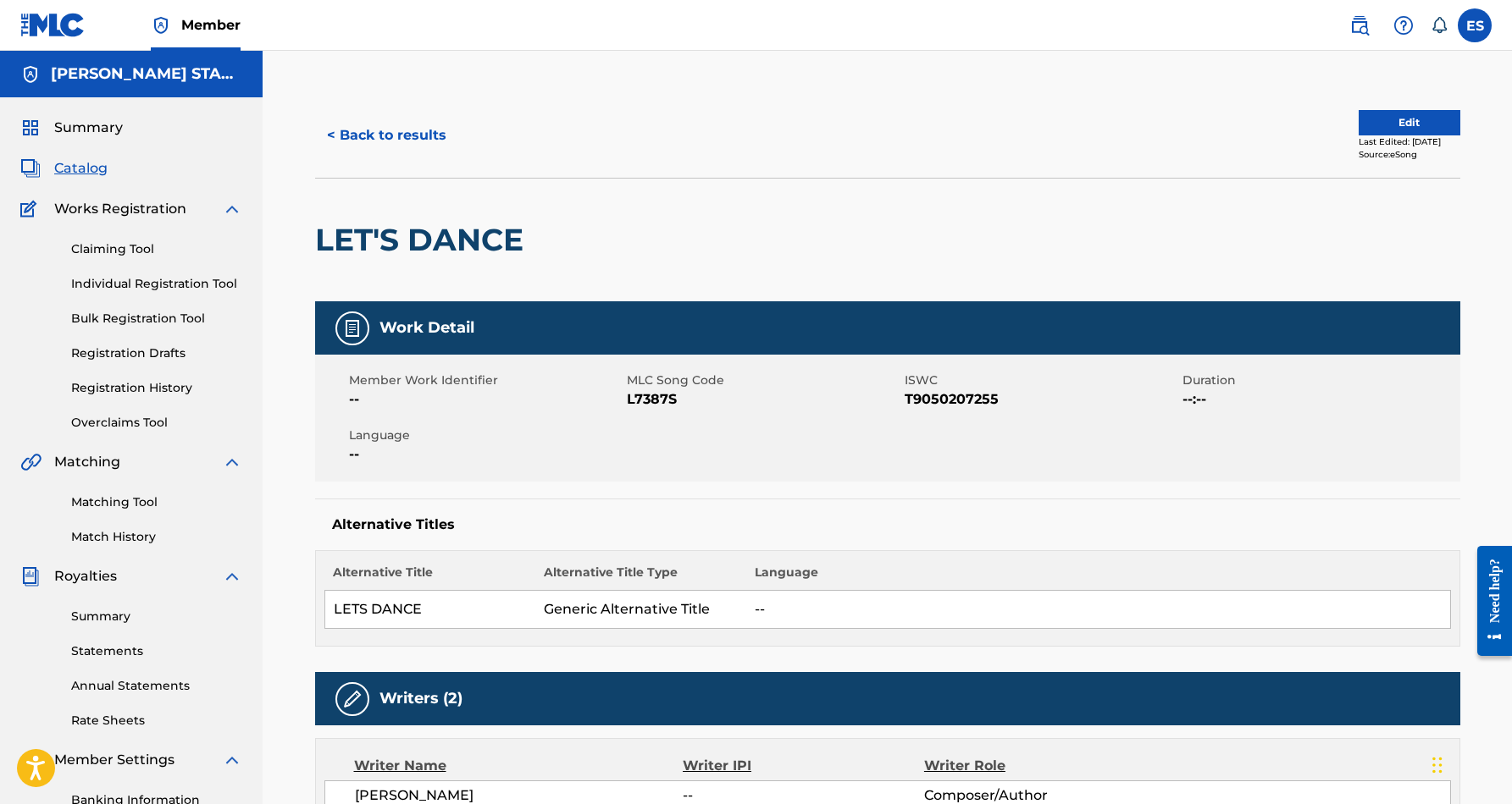
scroll to position [0, 0]
click at [400, 130] on button "< Back to results" at bounding box center [386, 136] width 143 height 42
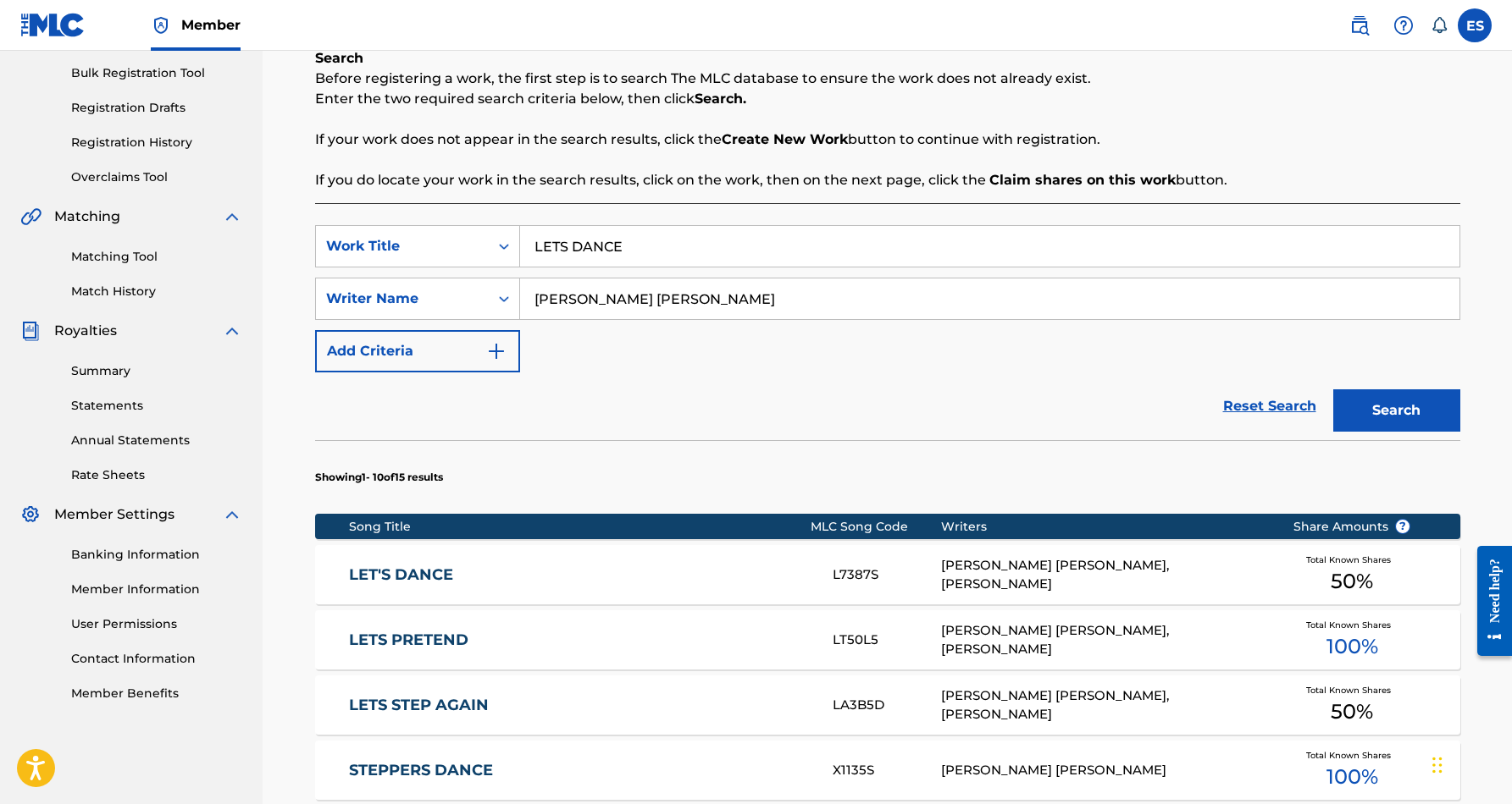
click at [652, 246] on input "LETS DANCE" at bounding box center [989, 246] width 939 height 41
type input "L"
paste input "COLD HEARTED"
click at [1345, 405] on button "Search" at bounding box center [1397, 411] width 127 height 42
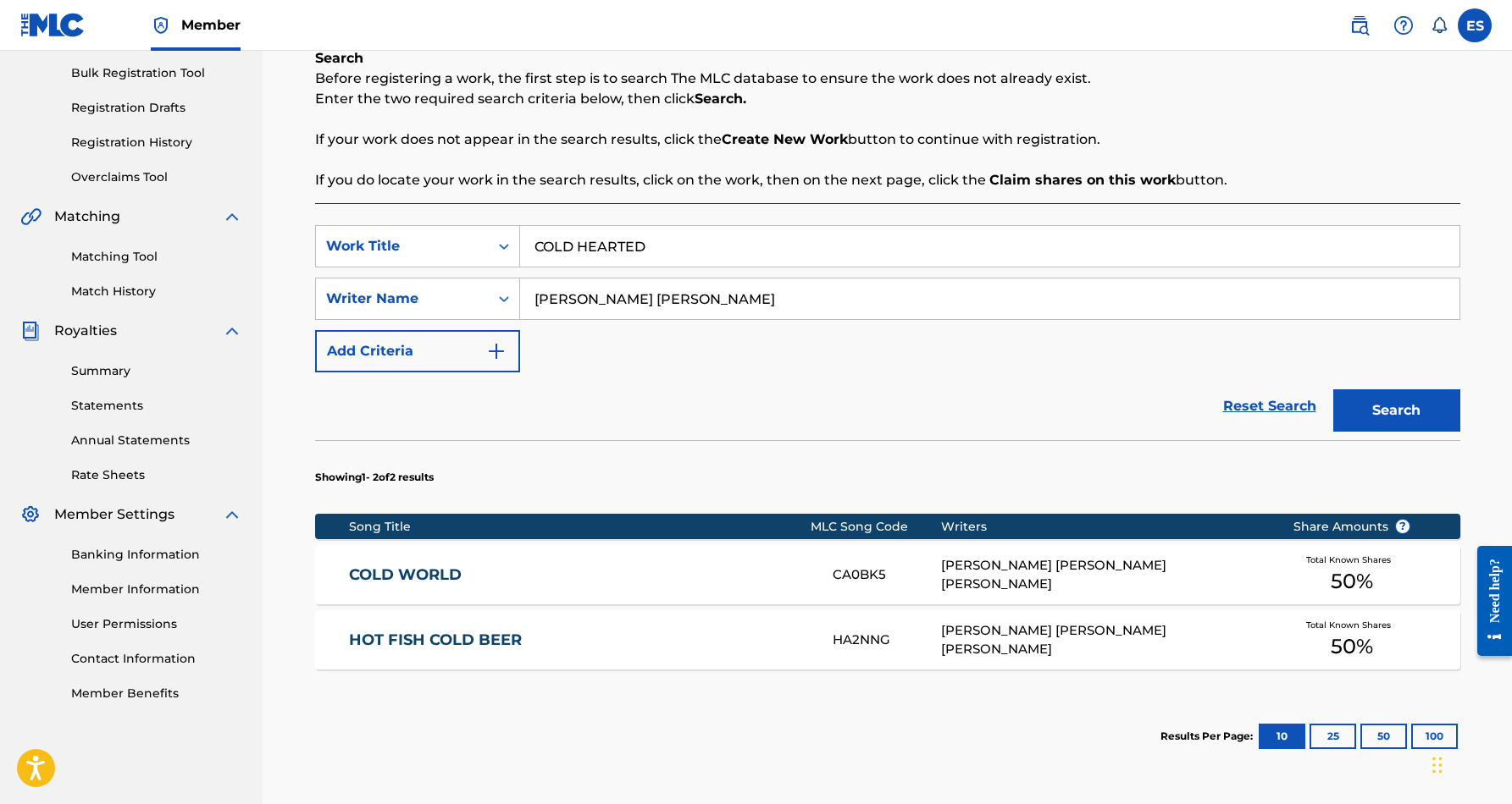
click at [708, 251] on input "COLD HEARTED" at bounding box center [989, 246] width 939 height 41
type input "C"
paste input "HOORAY FOR THE USA: [PERSON_NAME] YOU'VE CHANGED THINGS"
click at [1371, 408] on button "Search" at bounding box center [1397, 411] width 127 height 42
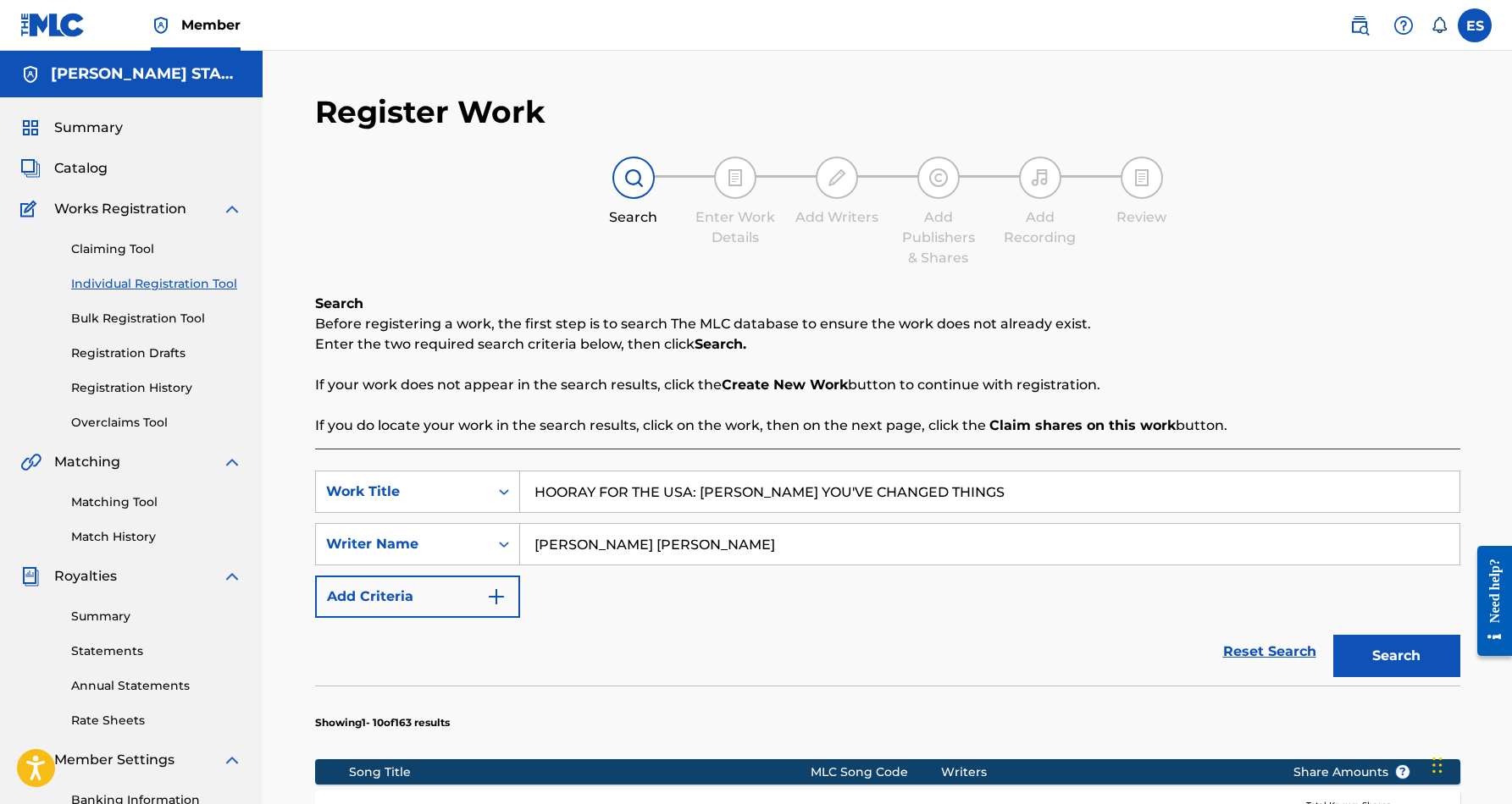
scroll to position [0, 0]
click at [965, 488] on input "HOORAY FOR THE USA: [PERSON_NAME] YOU'VE CHANGED THINGS" at bounding box center [989, 492] width 939 height 41
type input "H"
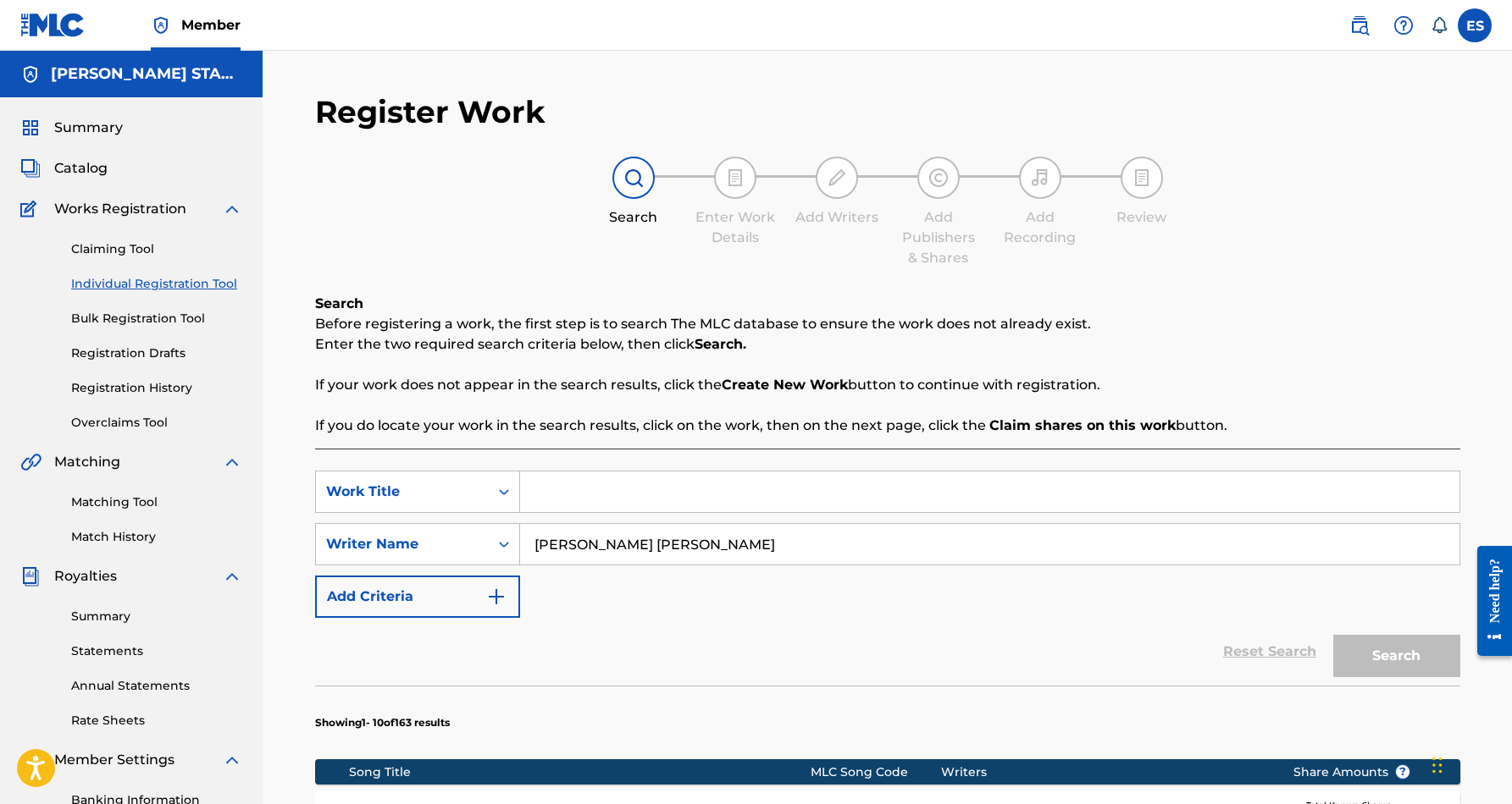
paste input "JOKERS WILD (BSMG)"
type input "JOKERS WILD (BSMG)"
click at [1167, 630] on div "Reset Search Search" at bounding box center [888, 652] width 1145 height 67
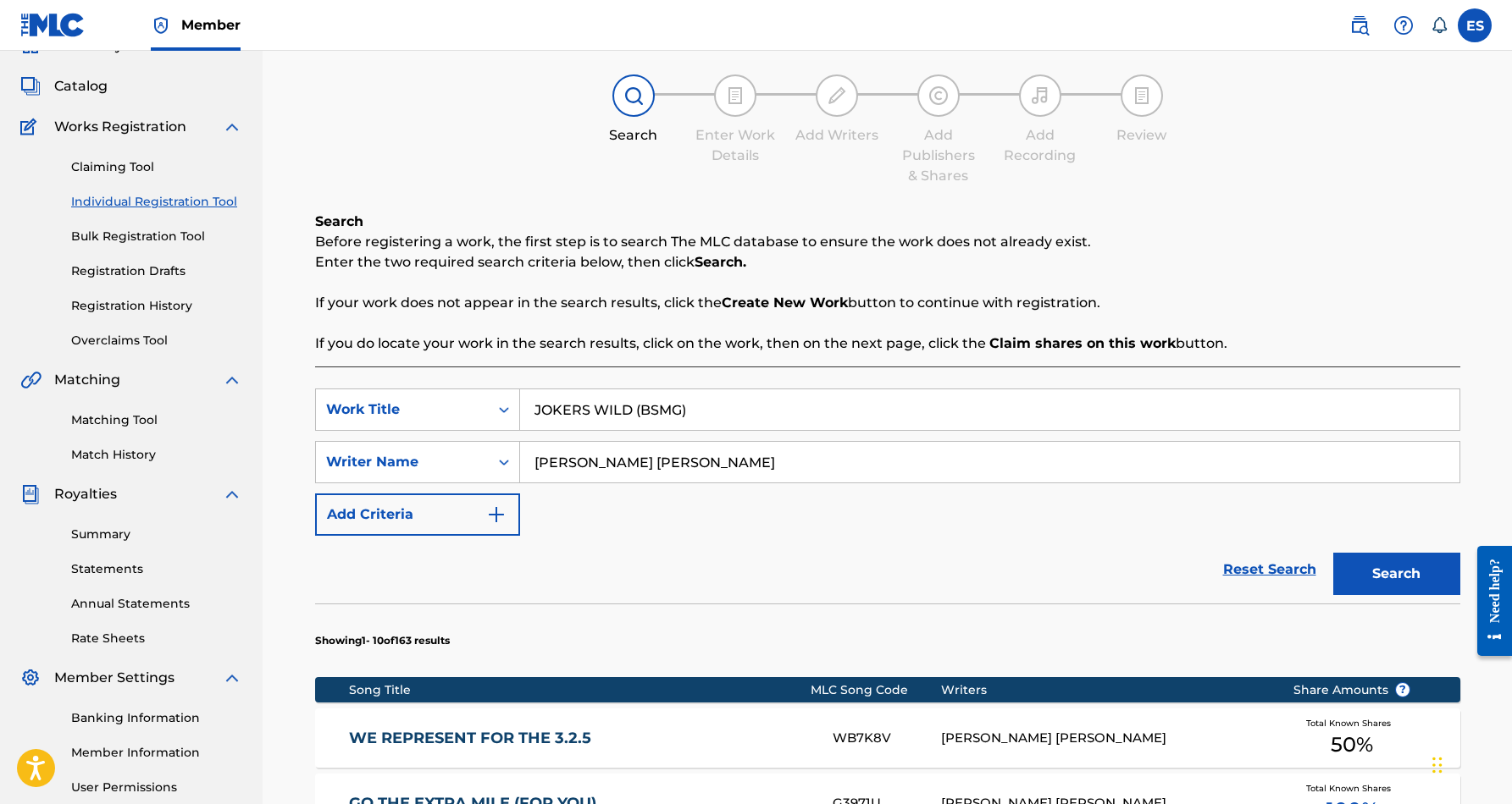
scroll to position [86, 0]
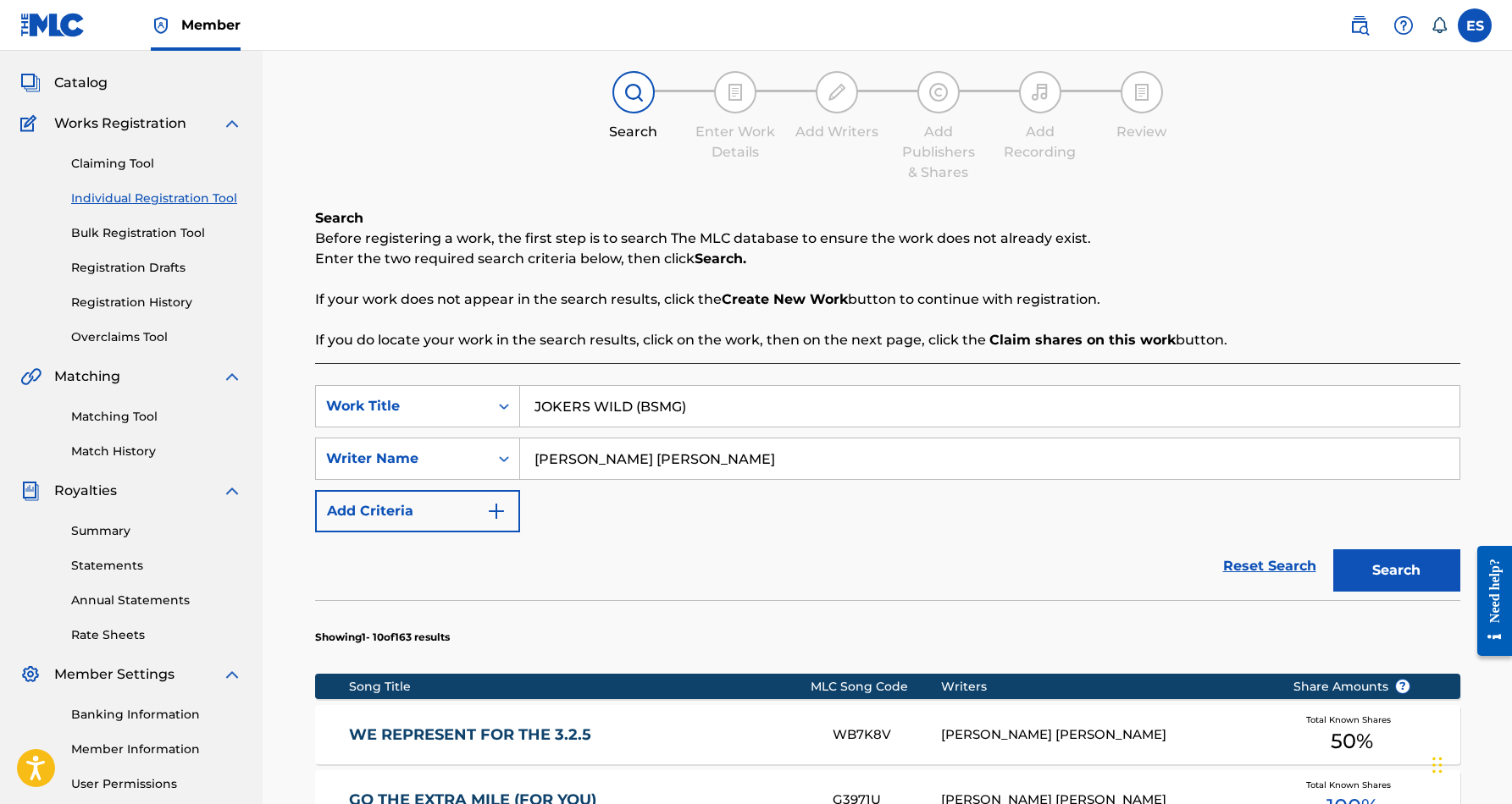
click at [1384, 560] on button "Search" at bounding box center [1397, 570] width 127 height 42
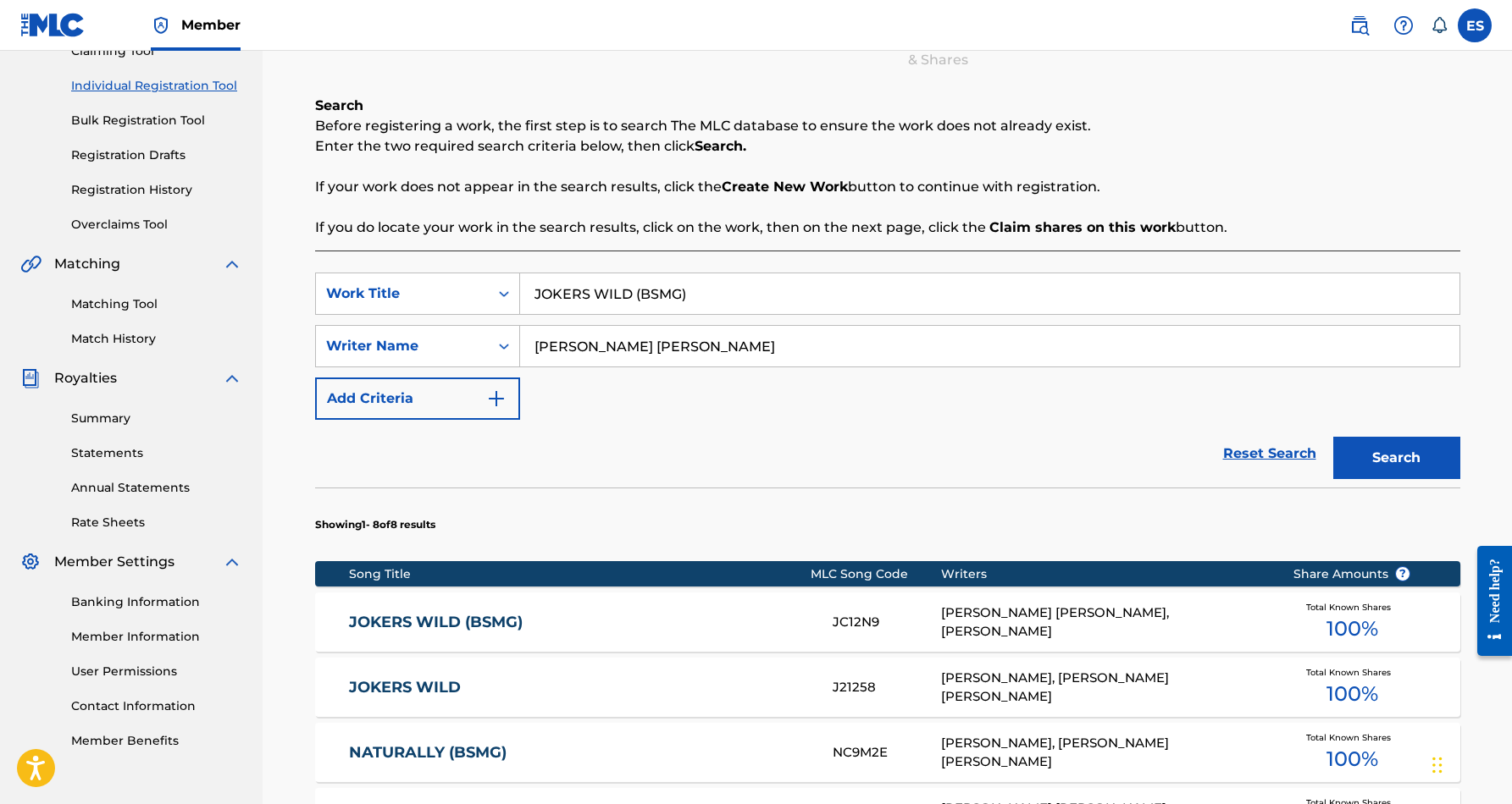
scroll to position [205, 0]
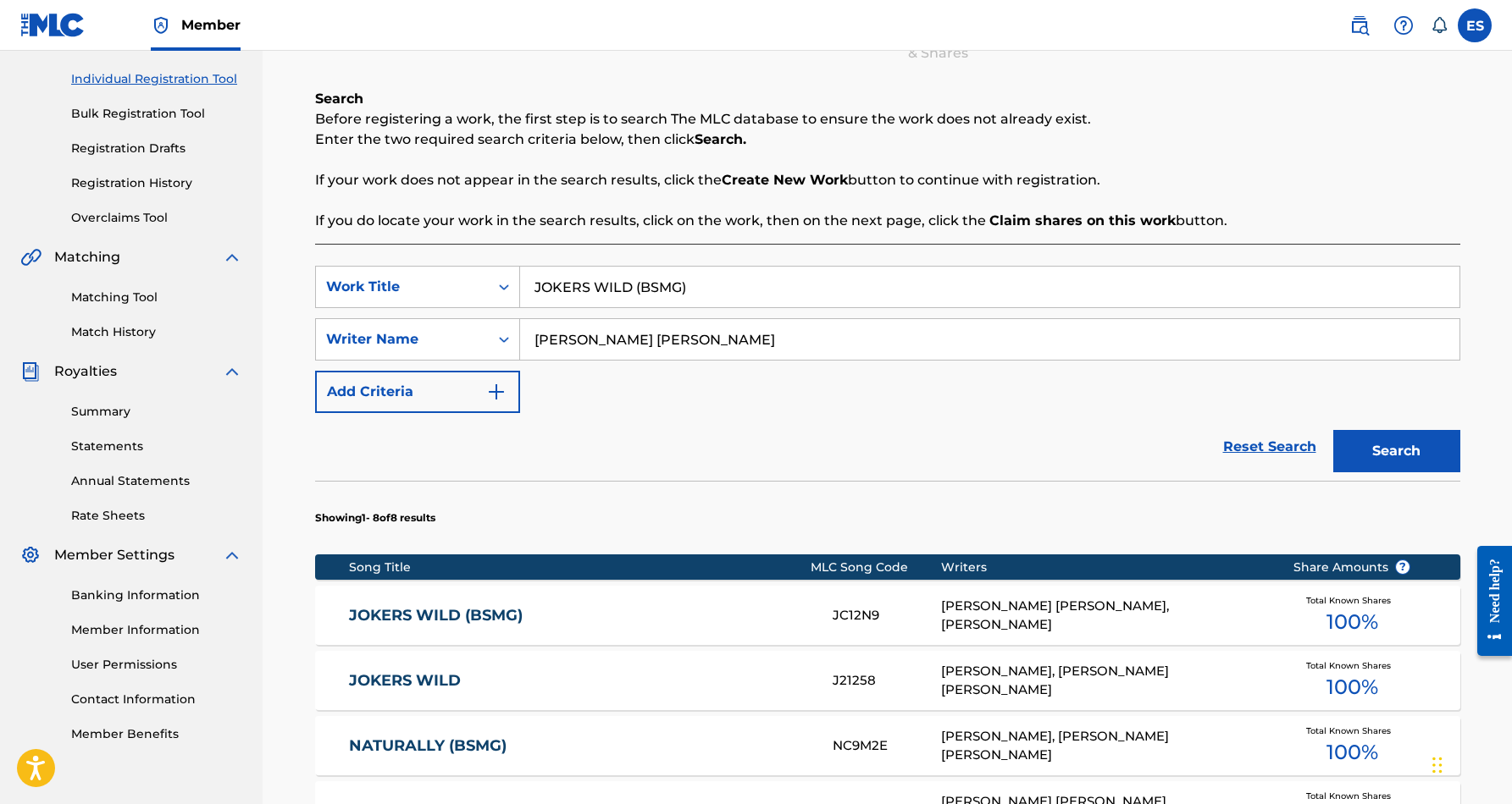
click at [1037, 615] on div "[PERSON_NAME] [PERSON_NAME], [PERSON_NAME]" at bounding box center [1104, 616] width 326 height 38
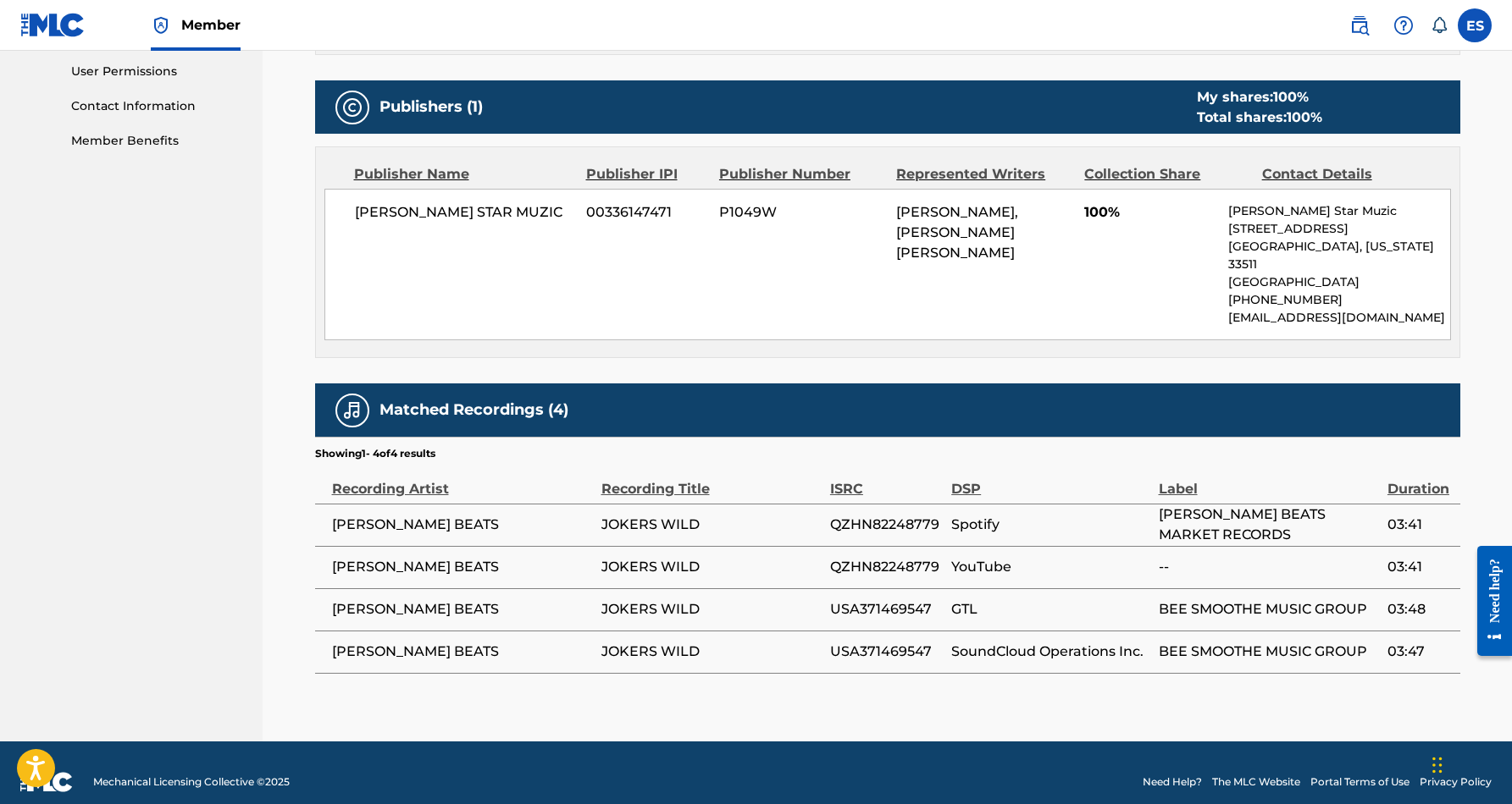
scroll to position [798, 0]
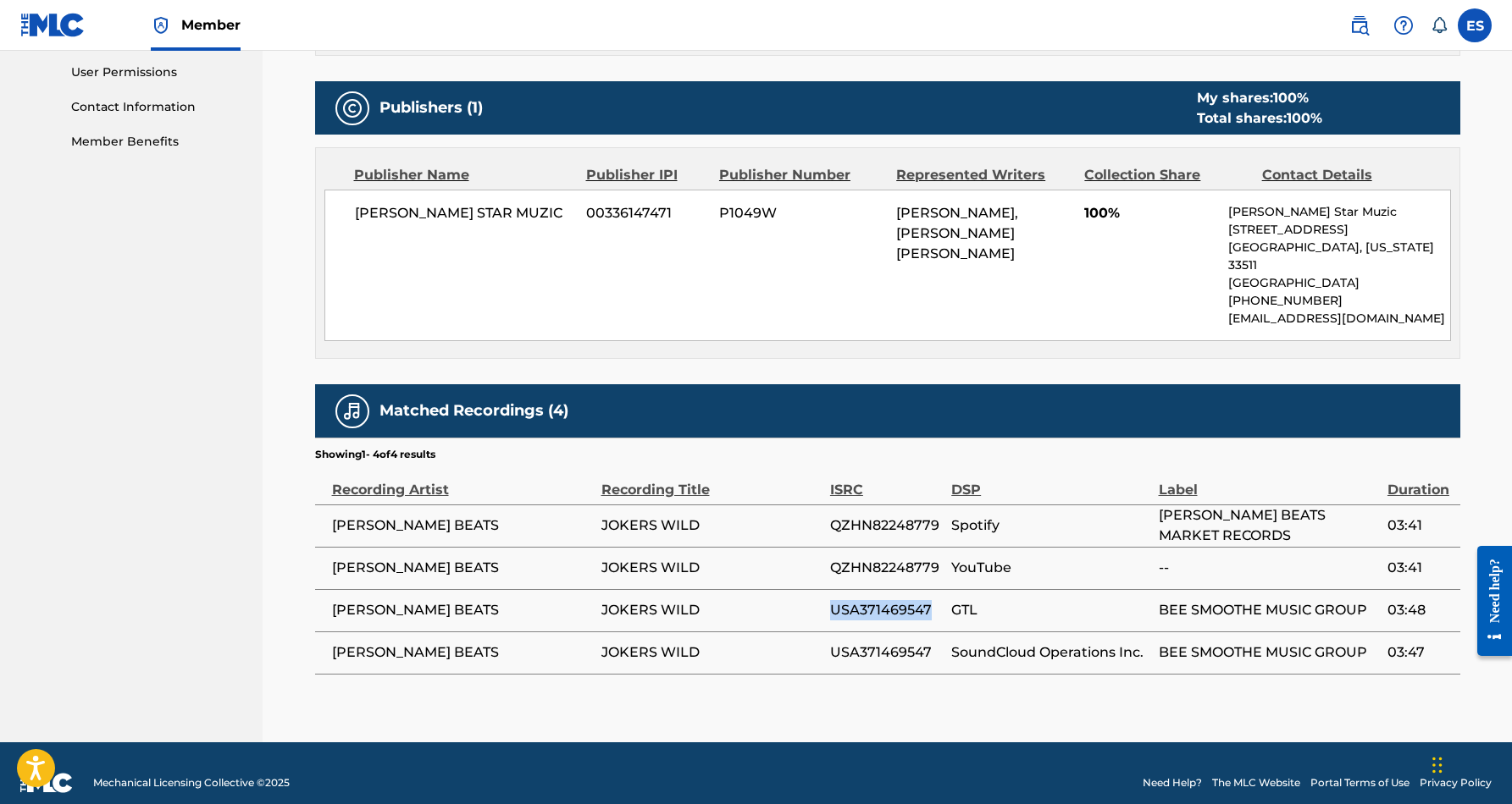
drag, startPoint x: 933, startPoint y: 590, endPoint x: 830, endPoint y: 589, distance: 103.0
click at [830, 600] on span "USA371469547" at bounding box center [887, 610] width 113 height 20
copy span "USA371469547"
drag, startPoint x: 939, startPoint y: 506, endPoint x: 829, endPoint y: 510, distance: 110.1
click at [830, 516] on span "QZHN82248779" at bounding box center [887, 526] width 113 height 20
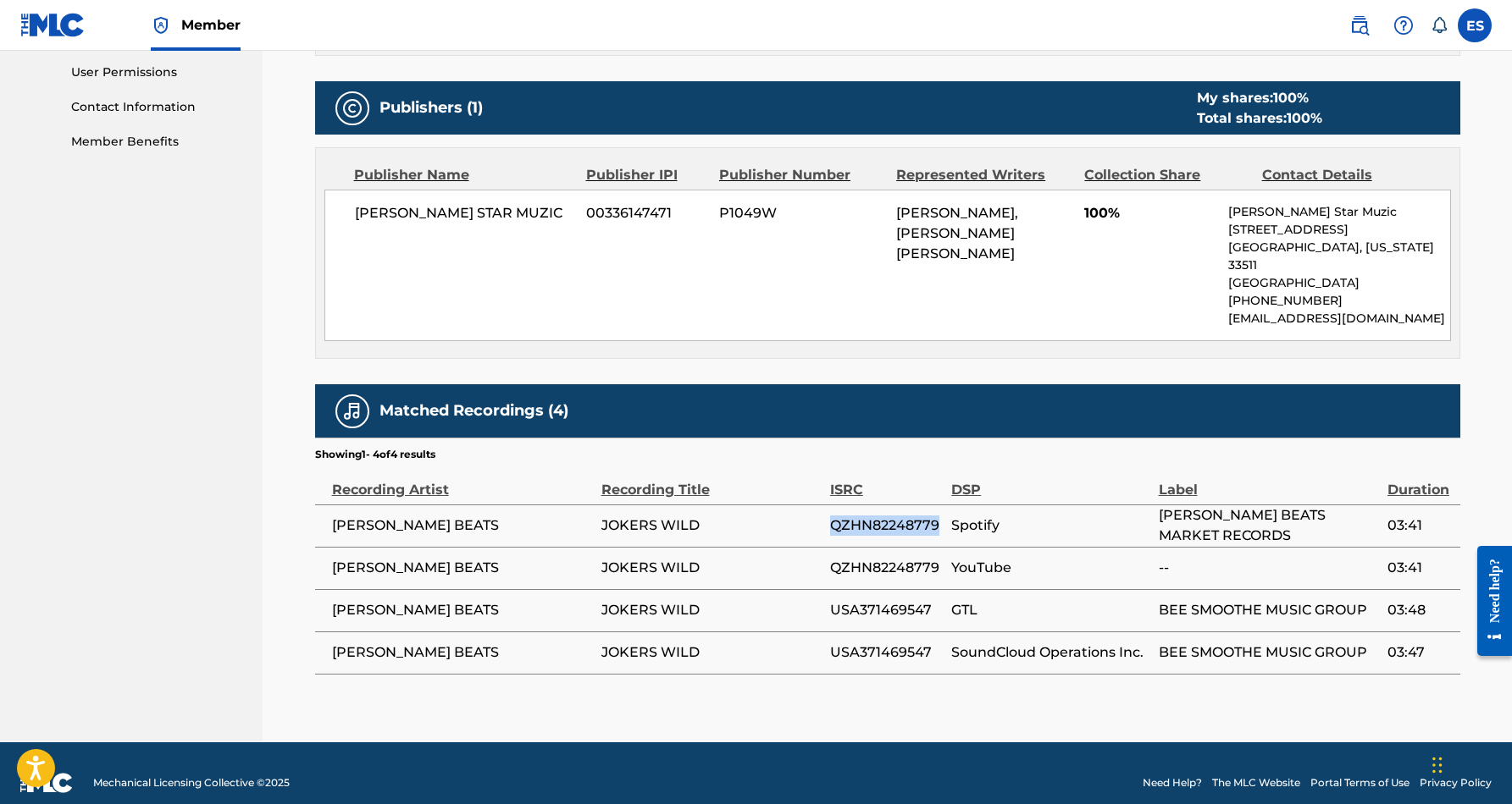
copy span "QZHN82248779"
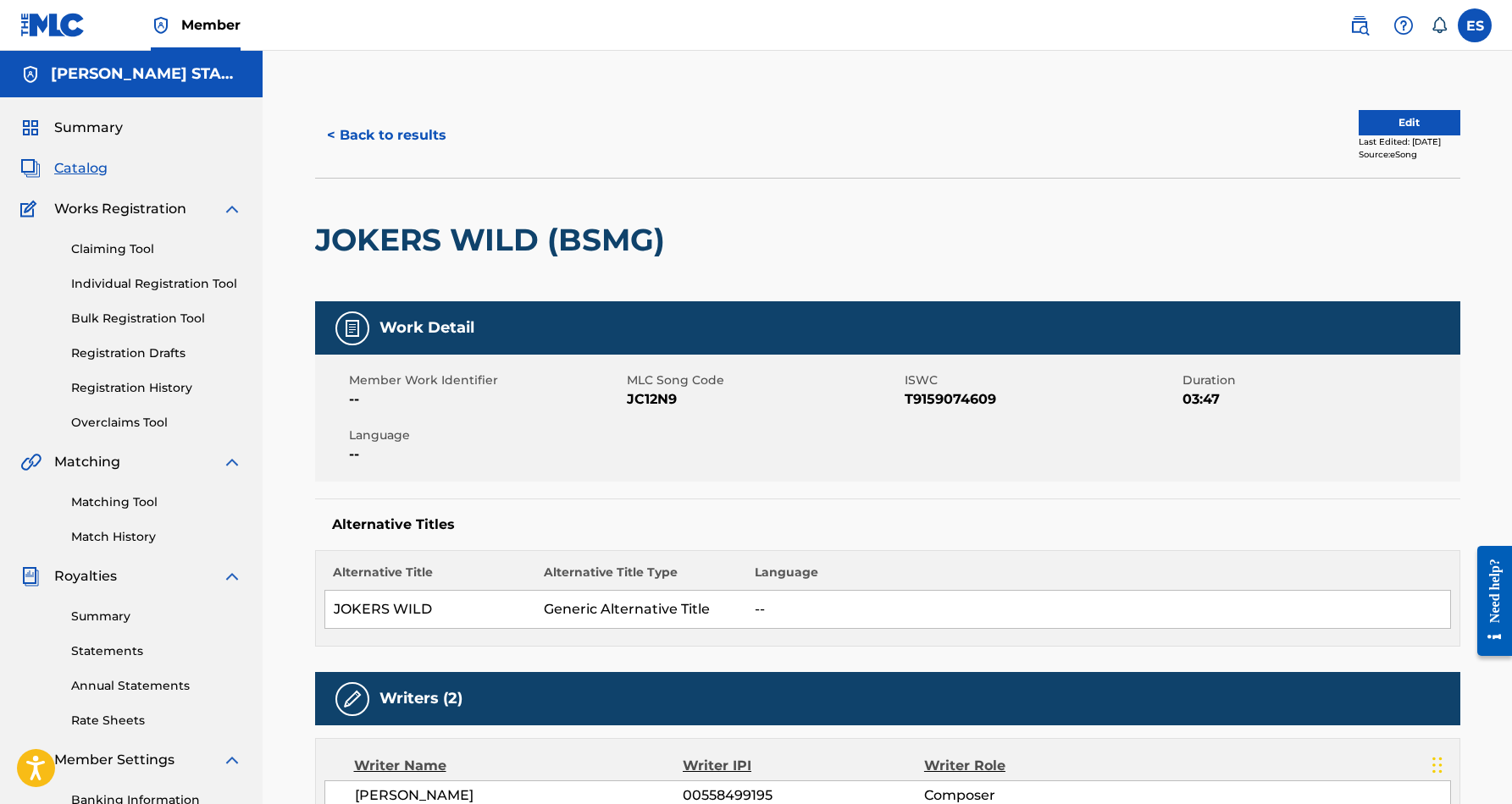
scroll to position [0, 0]
click at [395, 137] on button "< Back to results" at bounding box center [386, 136] width 143 height 42
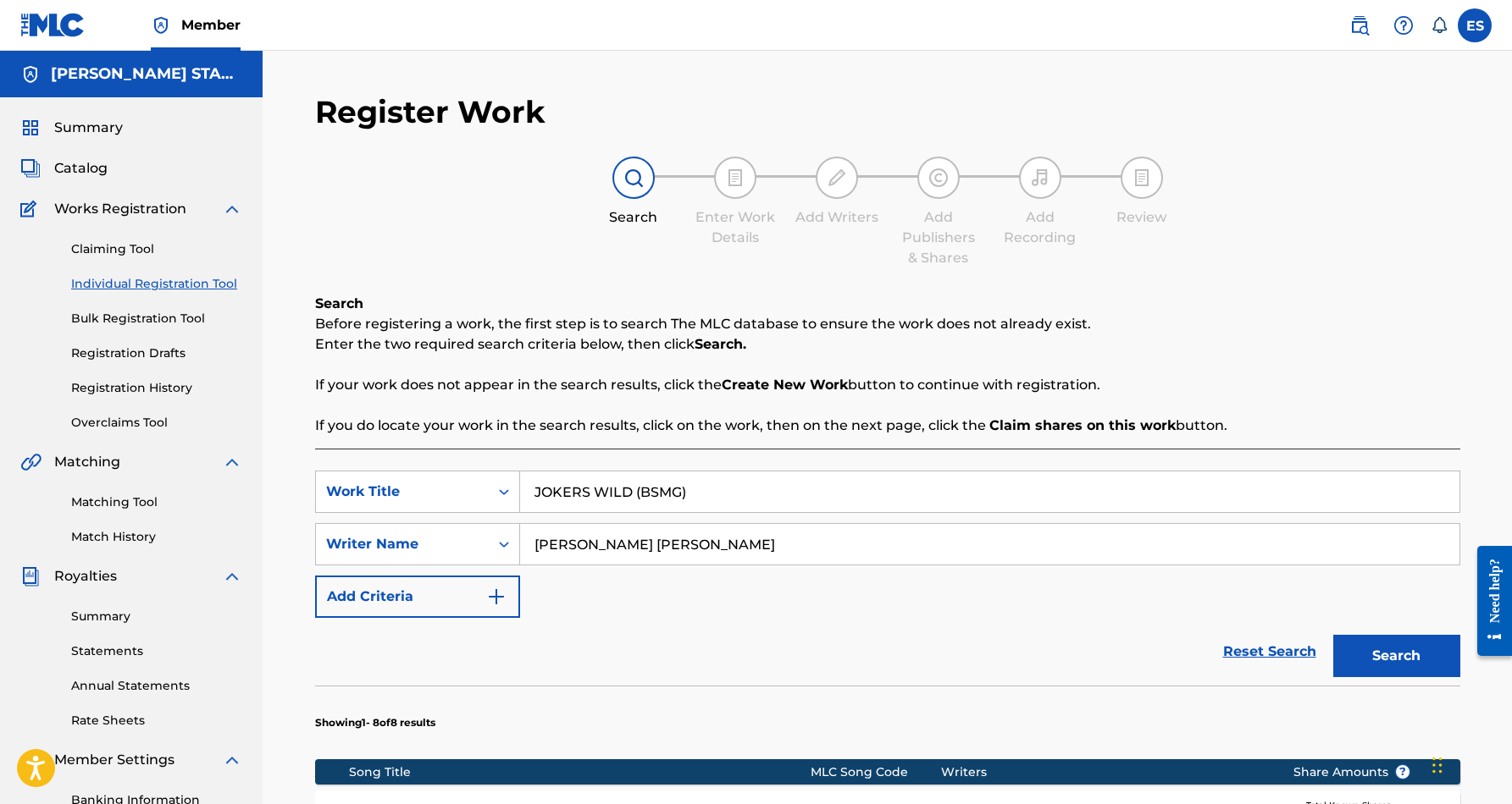
scroll to position [205, 0]
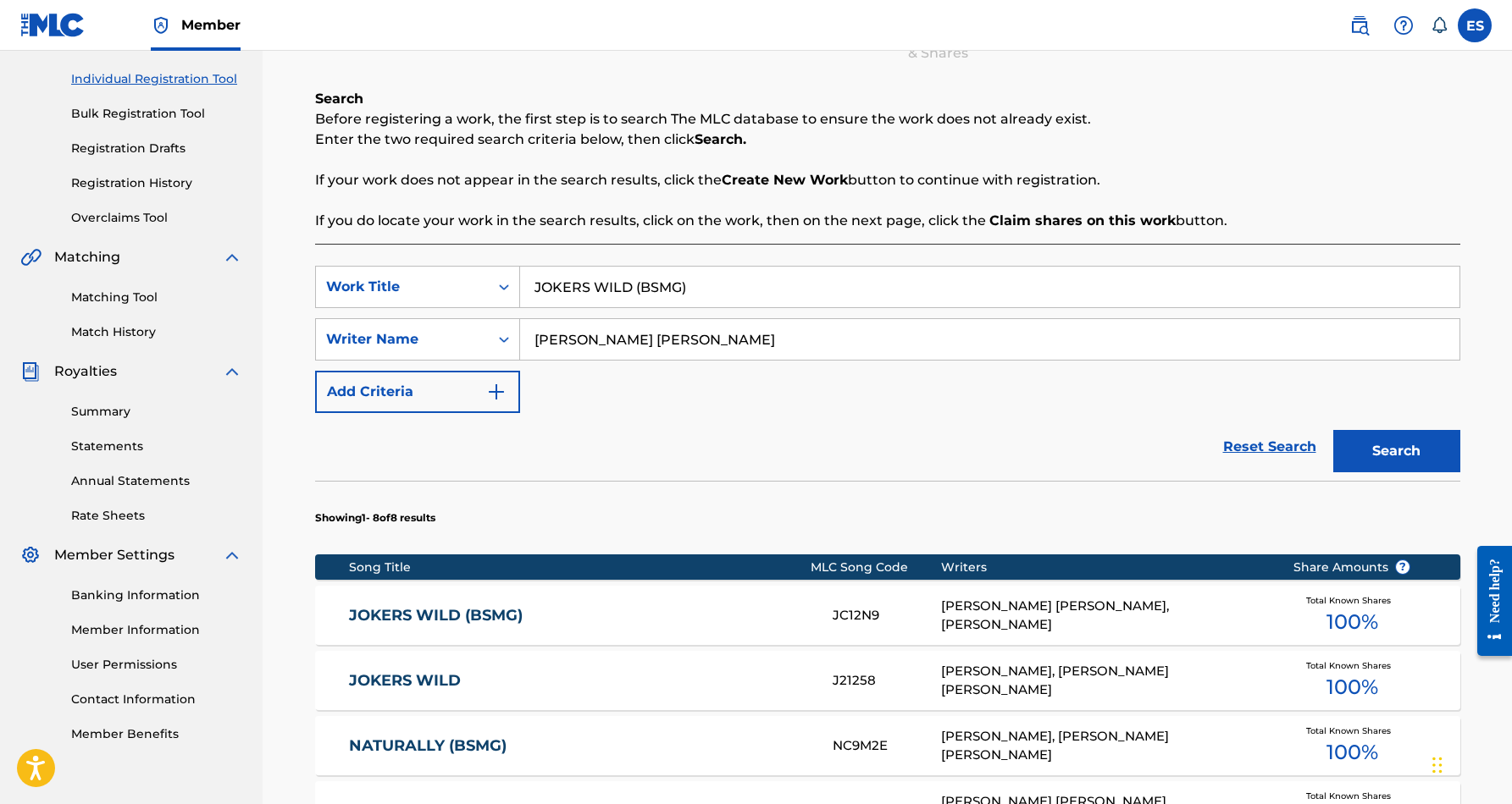
click at [717, 286] on input "JOKERS WILD (BSMG)" at bounding box center [989, 287] width 939 height 41
type input "J"
paste input "PAYBACK"
type input "PAYBACK"
click at [1377, 445] on button "Search" at bounding box center [1397, 451] width 127 height 42
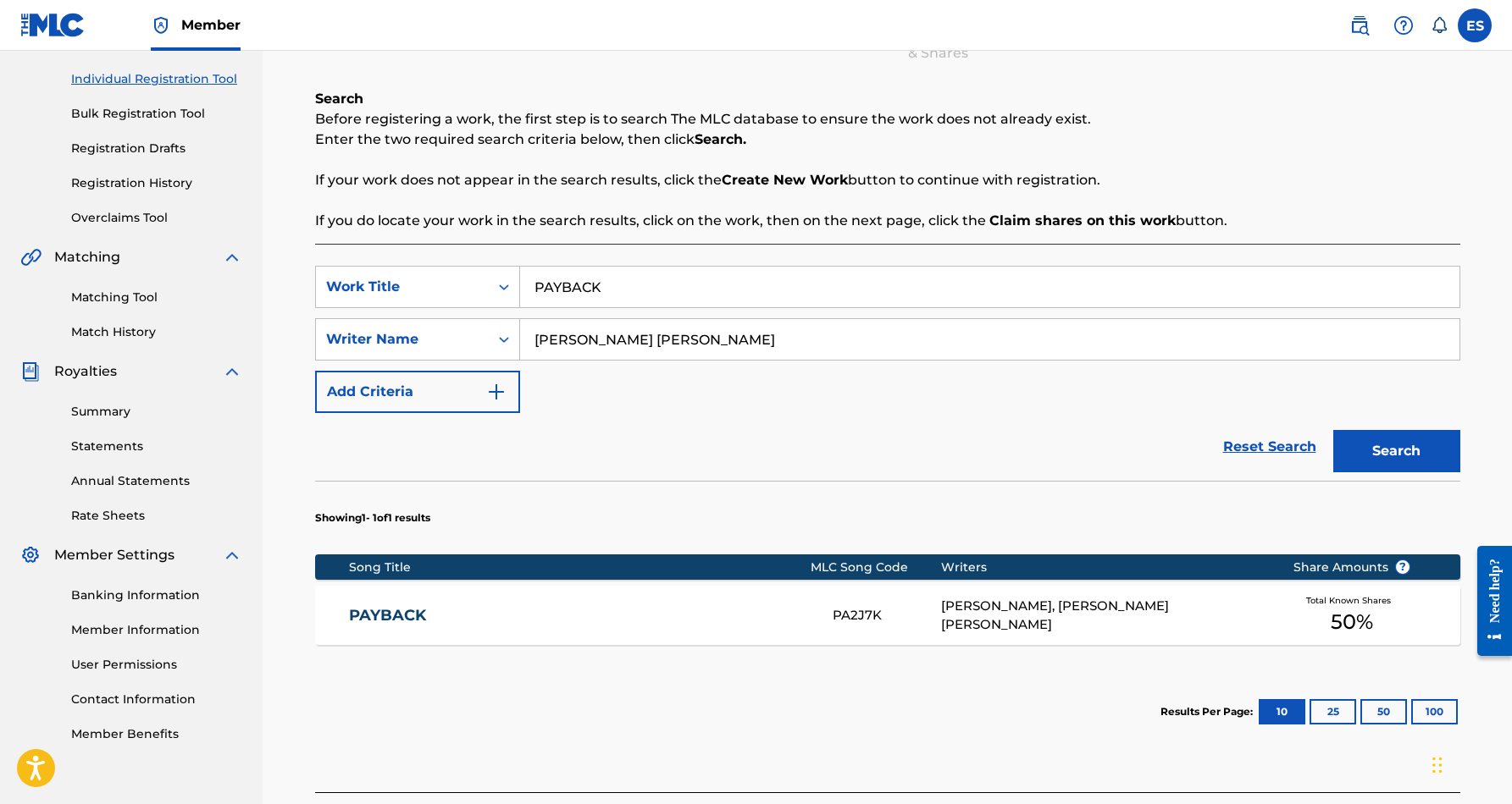
click at [1155, 613] on div "[PERSON_NAME], [PERSON_NAME] [PERSON_NAME]" at bounding box center [1104, 616] width 326 height 38
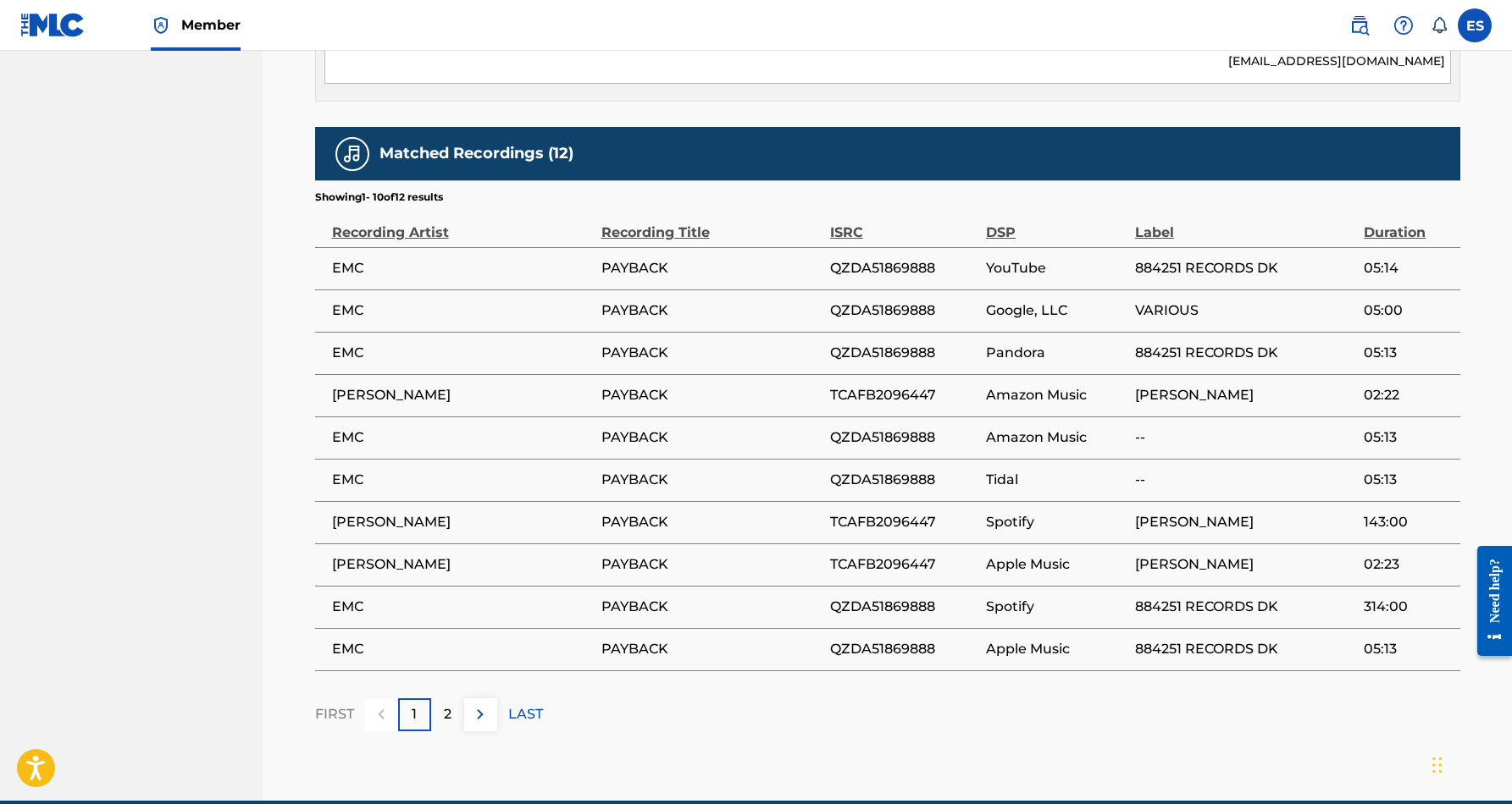
scroll to position [978, 0]
drag, startPoint x: 945, startPoint y: 632, endPoint x: 830, endPoint y: 627, distance: 115.1
click at [830, 640] on span "QZDA51869888" at bounding box center [904, 650] width 148 height 20
copy span "QZDA51869888"
click at [451, 704] on p "2" at bounding box center [448, 714] width 7 height 20
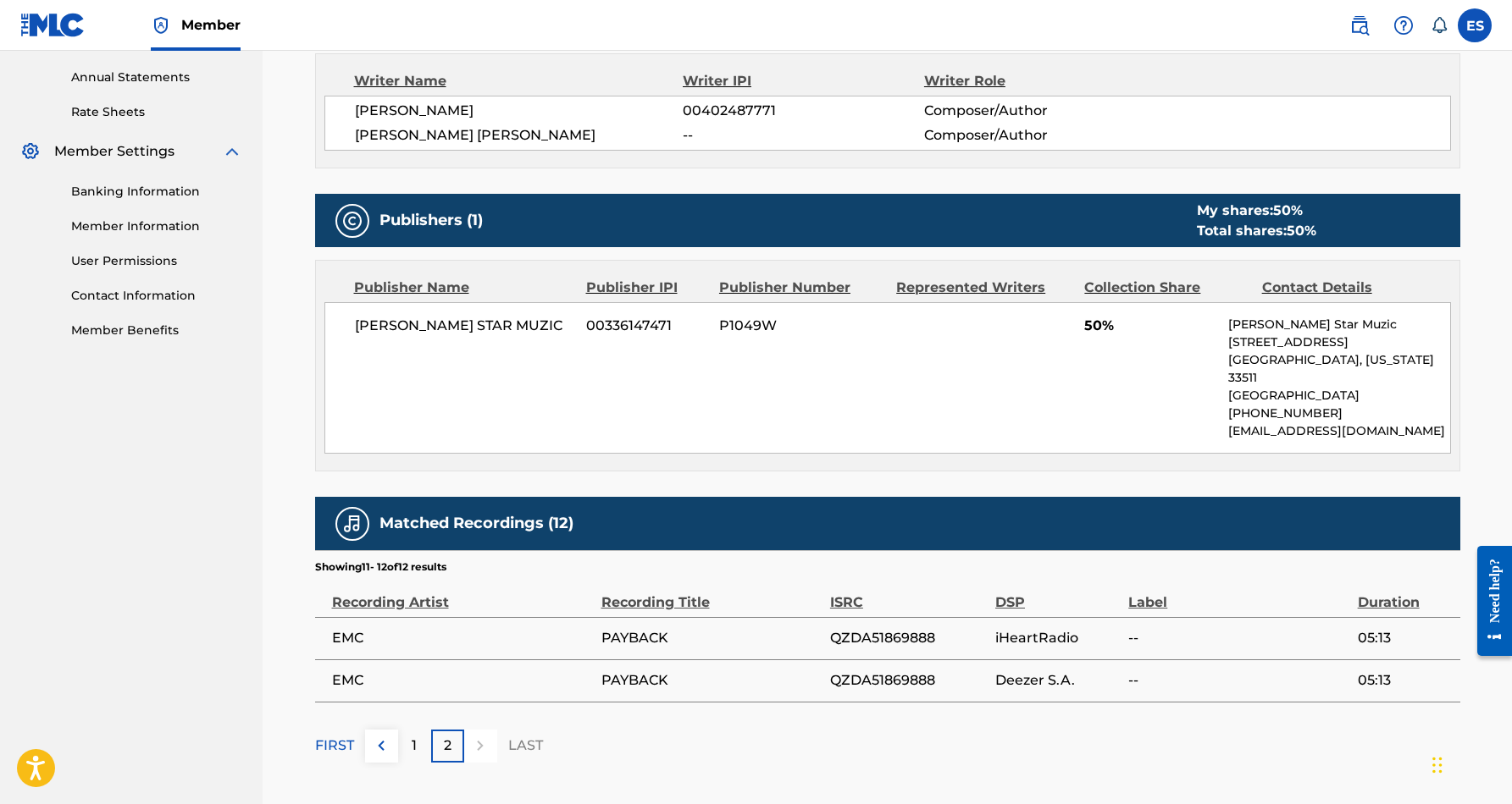
scroll to position [611, 0]
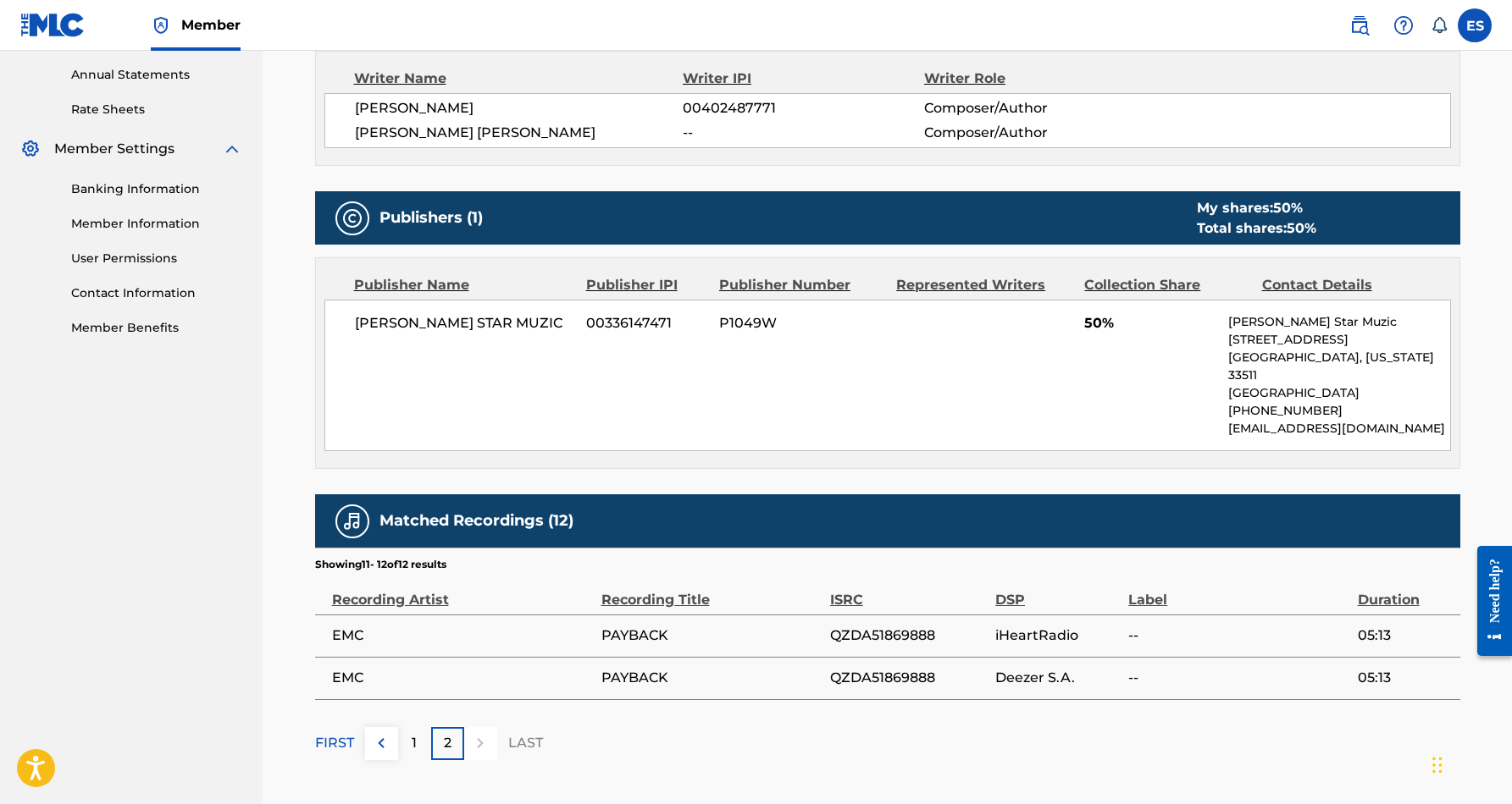
click at [415, 733] on p "1" at bounding box center [415, 743] width 6 height 20
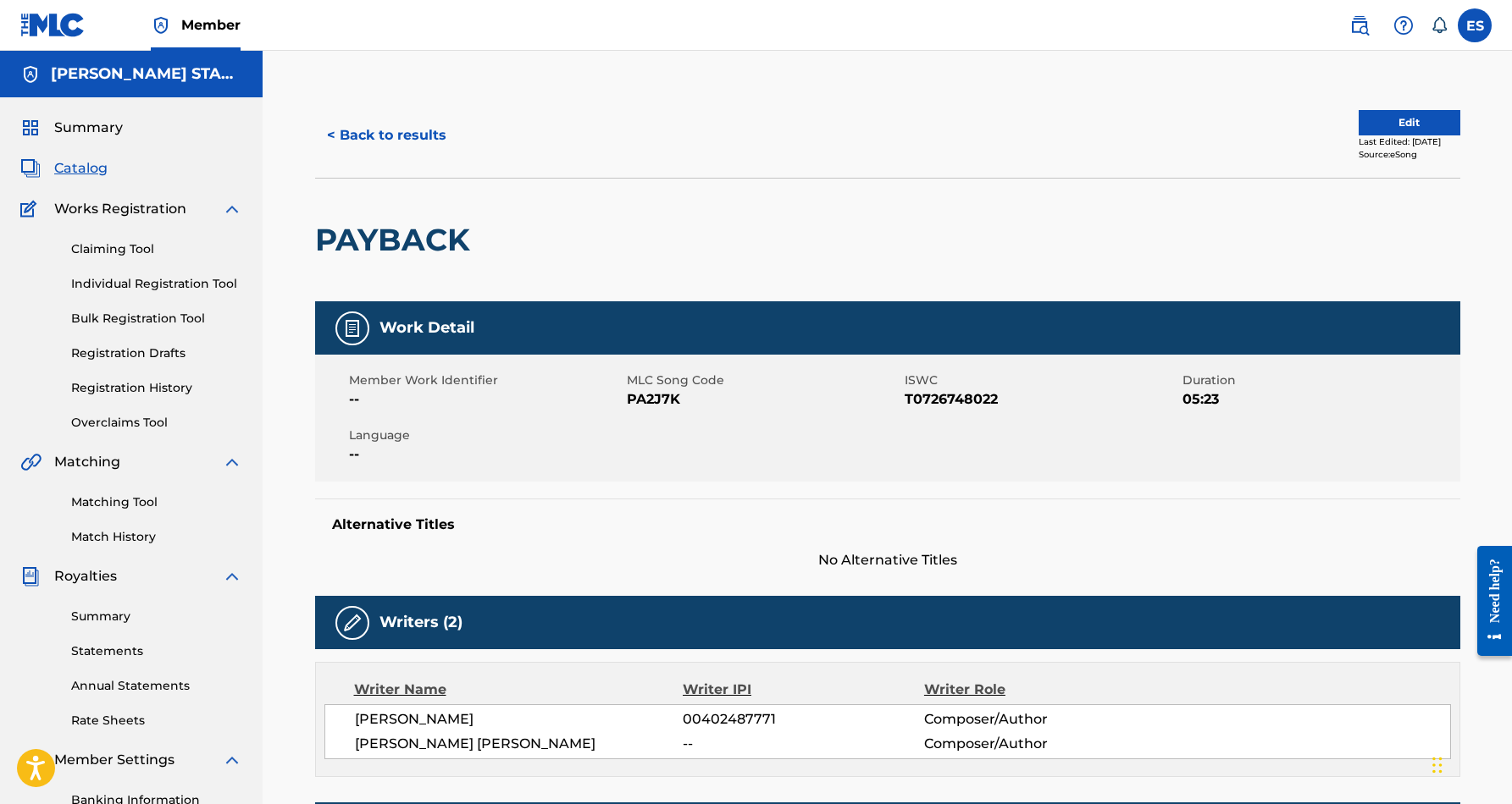
scroll to position [0, 0]
click at [418, 136] on button "< Back to results" at bounding box center [386, 136] width 143 height 42
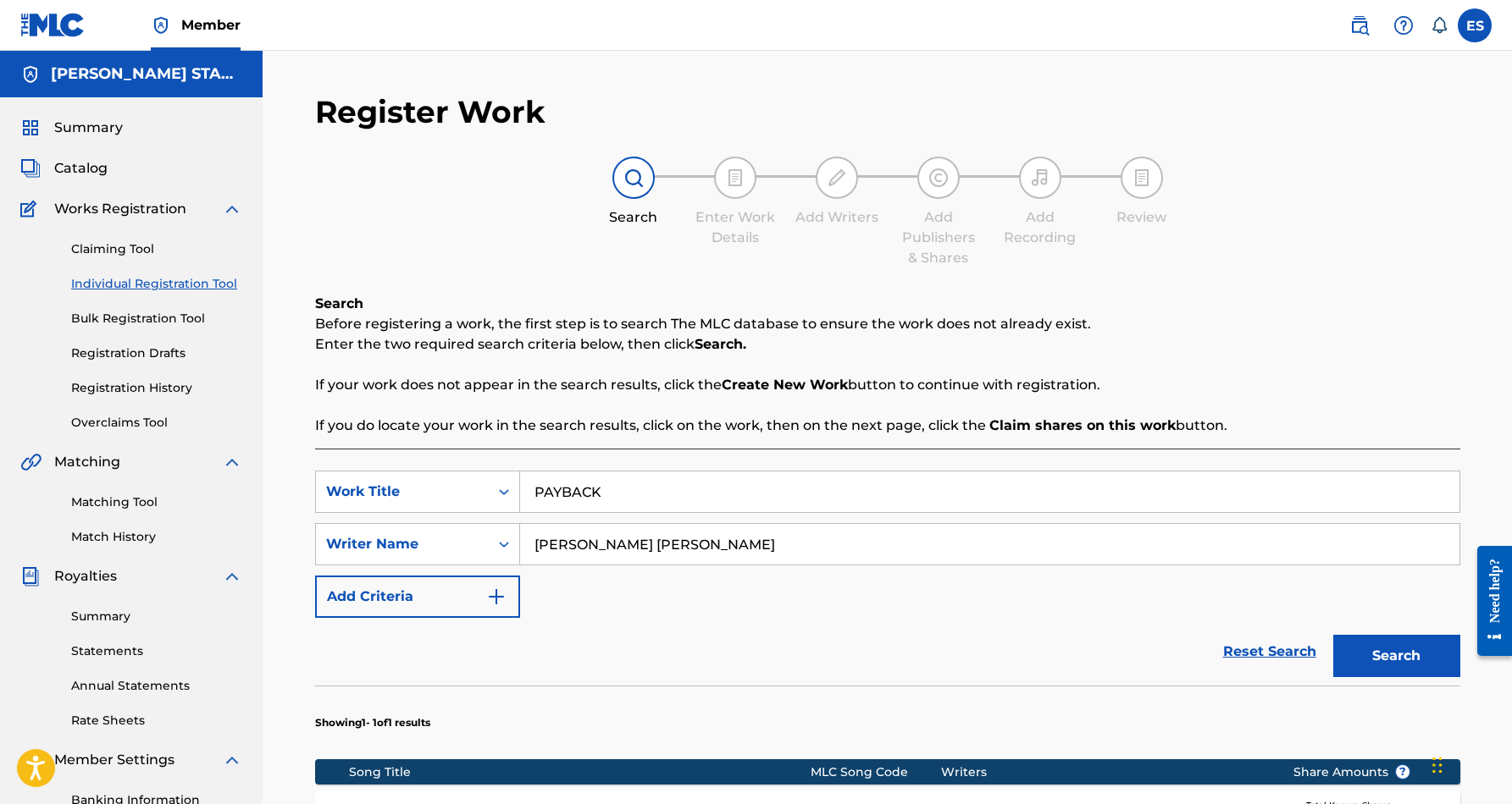
scroll to position [205, 0]
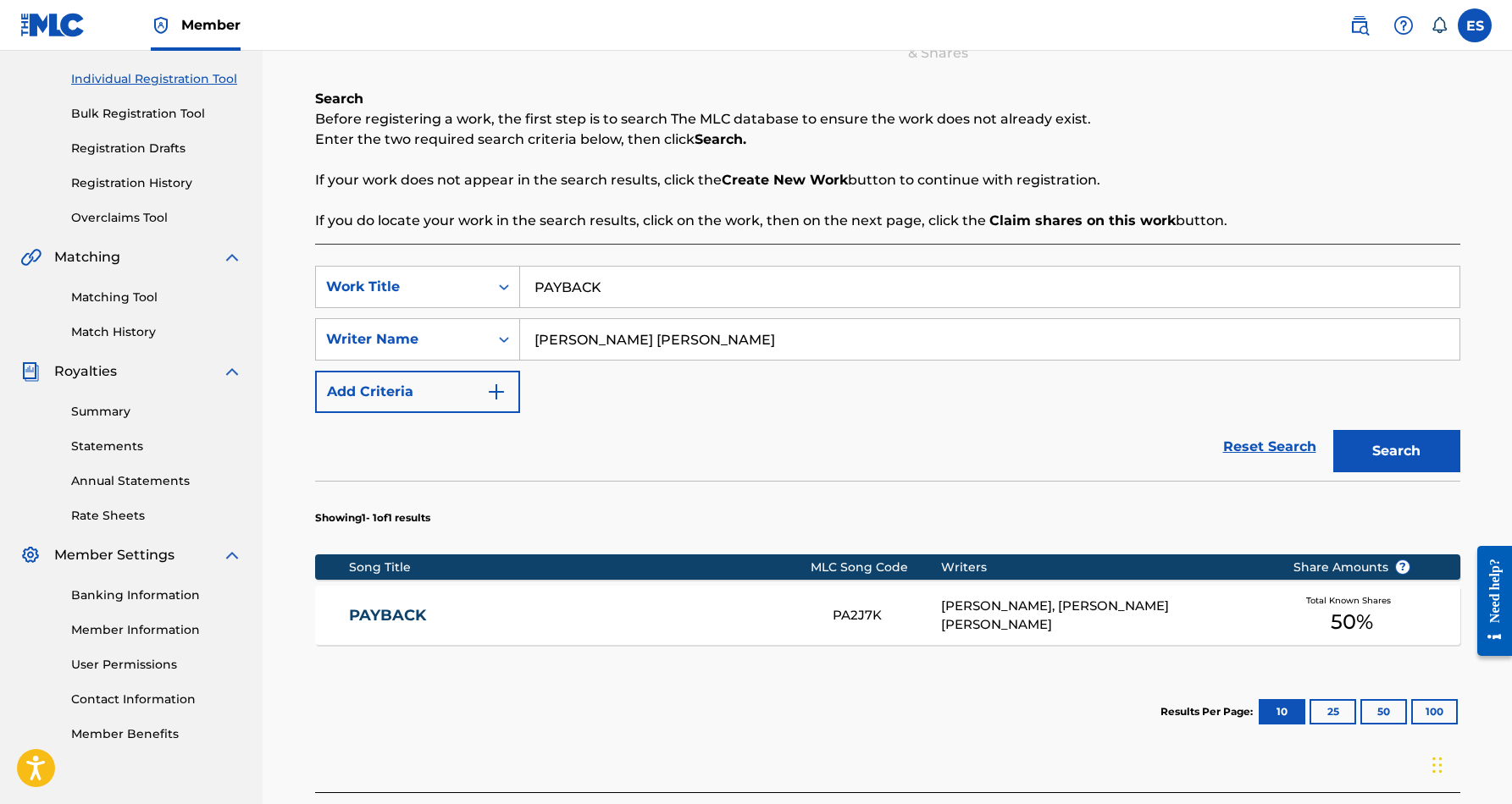
click at [635, 282] on input "PAYBACK" at bounding box center [989, 287] width 939 height 41
type input "P"
paste input "YOU SHOULD HAVE TREATED ME RIGHT"
type input "YOU SHOULD HAVE TREATED ME RIGHT"
click at [1357, 446] on button "Search" at bounding box center [1397, 451] width 127 height 42
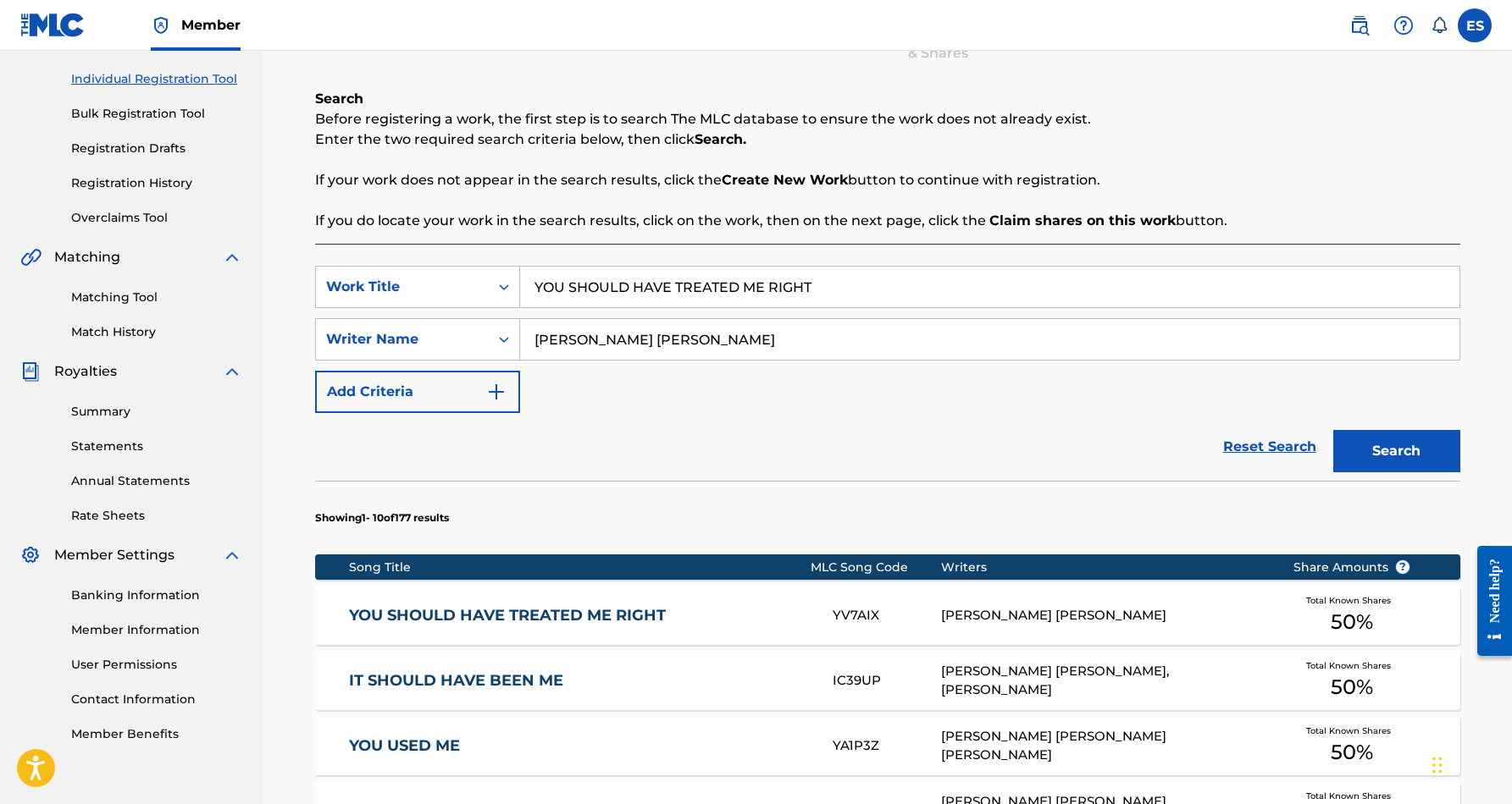
click at [1051, 620] on div "[PERSON_NAME] [PERSON_NAME]" at bounding box center [1104, 616] width 326 height 19
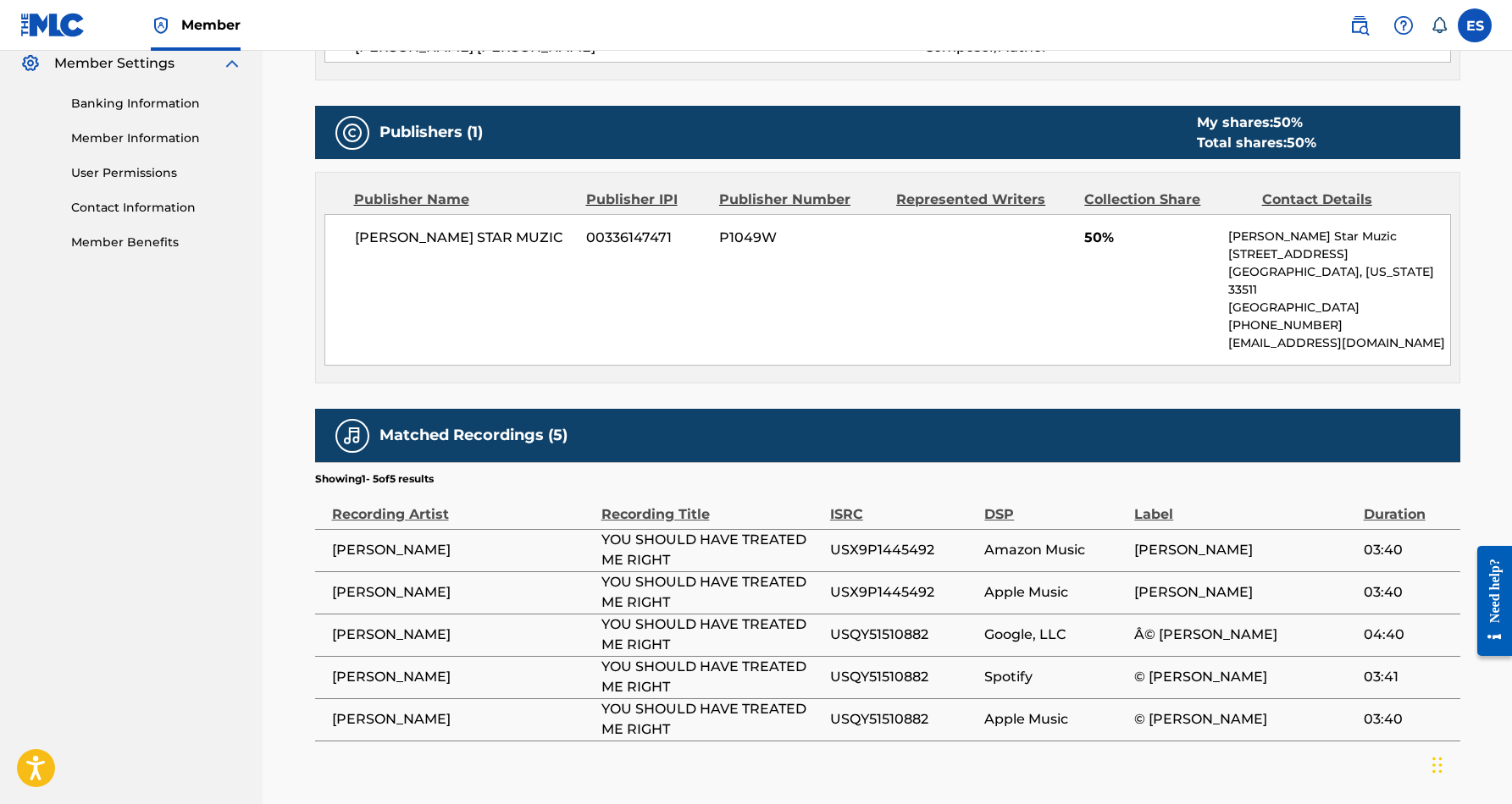
scroll to position [701, 0]
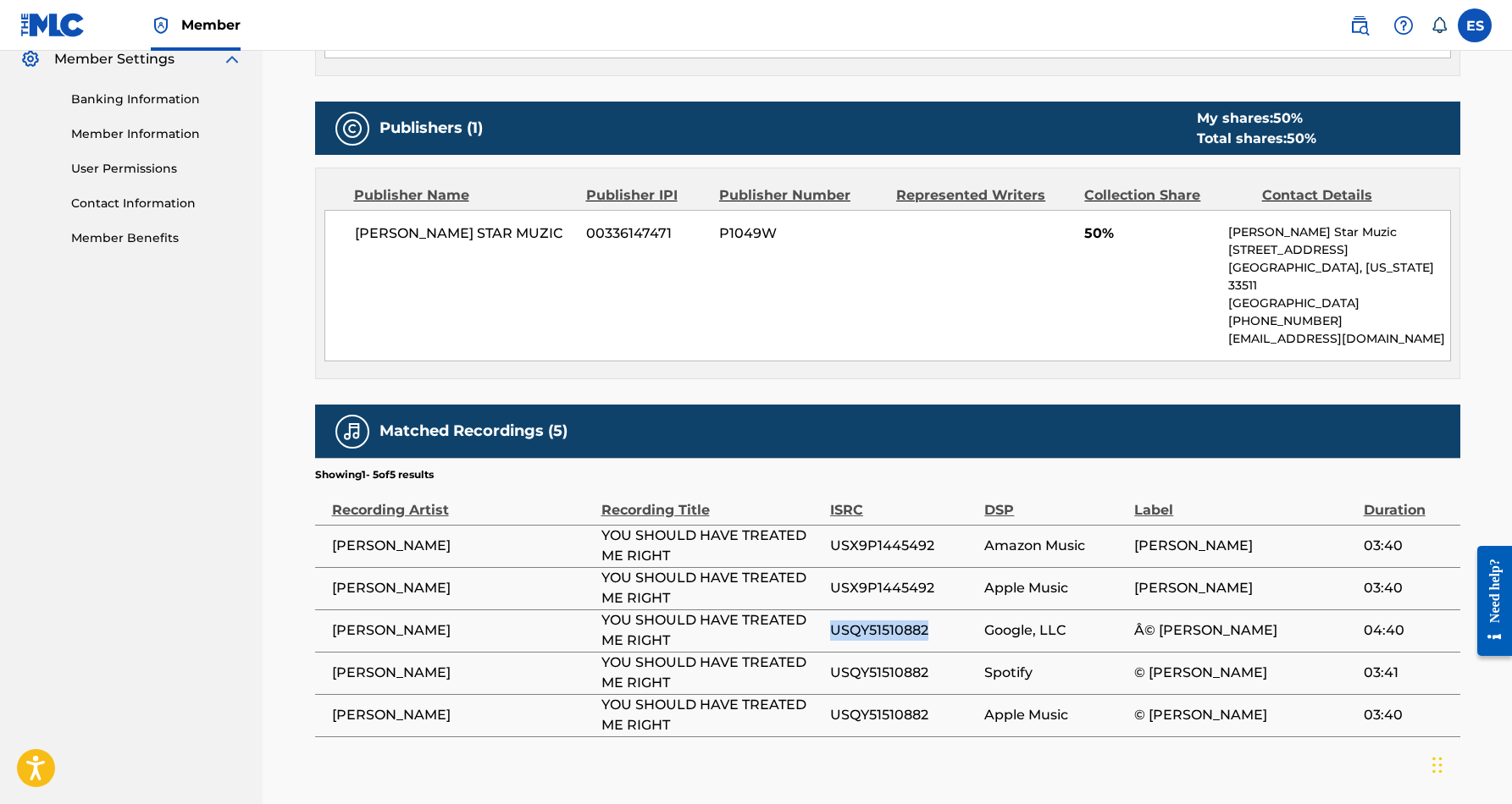
drag, startPoint x: 931, startPoint y: 609, endPoint x: 829, endPoint y: 611, distance: 102.0
click at [829, 611] on tr "[PERSON_NAME] YOU SHOULD HAVE TREATED ME RIGHT USQY51510882 Google, LLC Â© [PER…" at bounding box center [888, 630] width 1145 height 42
click at [891, 622] on td "USQY51510882" at bounding box center [907, 630] width 154 height 42
drag, startPoint x: 931, startPoint y: 612, endPoint x: 835, endPoint y: 613, distance: 96.0
click at [835, 620] on span "USQY51510882" at bounding box center [903, 630] width 146 height 20
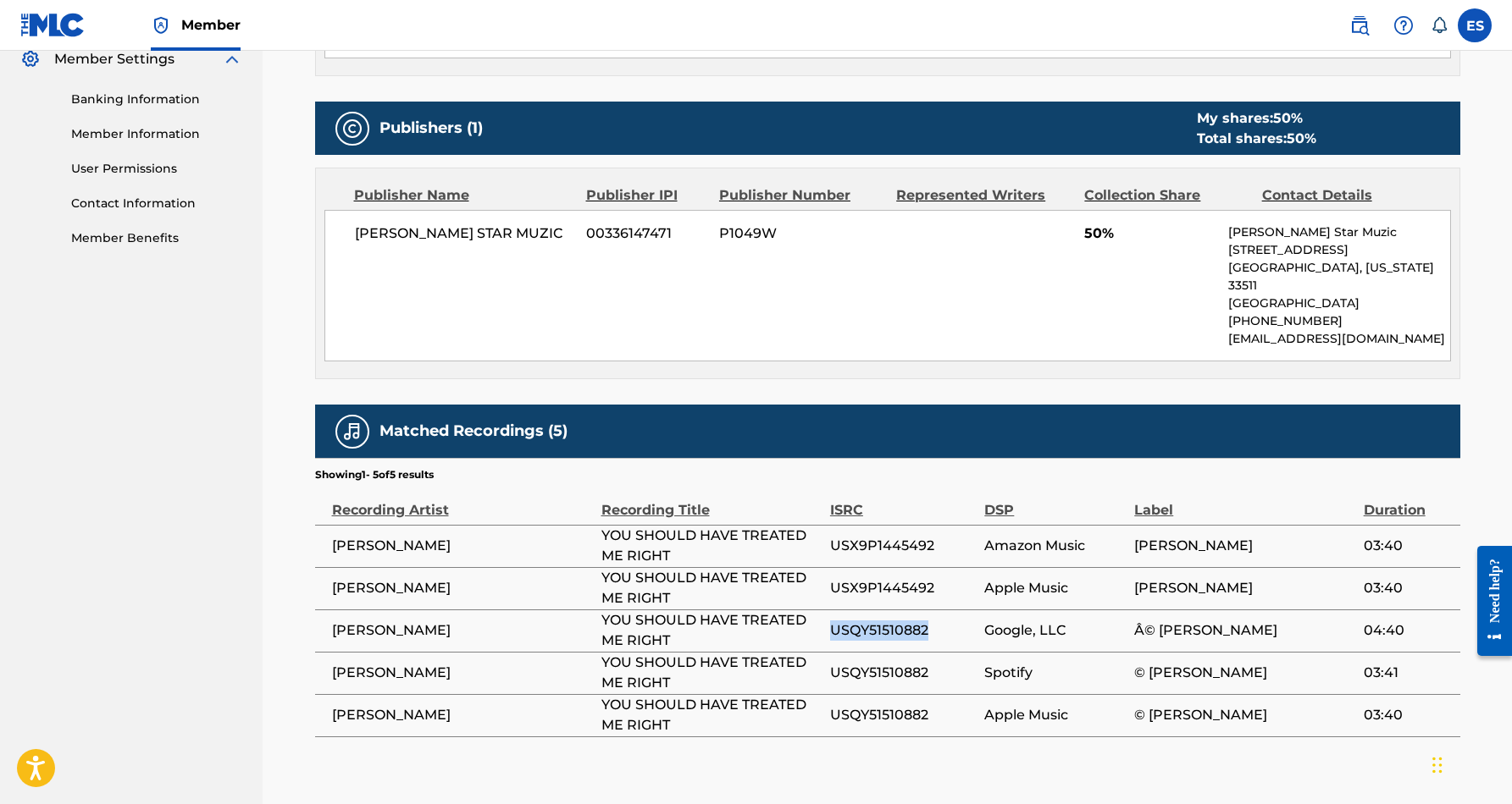
copy span "USQY51510882"
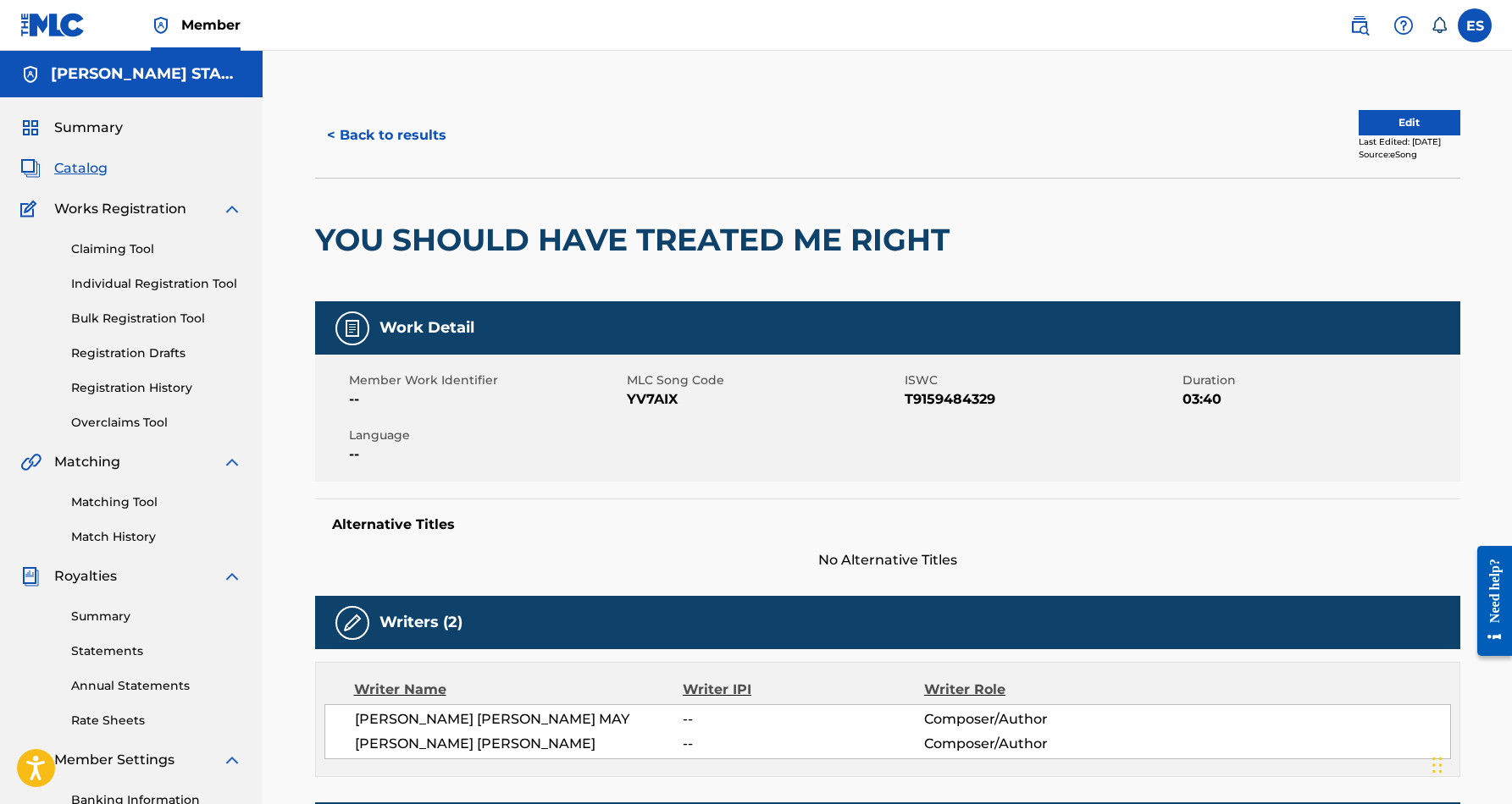
scroll to position [0, 0]
click at [407, 131] on button "< Back to results" at bounding box center [386, 136] width 143 height 42
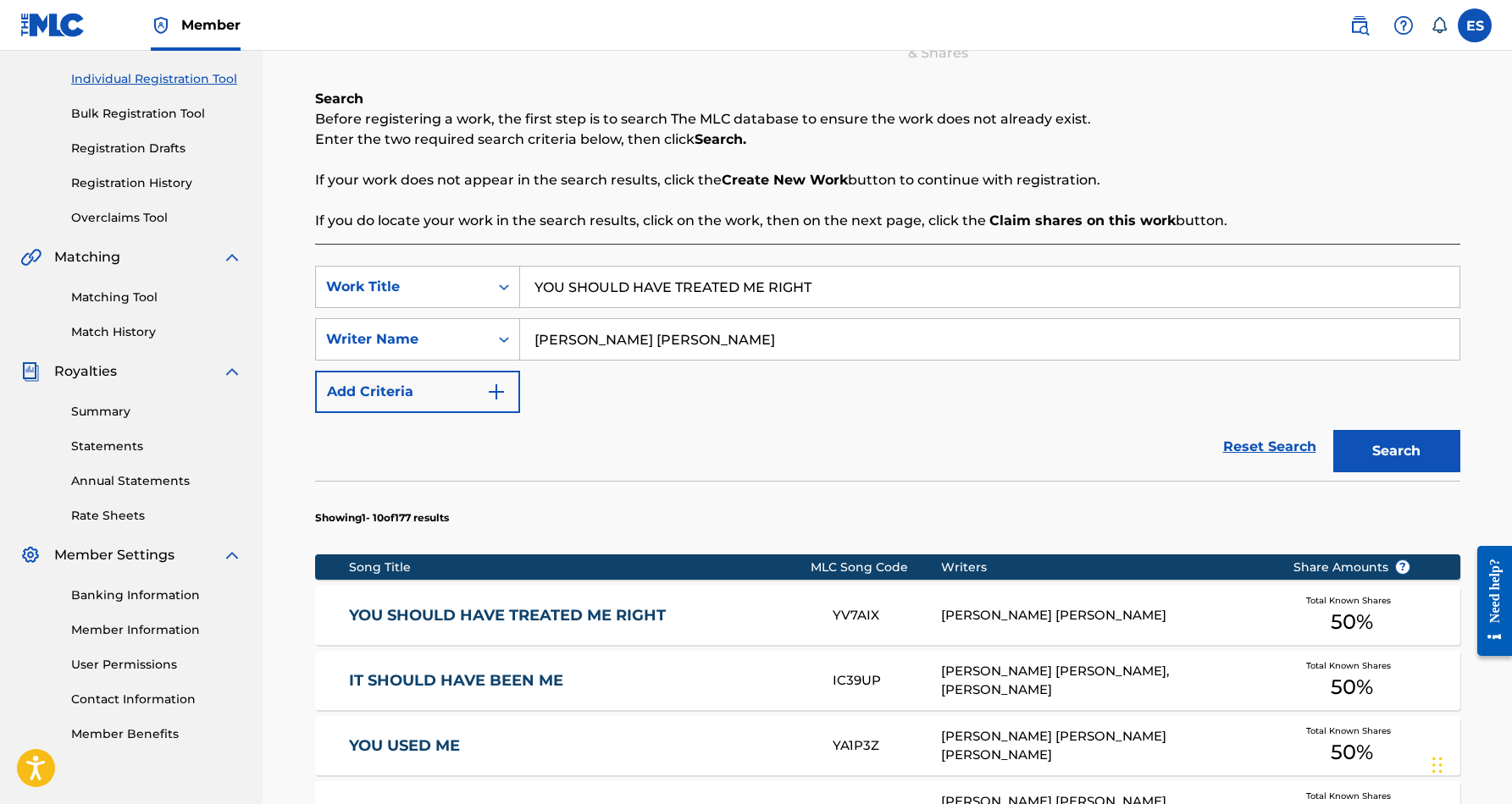
click at [841, 281] on input "YOU SHOULD HAVE TREATED ME RIGHT" at bounding box center [989, 287] width 939 height 41
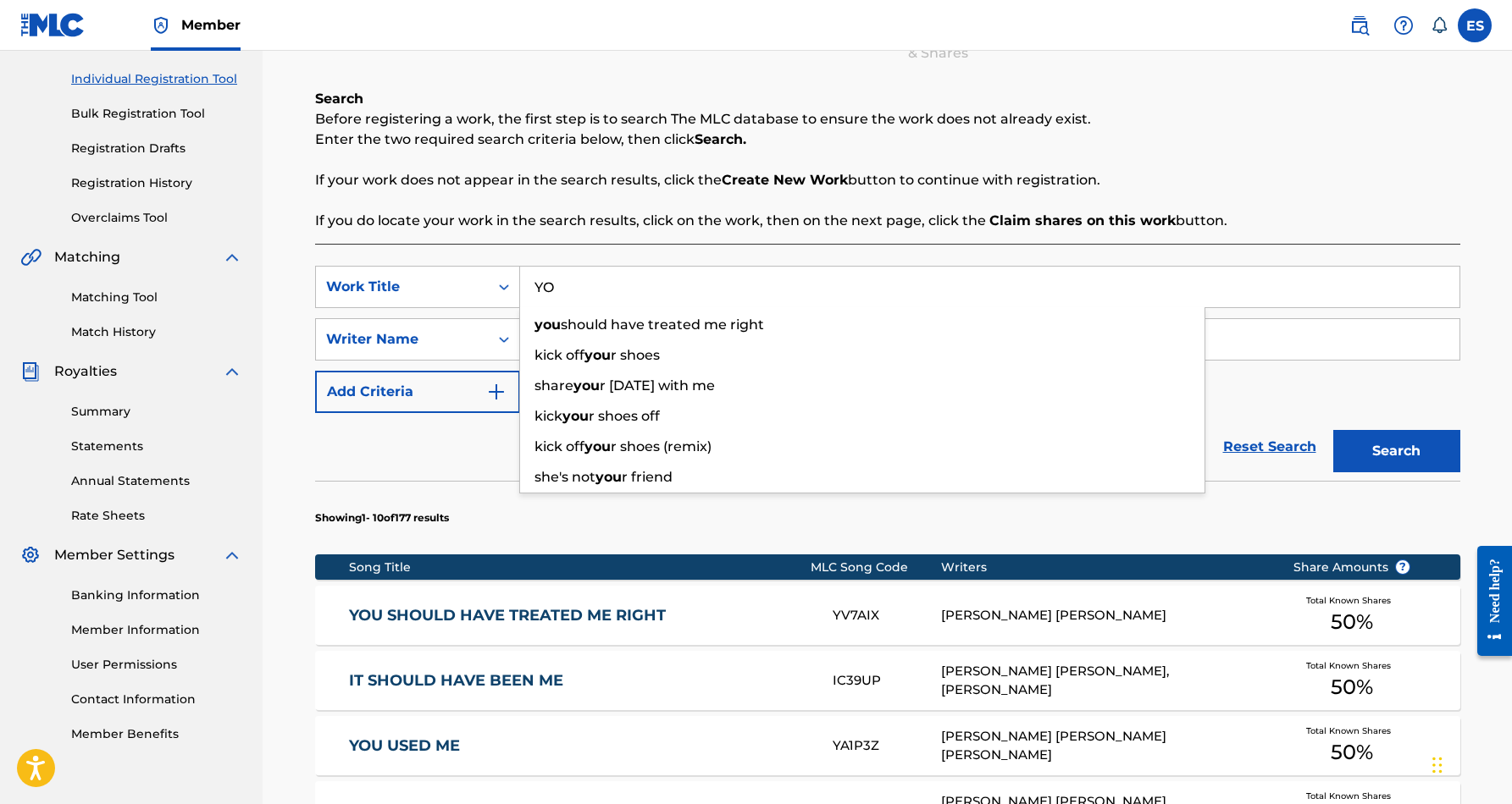
type input "Y"
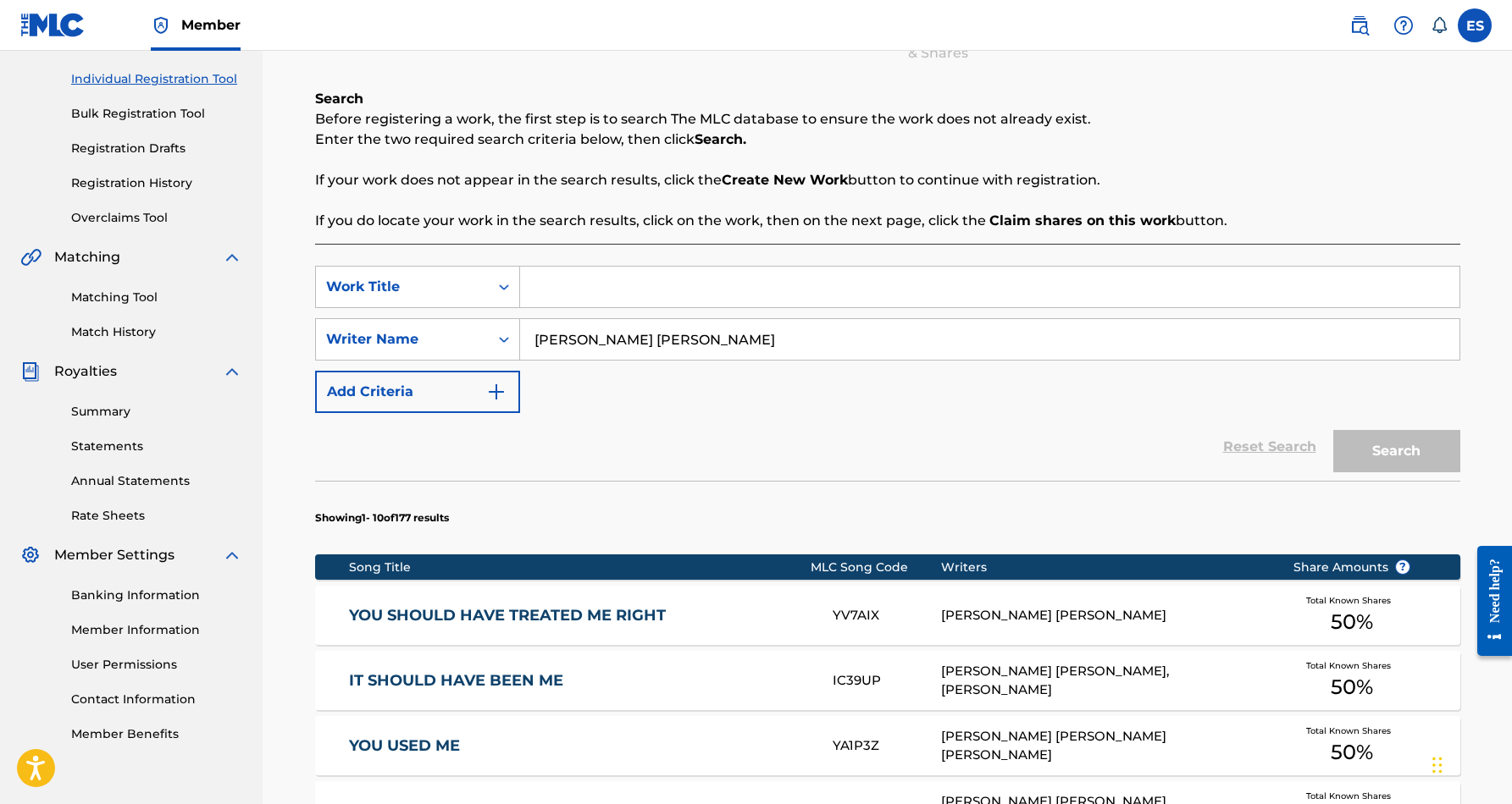
paste input "STOP THAT"
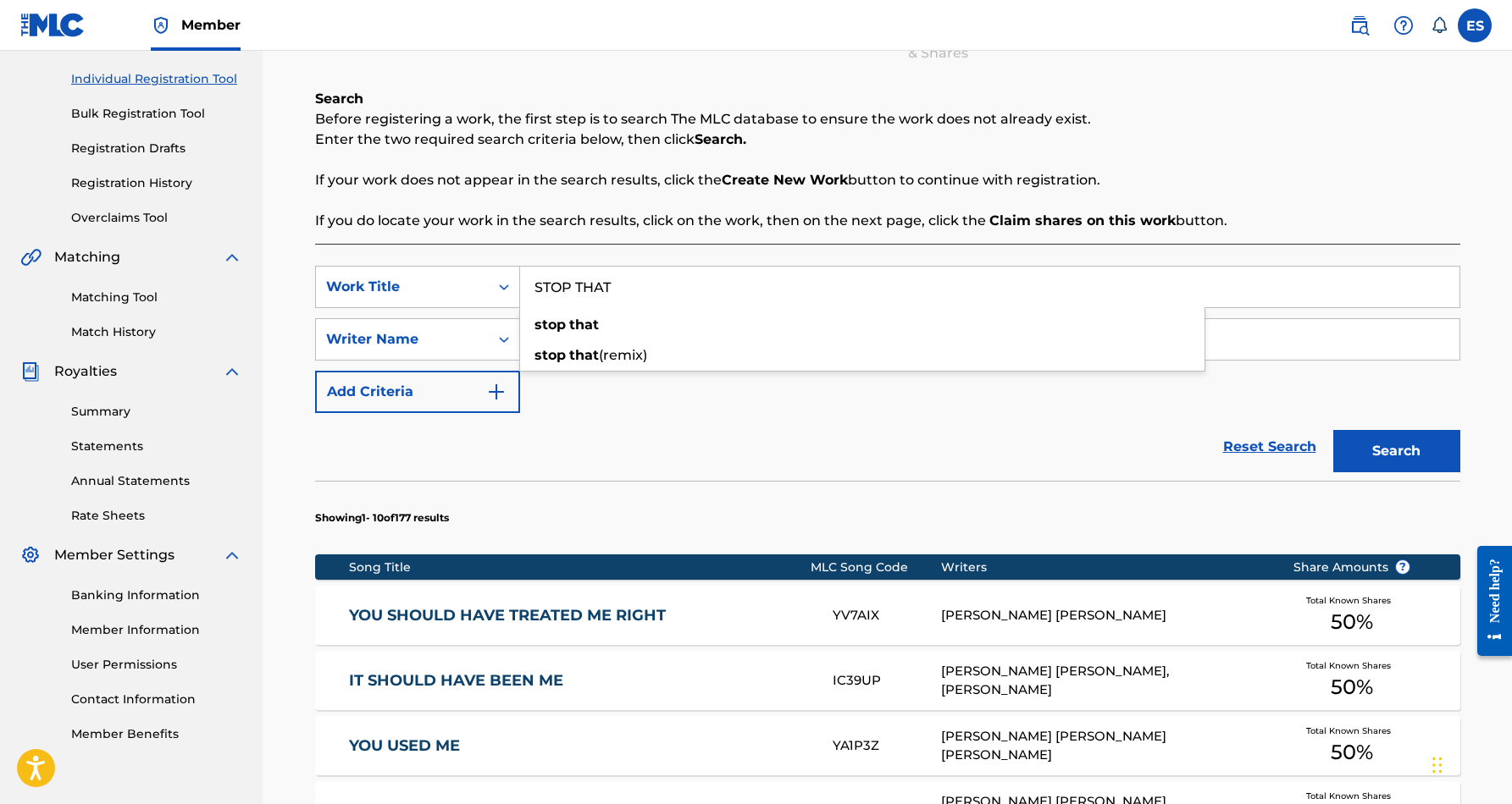
type input "STOP THAT"
click at [1405, 445] on button "Search" at bounding box center [1397, 451] width 127 height 42
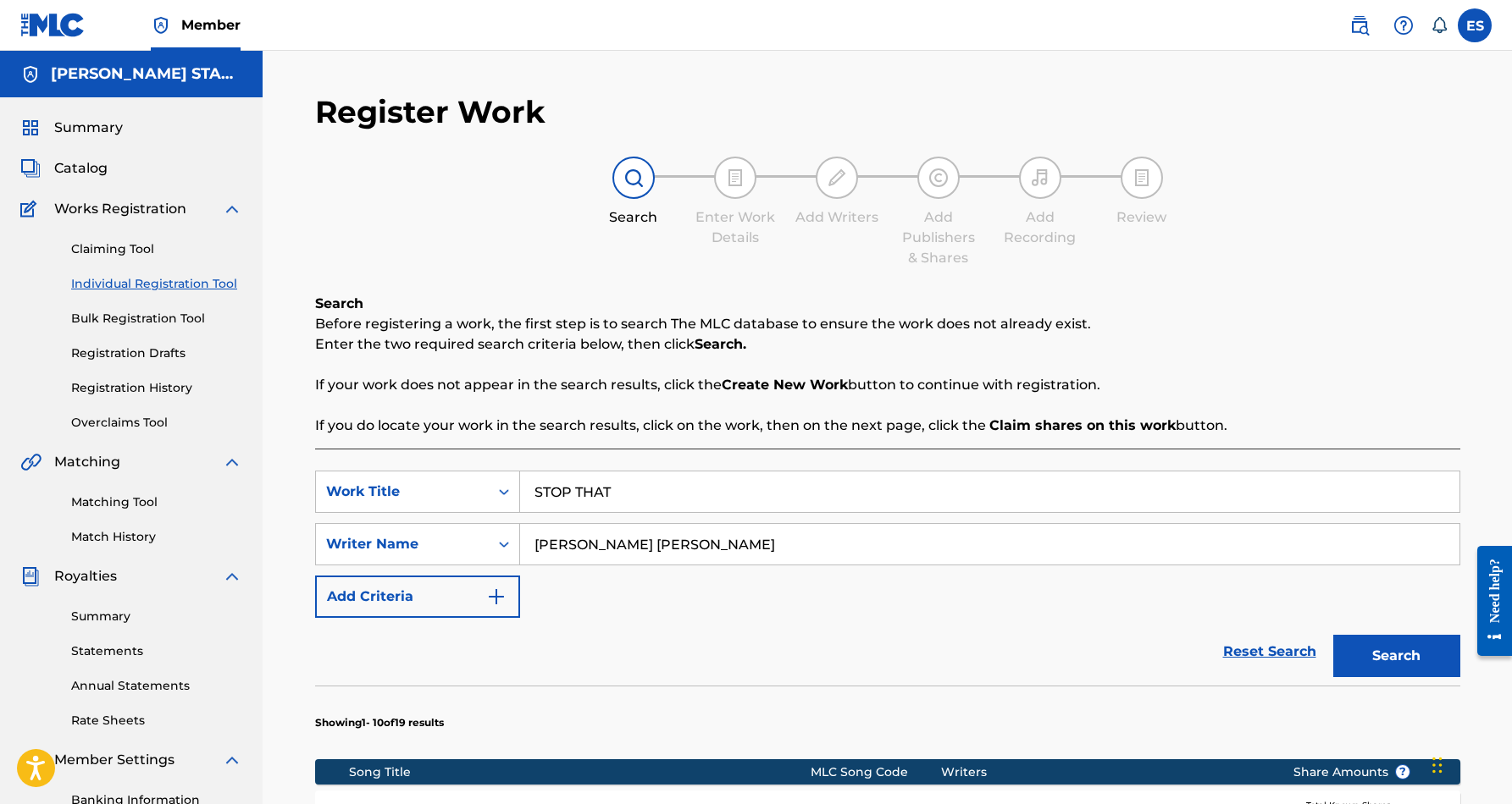
scroll to position [0, 0]
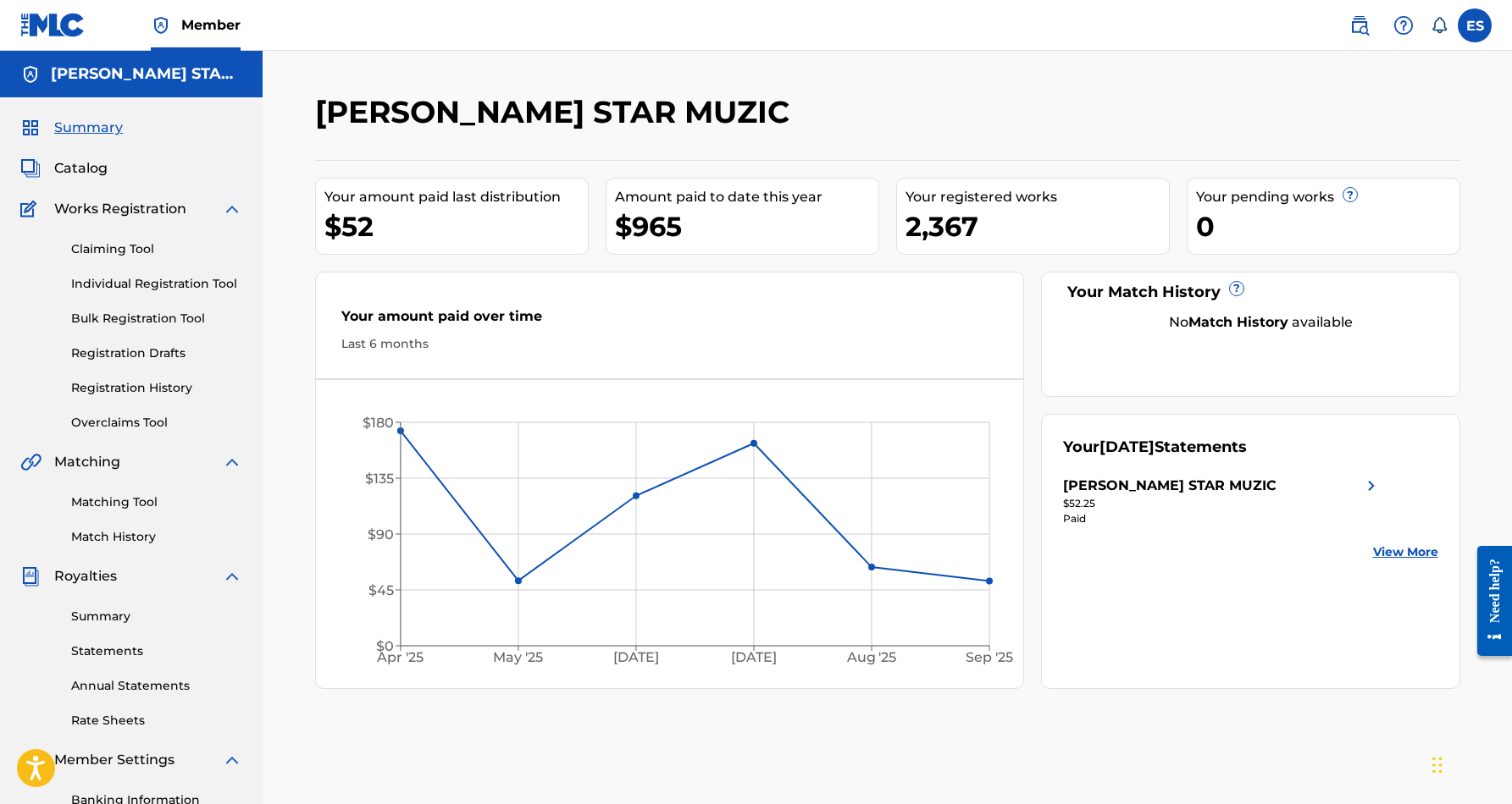
click at [1471, 30] on label at bounding box center [1475, 25] width 34 height 34
click at [1475, 26] on input "ES Eric Smith smidimuzic@gmail.com Notification Preferences Profile Log out" at bounding box center [1475, 26] width 0 height 0
click at [1307, 239] on p "Log out" at bounding box center [1311, 239] width 40 height 16
click at [1475, 26] on input "ES Eric Smith smidimuzic@gmail.com Notification Preferences Profile Log out" at bounding box center [1475, 26] width 0 height 0
